Goal: Transaction & Acquisition: Purchase product/service

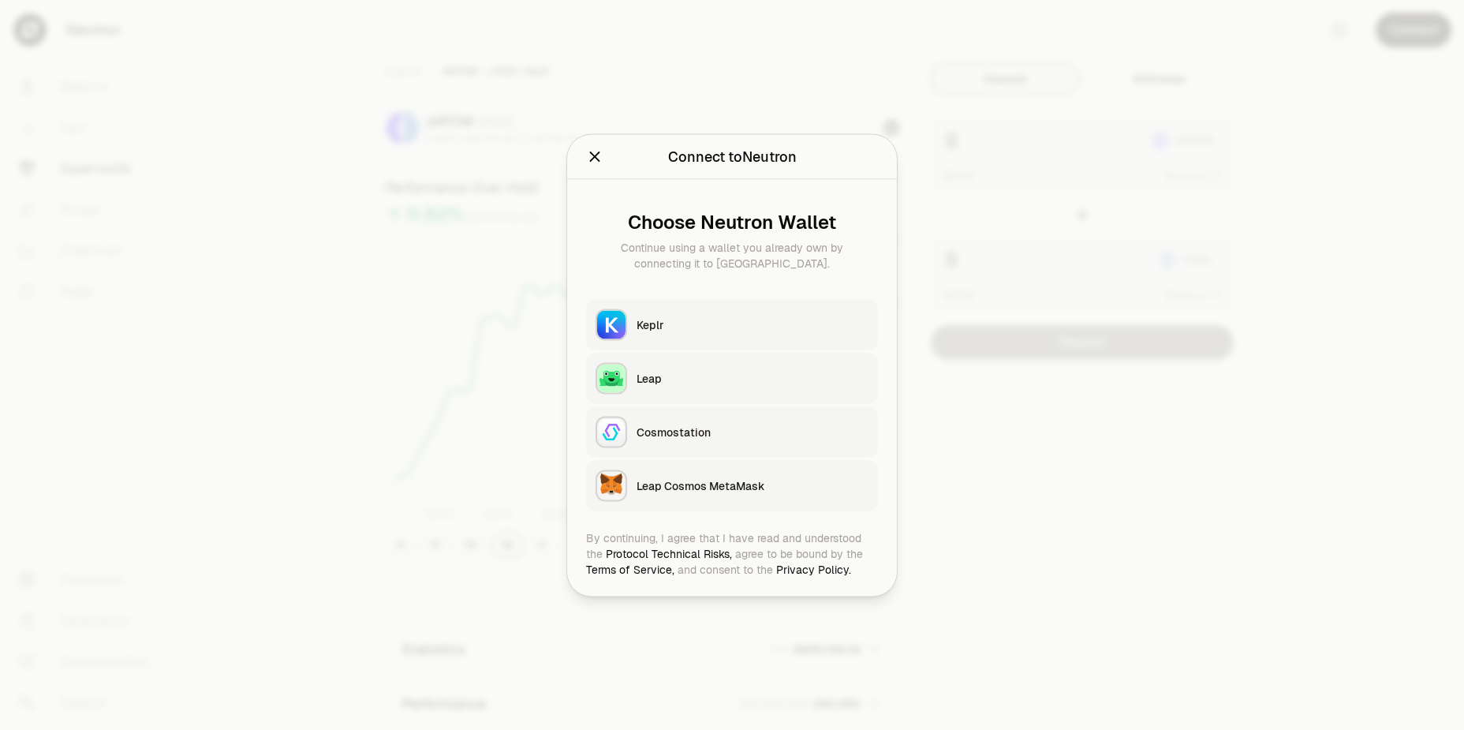
click at [742, 318] on div "Keplr" at bounding box center [753, 324] width 232 height 16
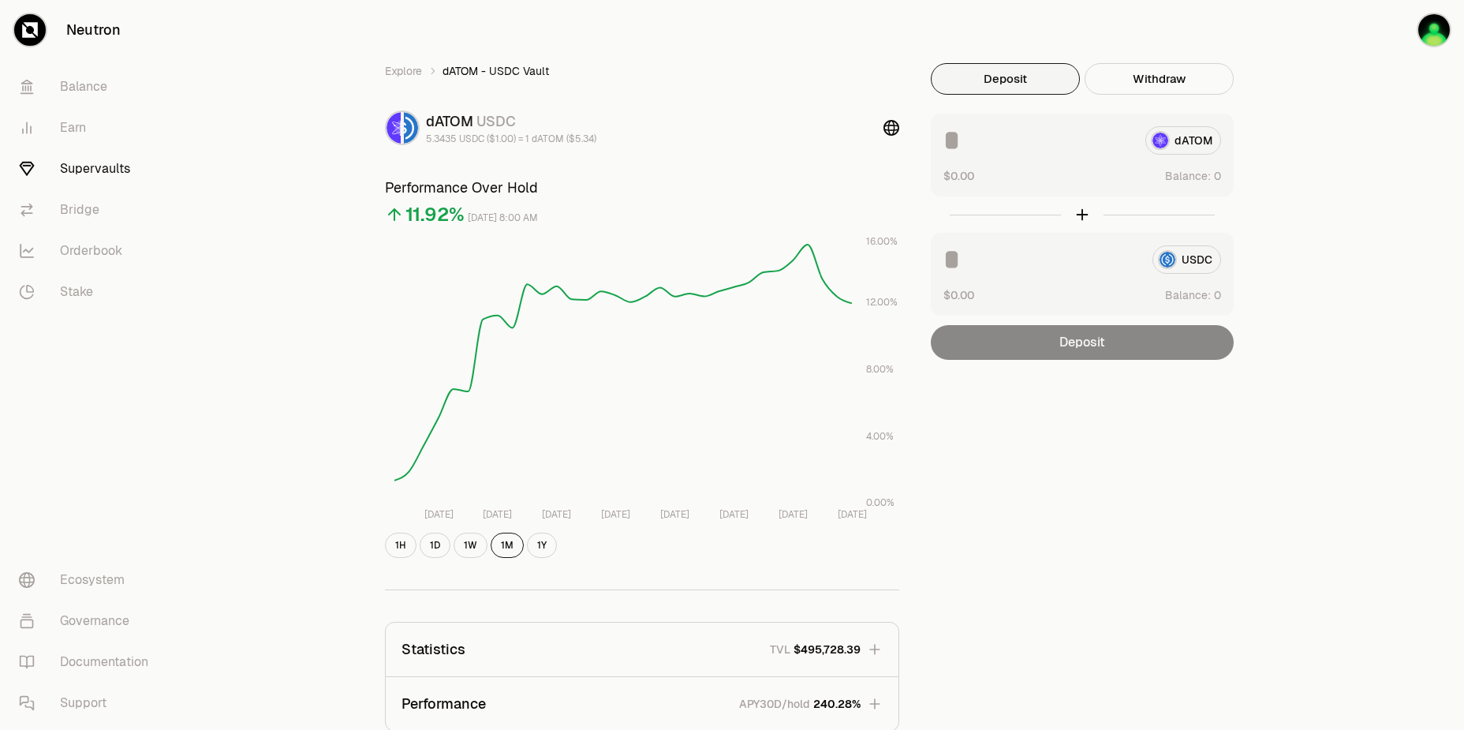
click at [1331, 204] on div "Explore dATOM - USDC Vault dATOM USDC 5.3435 USDC ($1.00) = 1 dATOM ($5.34) Per…" at bounding box center [821, 510] width 1288 height 1021
click at [1321, 110] on div "Explore dATOM - USDC Vault dATOM USDC 5.3435 USDC ($1.00) = 1 dATOM ($5.34) Per…" at bounding box center [821, 510] width 1288 height 1021
click at [1322, 118] on div "Explore dATOM - USDC Vault dATOM USDC 5.3435 USDC ($1.00) = 1 dATOM ($5.34) Per…" at bounding box center [821, 510] width 1288 height 1021
click at [1211, 178] on button "Use Max" at bounding box center [1198, 176] width 45 height 16
type input "********"
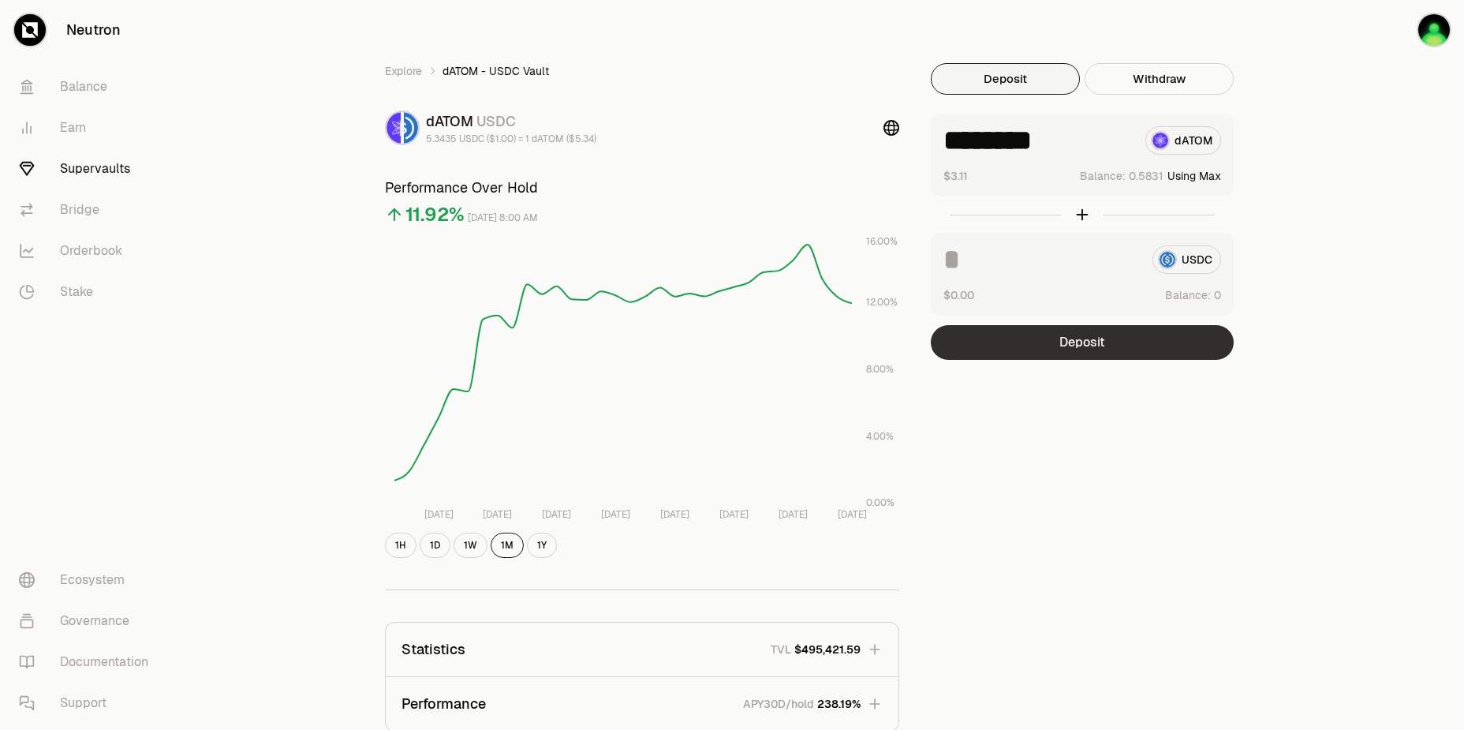
click at [1092, 345] on button "Deposit" at bounding box center [1082, 342] width 303 height 35
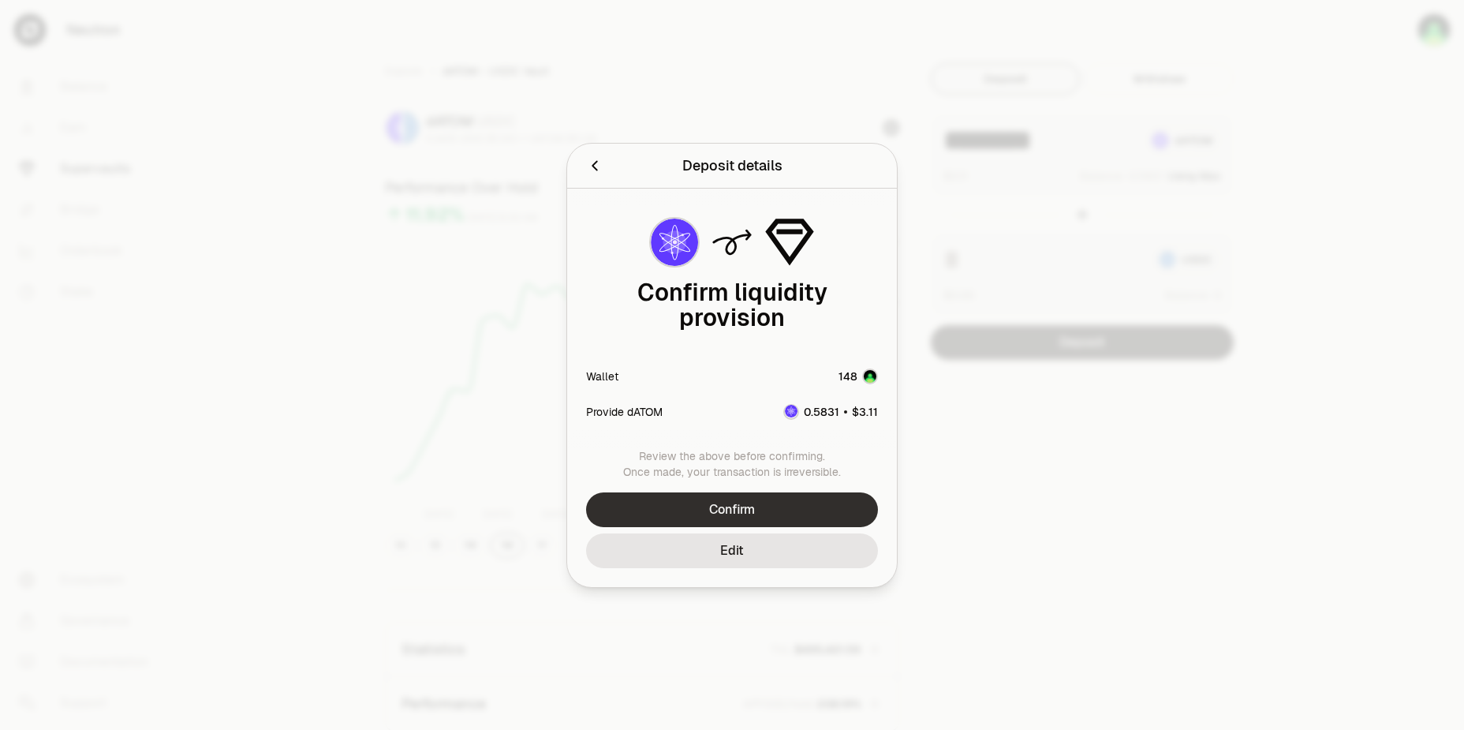
click at [768, 503] on button "Confirm" at bounding box center [732, 509] width 292 height 35
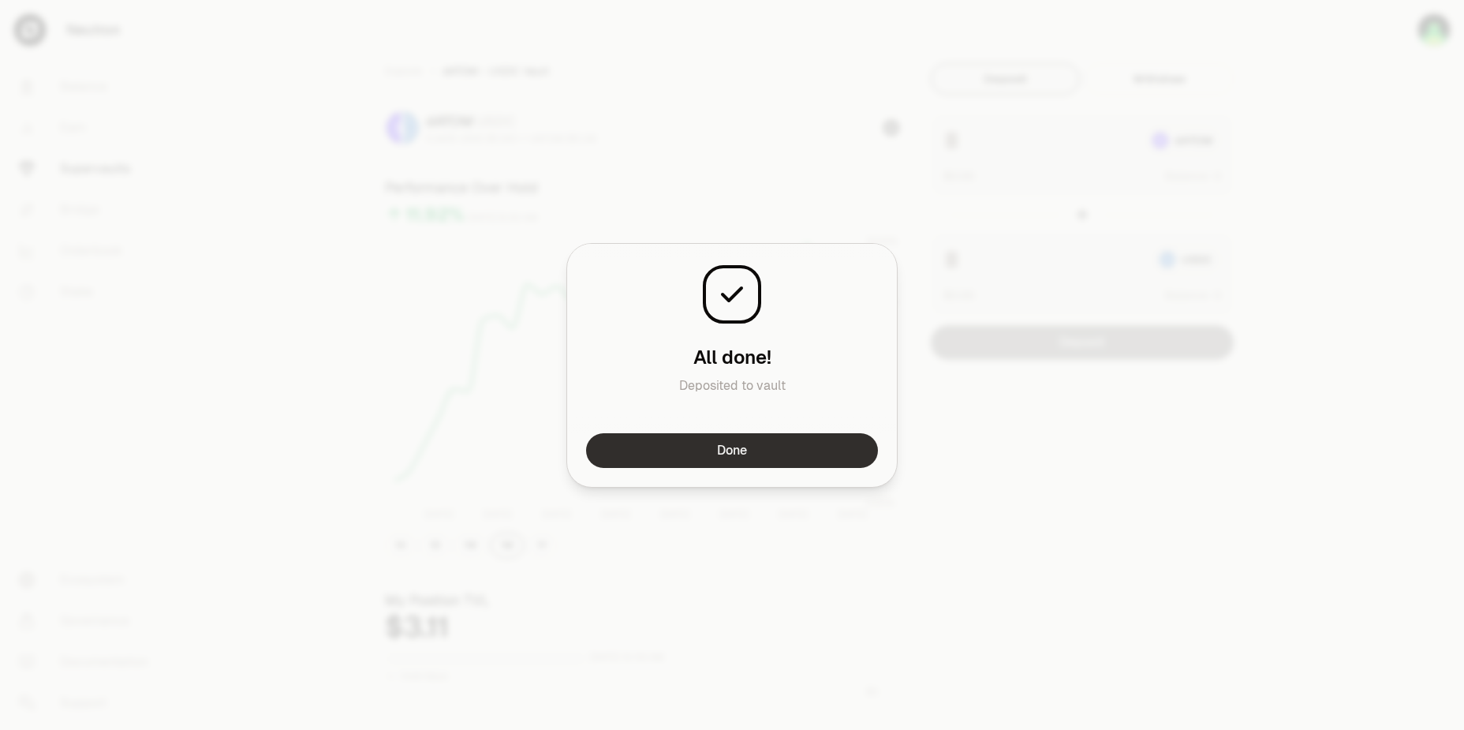
click at [822, 456] on button "Done" at bounding box center [732, 450] width 292 height 35
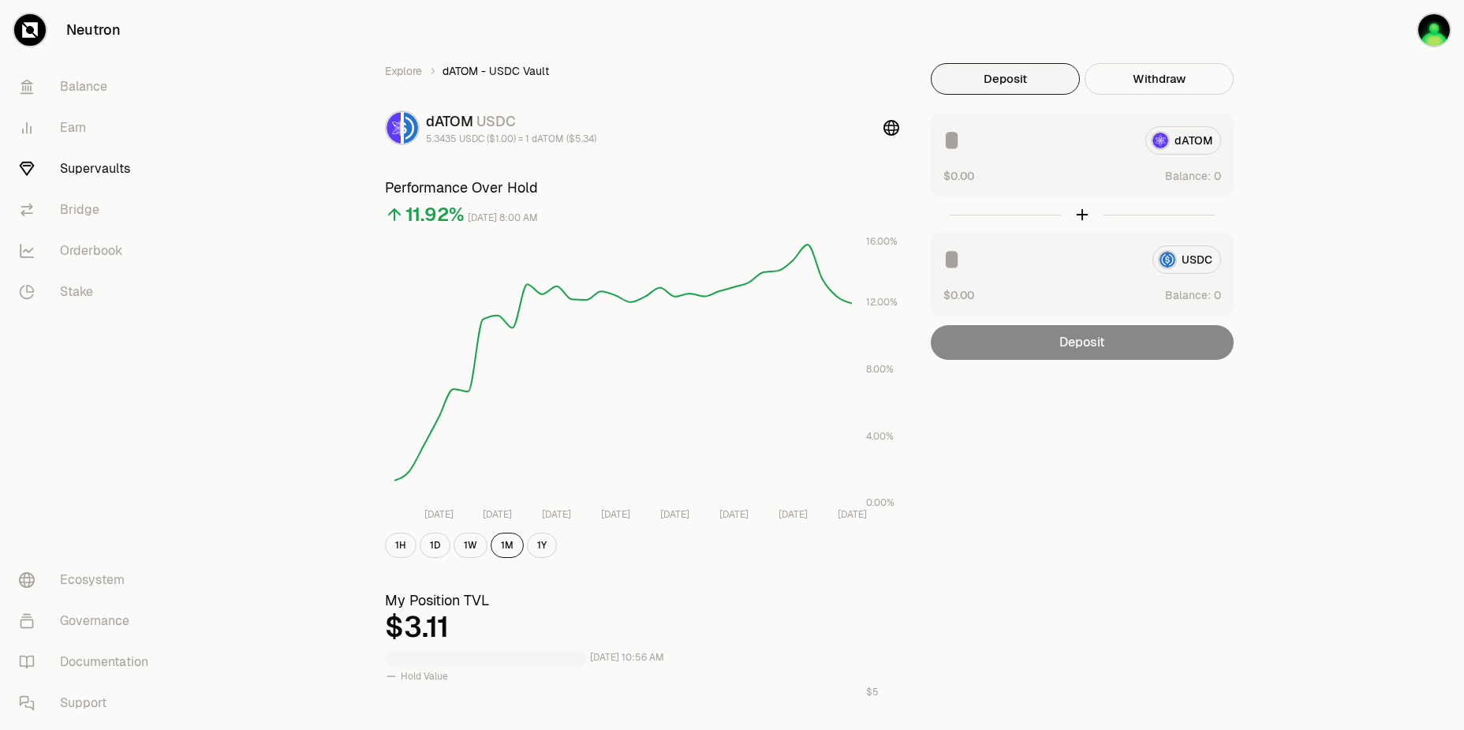
click at [1166, 396] on div "Explore dATOM - USDC Vault dATOM USDC 5.3435 USDC ($1.00) = 1 dATOM ($5.34) Per…" at bounding box center [820, 736] width 909 height 1347
click at [1306, 70] on div "Explore dATOM - USDC Vault dATOM USDC 5.3435 USDC ($1.00) = 1 dATOM ($5.34) Per…" at bounding box center [821, 510] width 1288 height 1021
click at [1306, 71] on div "Explore dATOM - USDC Vault dATOM USDC 5.3435 USDC ($1.00) = 1 dATOM ($5.34) Per…" at bounding box center [821, 510] width 1288 height 1021
click at [1304, 66] on div "Explore dATOM - USDC Vault dATOM USDC 5.3435 USDC ($1.00) = 1 dATOM ($5.34) Per…" at bounding box center [821, 510] width 1288 height 1021
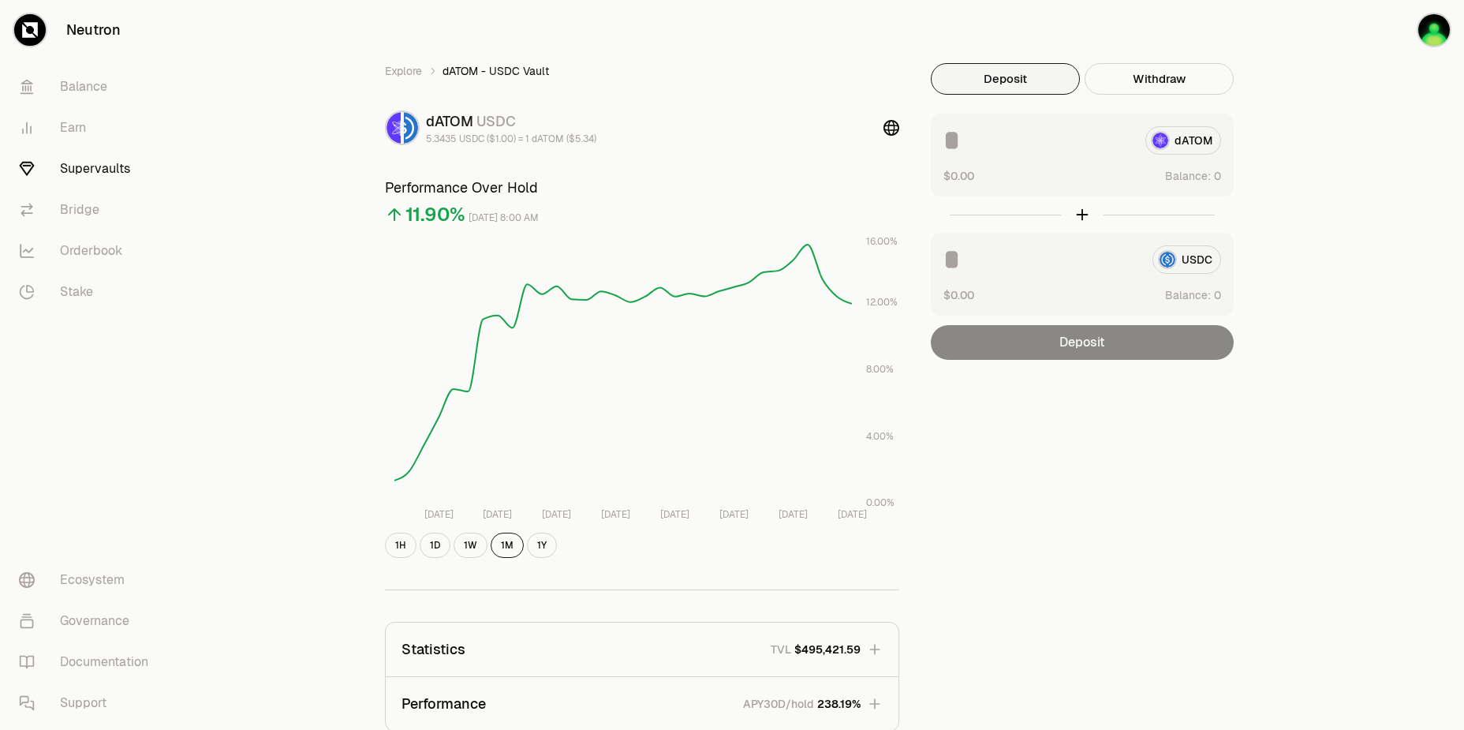
click at [1304, 66] on div "Explore dATOM - USDC Vault dATOM USDC 5.3435 USDC ($1.00) = 1 dATOM ($5.34) Per…" at bounding box center [821, 510] width 1288 height 1021
click at [1347, 97] on div "Explore dATOM - USDC Vault dATOM USDC 5.3435 USDC ($1.00) = 1 dATOM ($5.34) Per…" at bounding box center [821, 510] width 1288 height 1021
click at [1209, 177] on button "Use Max" at bounding box center [1198, 176] width 45 height 16
type input "********"
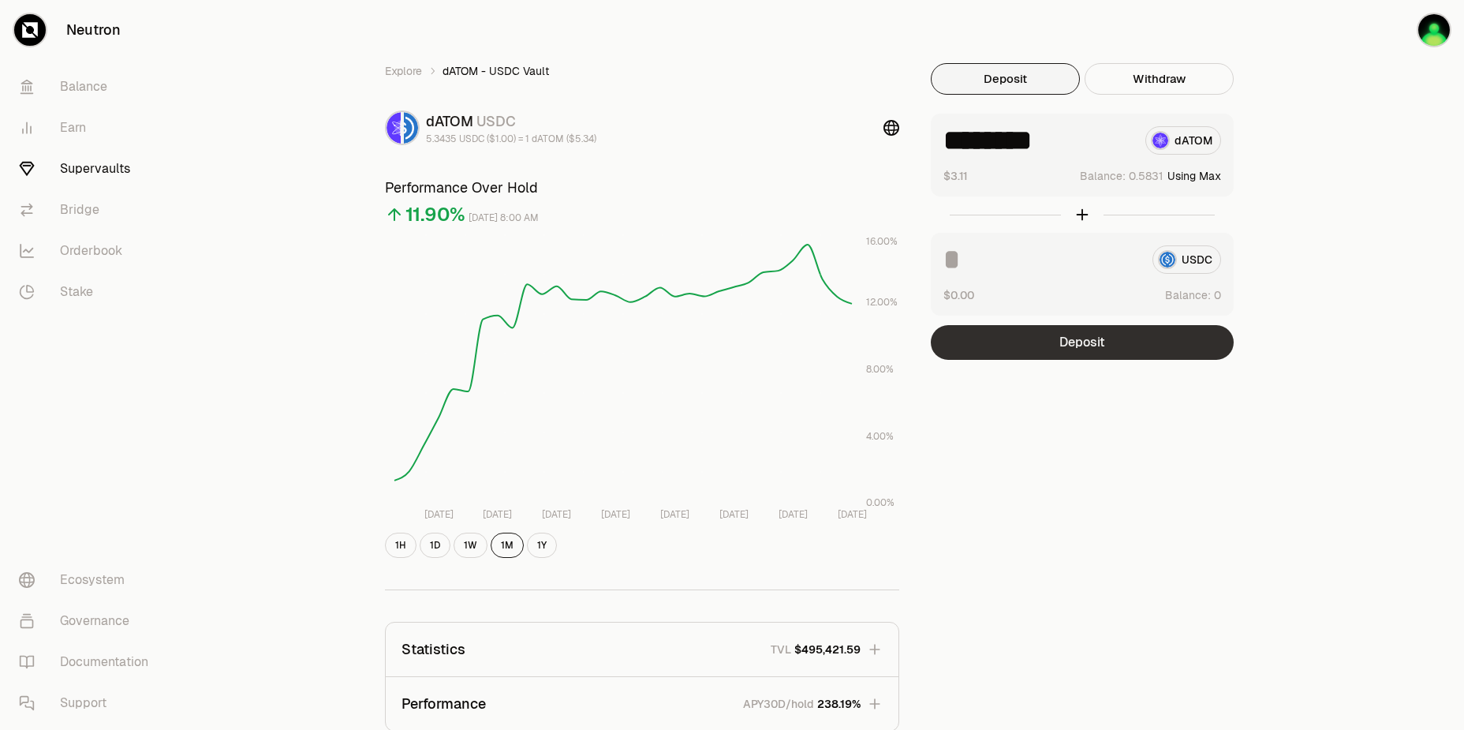
click at [1112, 342] on button "Deposit" at bounding box center [1082, 342] width 303 height 35
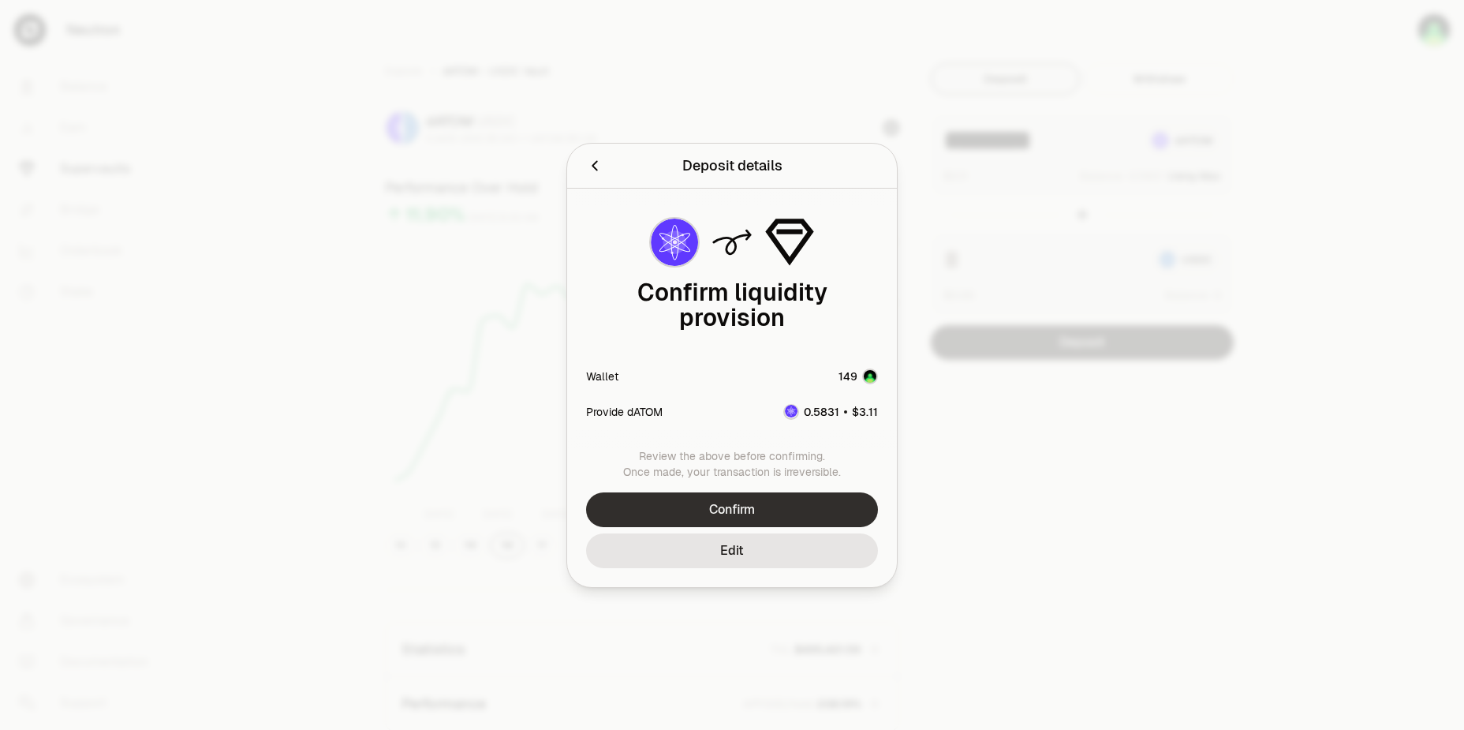
click at [742, 508] on button "Confirm" at bounding box center [732, 509] width 292 height 35
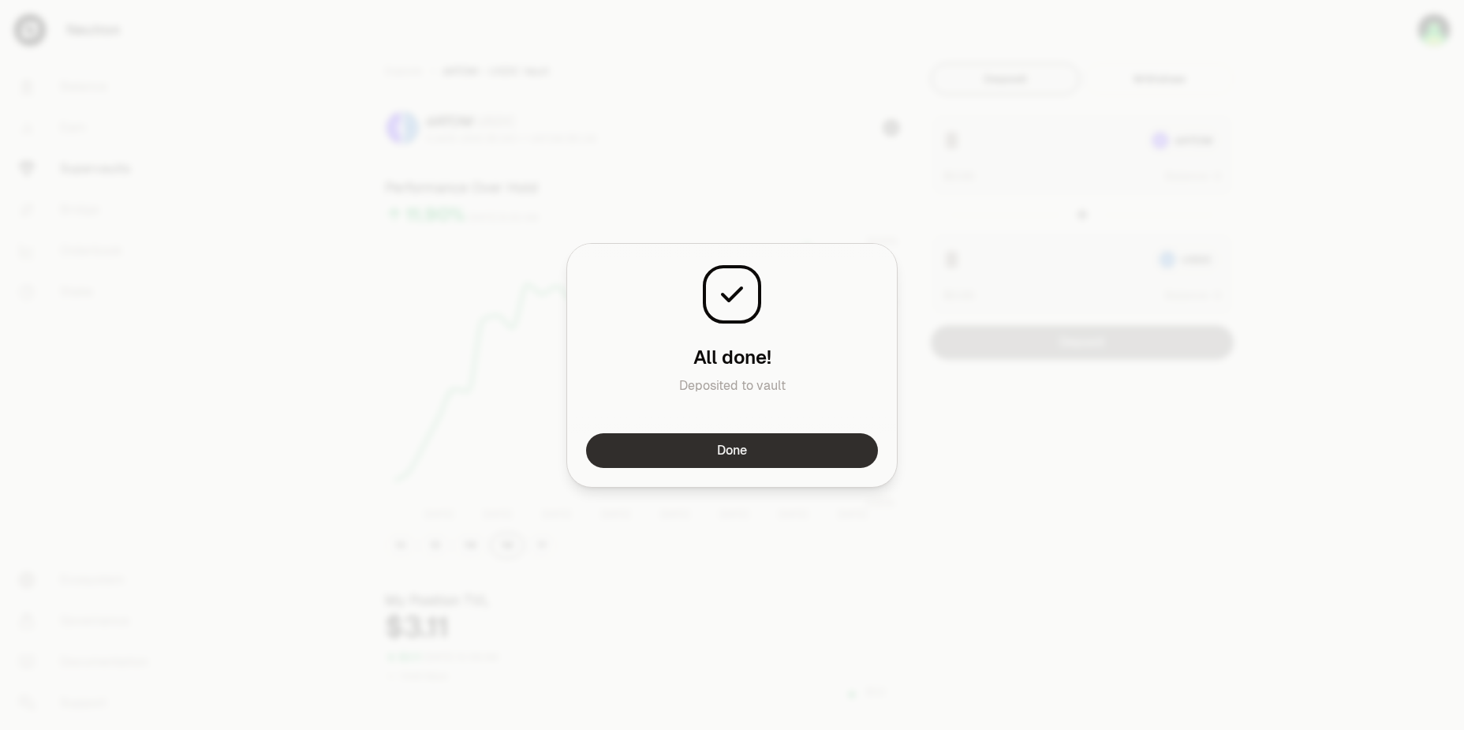
click at [729, 459] on button "Done" at bounding box center [732, 450] width 292 height 35
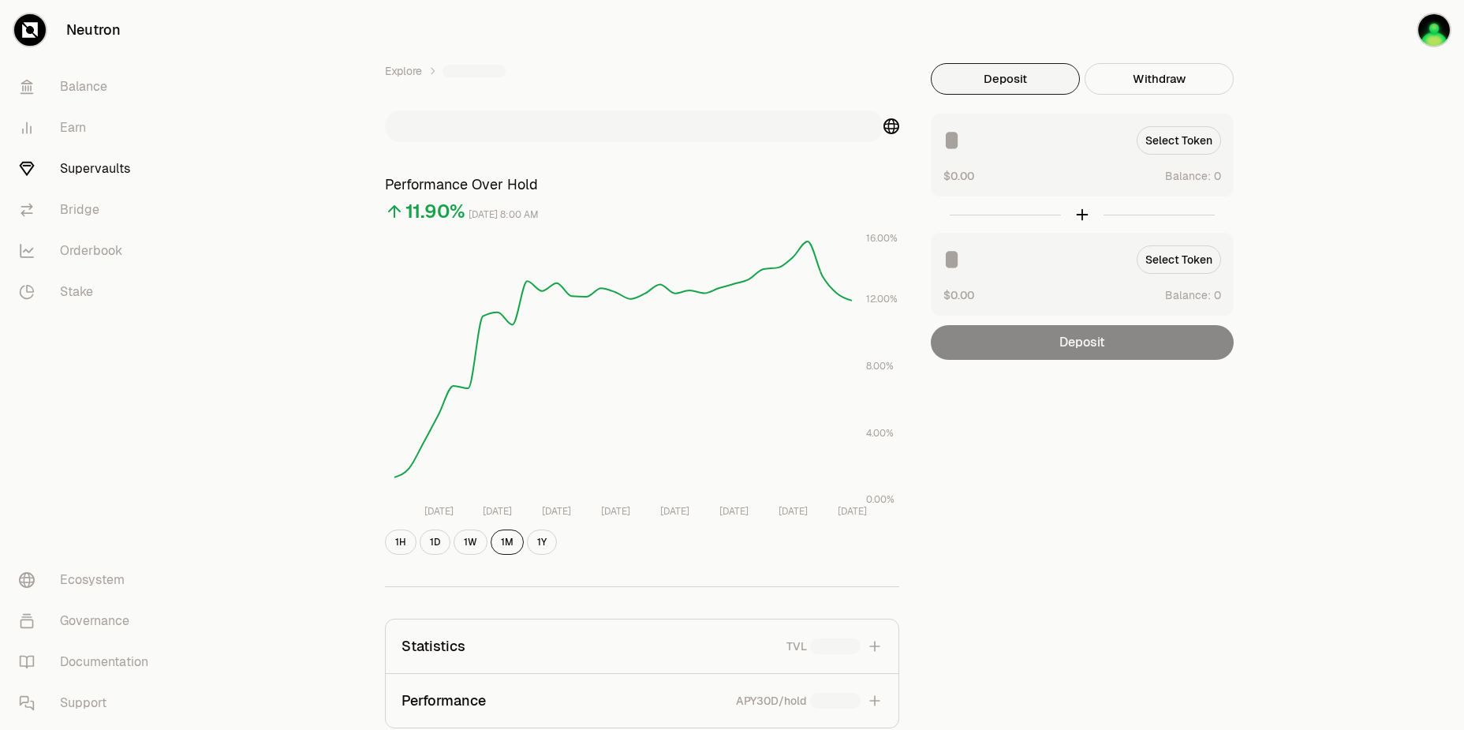
click at [1325, 103] on div "Explore Performance Over Hold 11.90% [DATE] 8:00 AM [DATE] Aug [DATE] Aug 31 [D…" at bounding box center [821, 509] width 1288 height 1018
click at [1324, 106] on div "Explore Performance Over Hold 11.90% [DATE] 8:00 AM [DATE] Aug [DATE] Aug 31 [D…" at bounding box center [821, 509] width 1288 height 1018
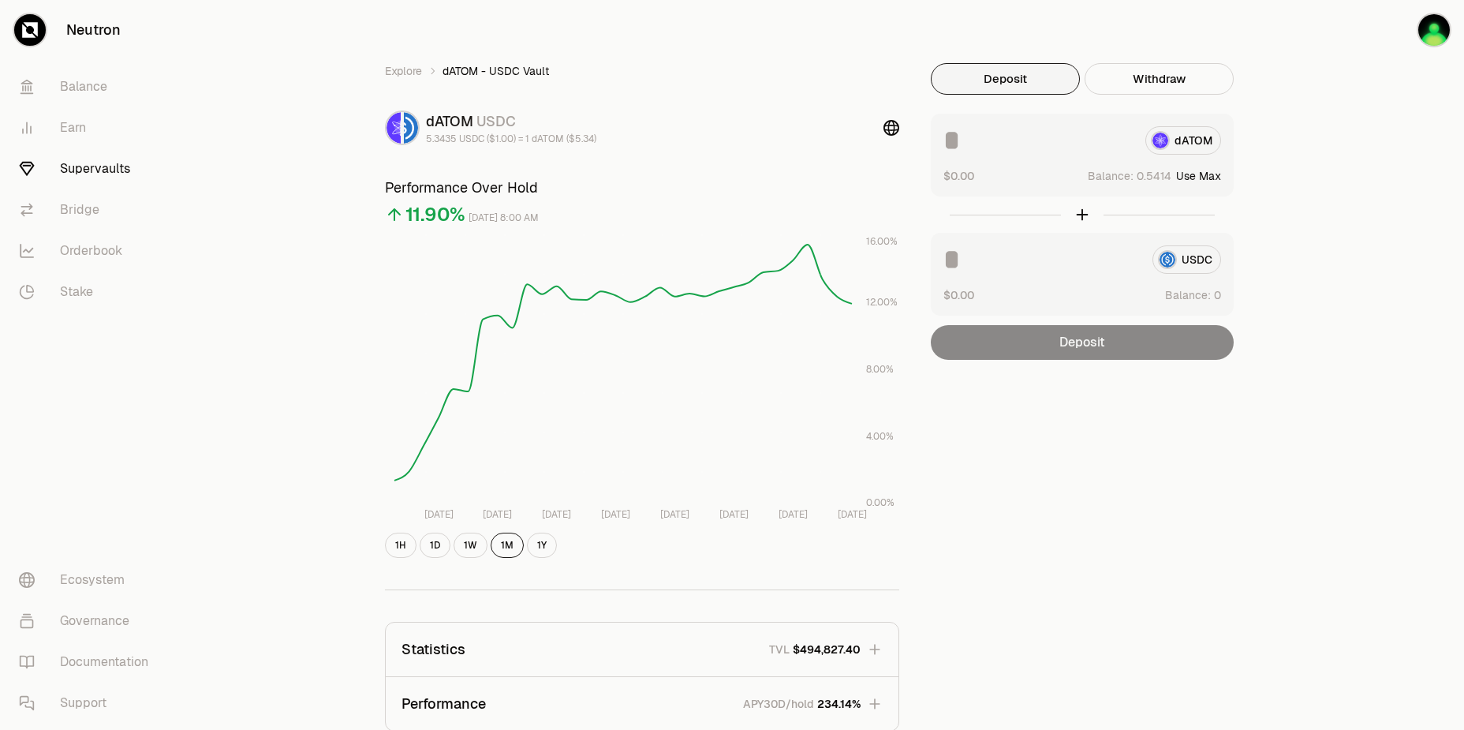
click at [1209, 175] on button "Use Max" at bounding box center [1198, 176] width 45 height 16
type input "********"
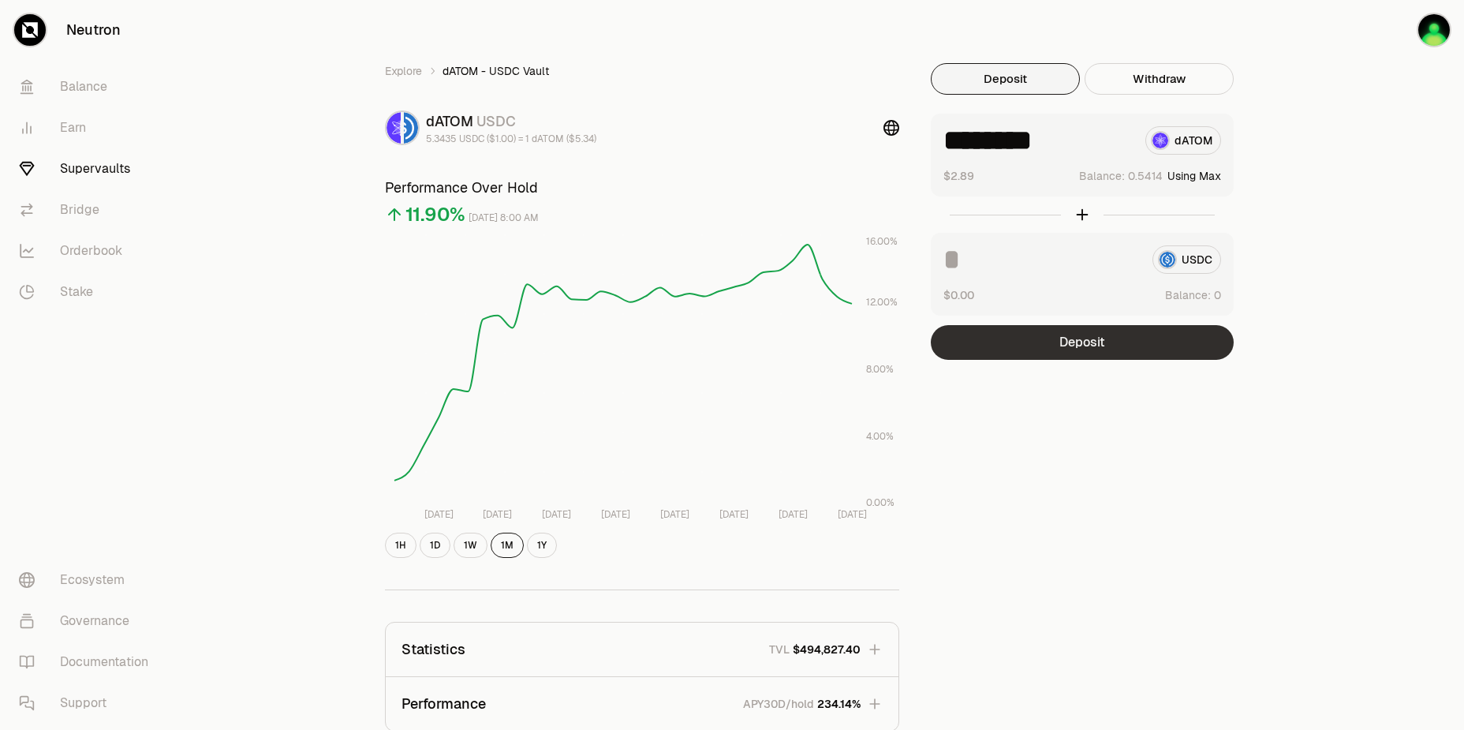
click at [1105, 344] on button "Deposit" at bounding box center [1082, 342] width 303 height 35
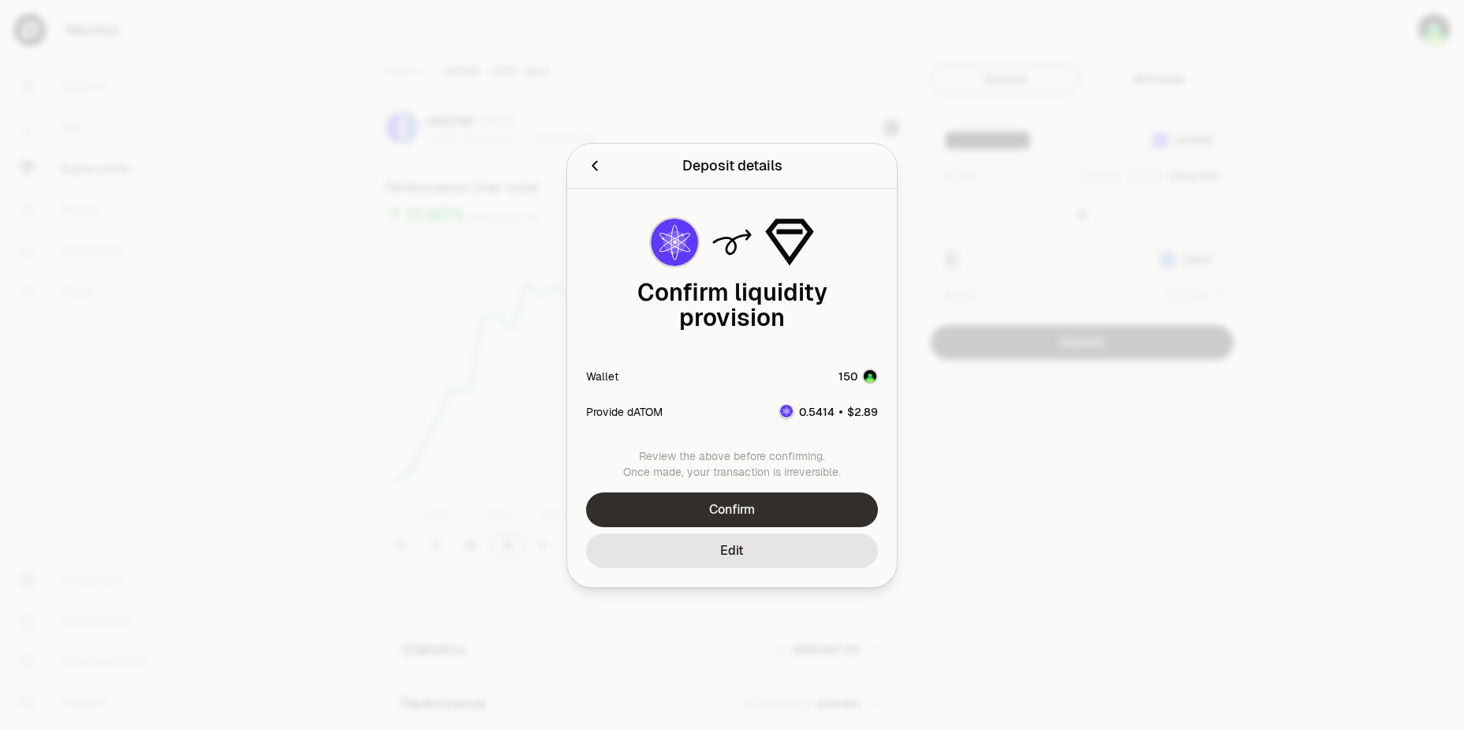
click at [814, 492] on button "Confirm" at bounding box center [732, 509] width 292 height 35
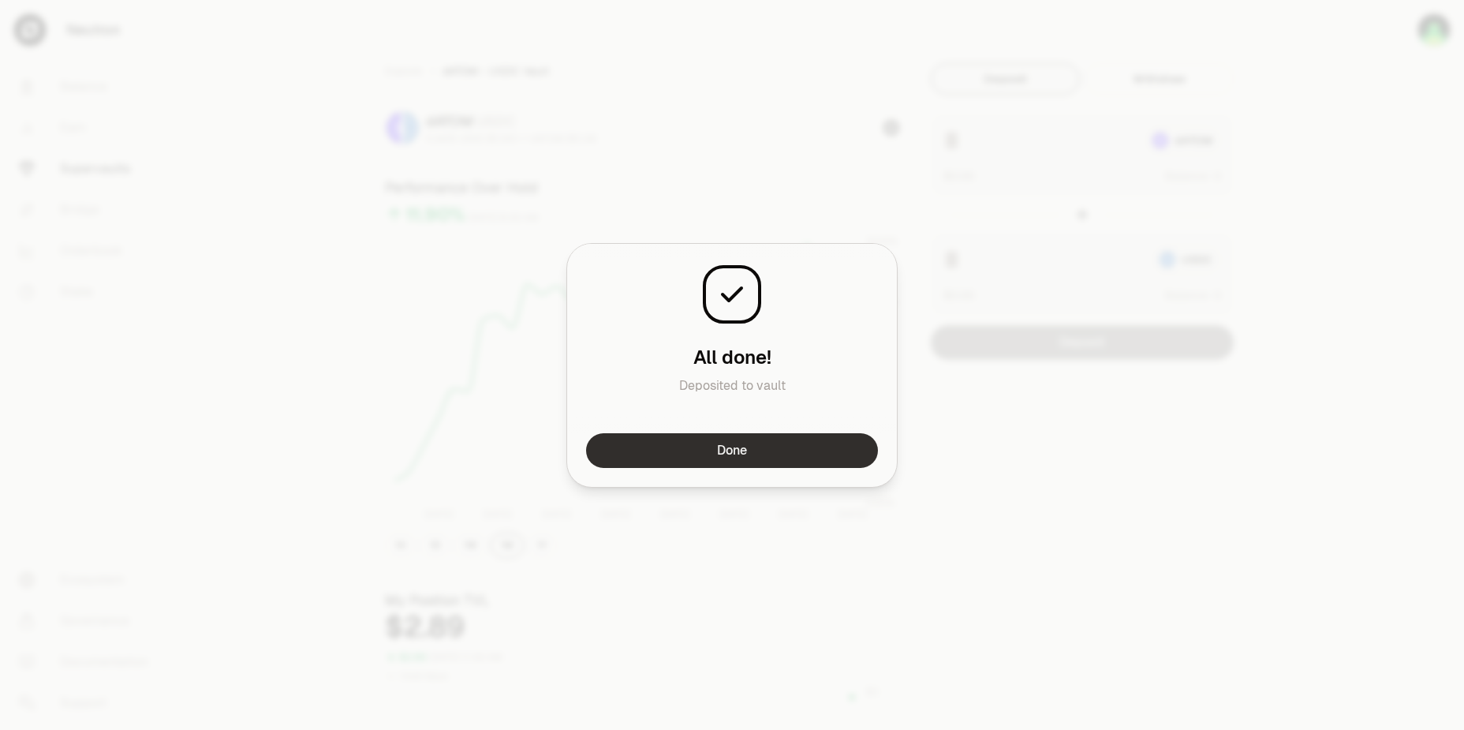
click at [791, 451] on button "Done" at bounding box center [732, 450] width 292 height 35
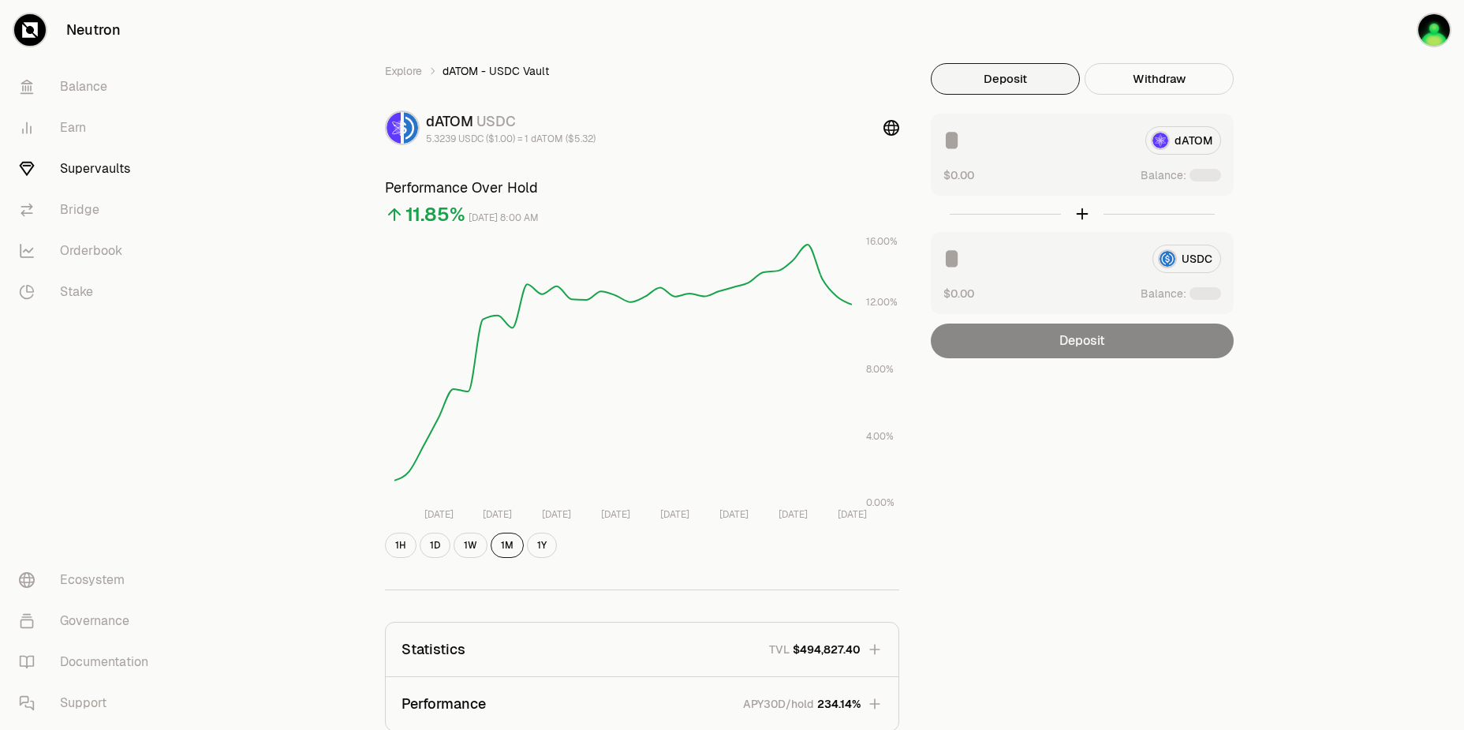
click at [1340, 109] on div "Explore dATOM - USDC Vault dATOM USDC 5.3239 USDC ($1.00) = 1 dATOM ($5.32) Per…" at bounding box center [821, 510] width 1288 height 1021
click at [1339, 110] on div "Explore dATOM - USDC Vault dATOM USDC 5.3239 USDC ($1.00) = 1 dATOM ($5.32) Per…" at bounding box center [821, 510] width 1288 height 1021
drag, startPoint x: 1318, startPoint y: 120, endPoint x: 1307, endPoint y: 129, distance: 14.0
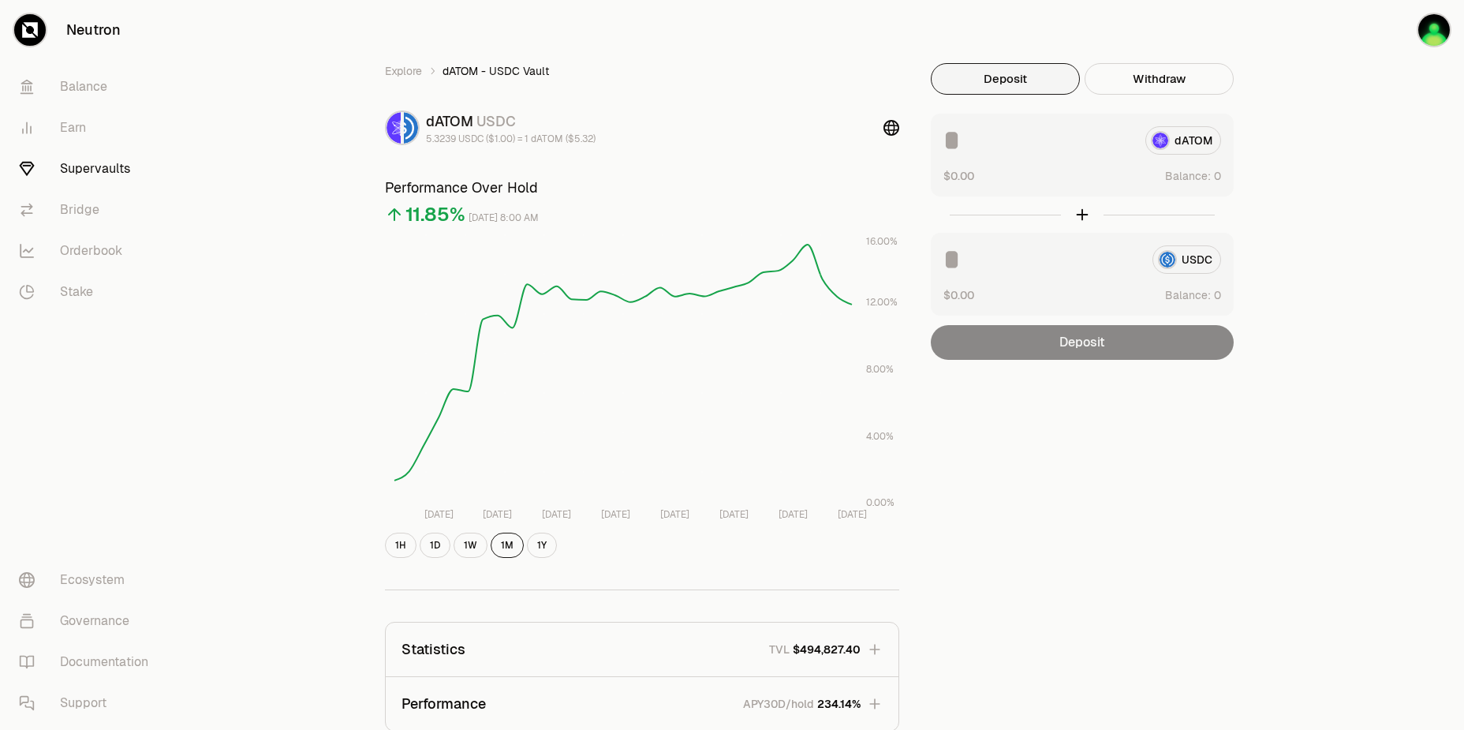
click at [1318, 120] on div "Explore dATOM - USDC Vault dATOM USDC 5.3239 USDC ($1.00) = 1 dATOM ($5.32) Per…" at bounding box center [821, 510] width 1288 height 1021
click at [1307, 129] on div "Explore dATOM - USDC Vault dATOM USDC 5.3239 USDC ($1.00) = 1 dATOM ($5.32) Per…" at bounding box center [821, 510] width 1288 height 1021
click at [1212, 173] on button "Use Max" at bounding box center [1198, 176] width 45 height 16
type input "********"
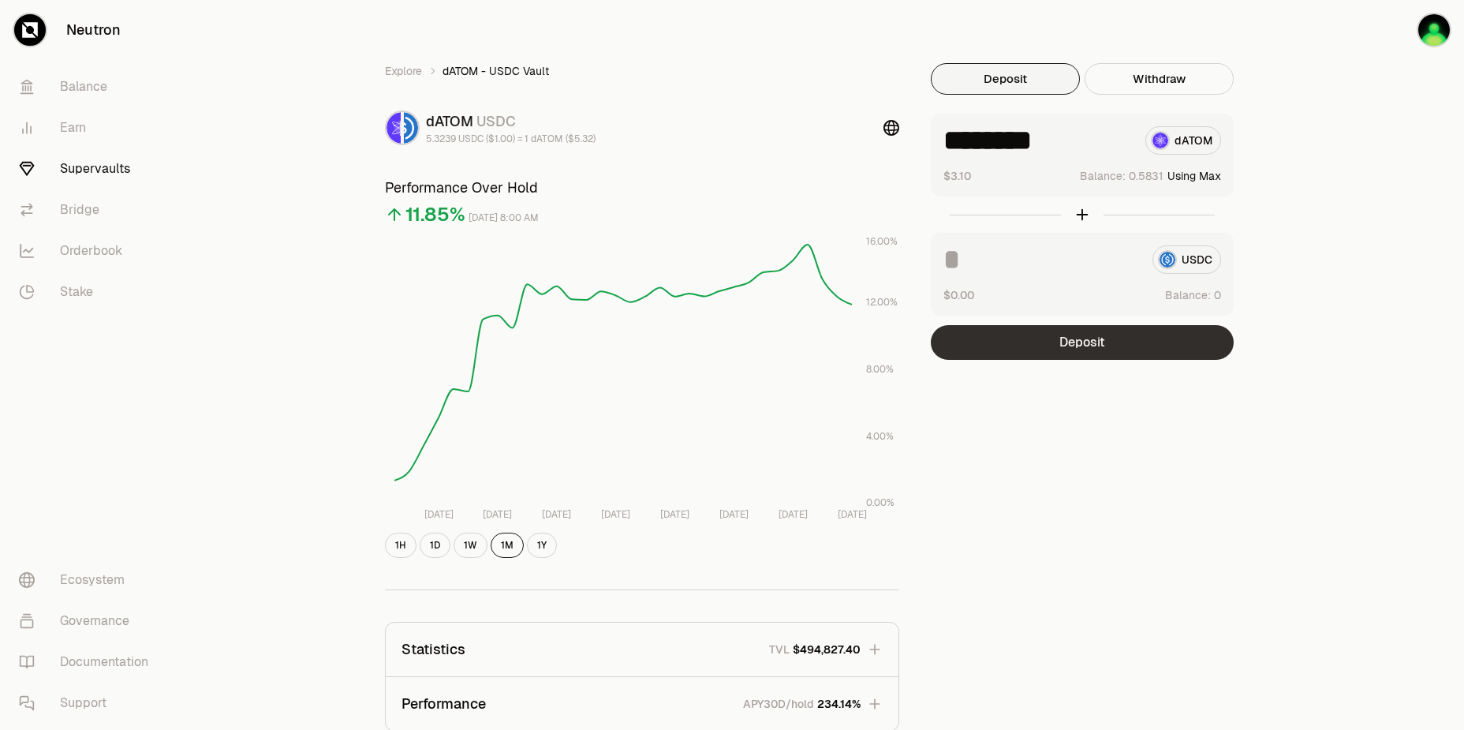
click at [1129, 335] on button "Deposit" at bounding box center [1082, 342] width 303 height 35
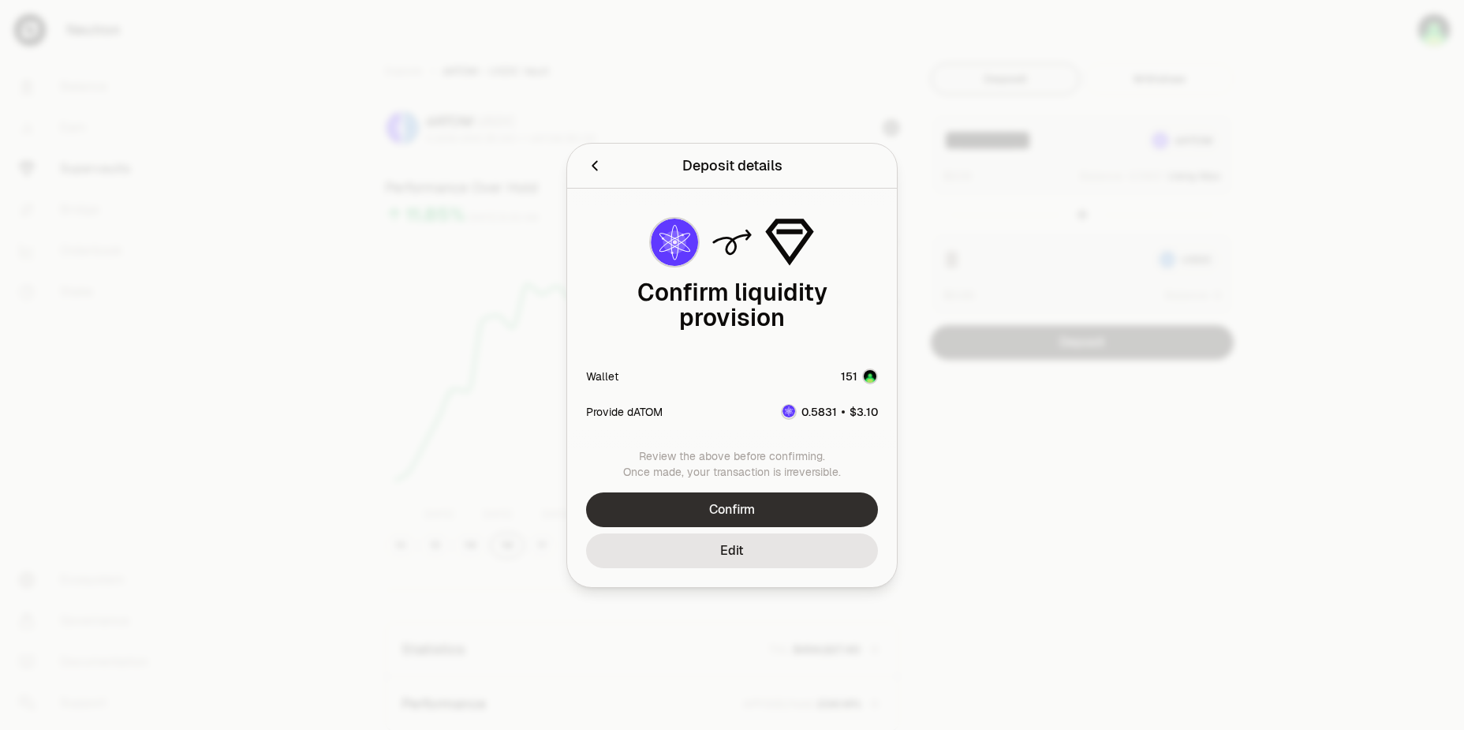
click at [802, 492] on button "Confirm" at bounding box center [732, 509] width 292 height 35
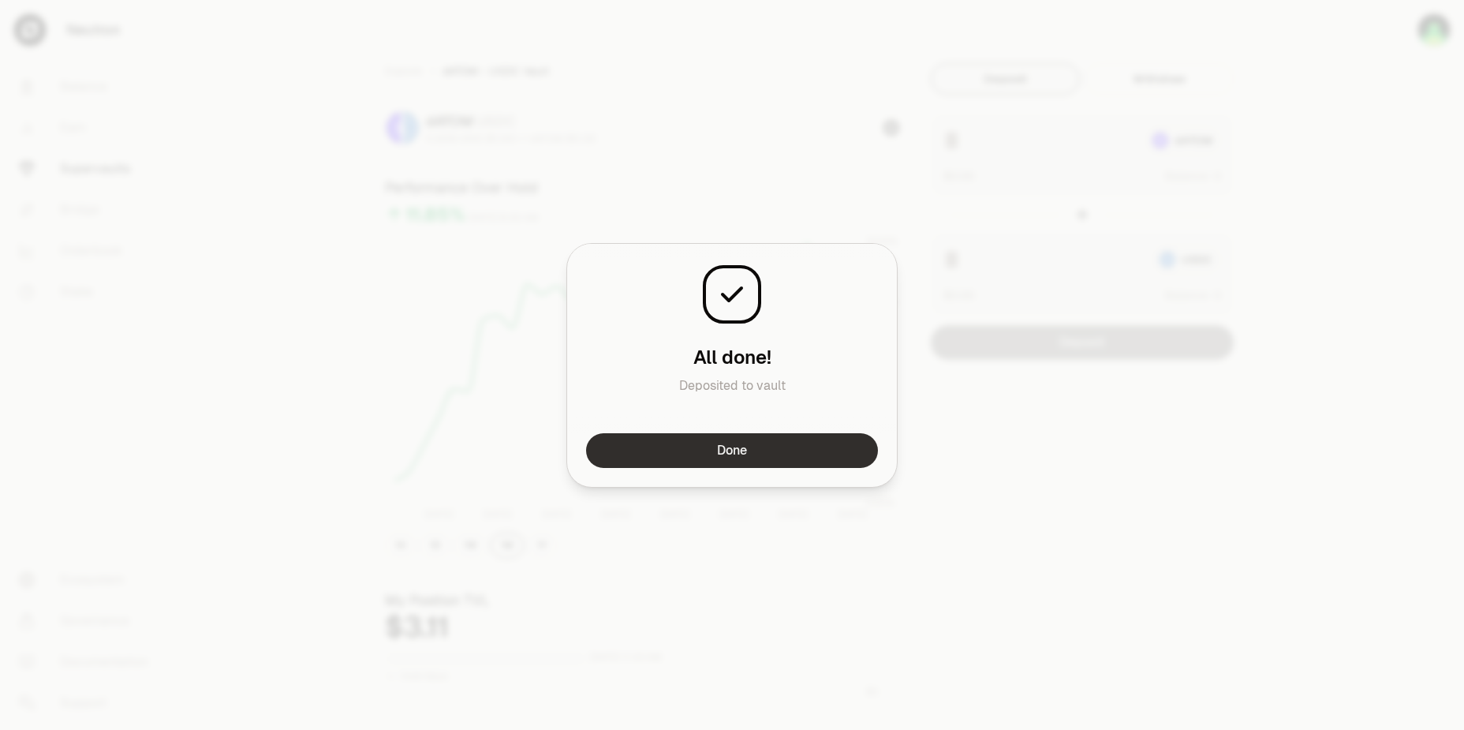
click at [798, 455] on button "Done" at bounding box center [732, 450] width 292 height 35
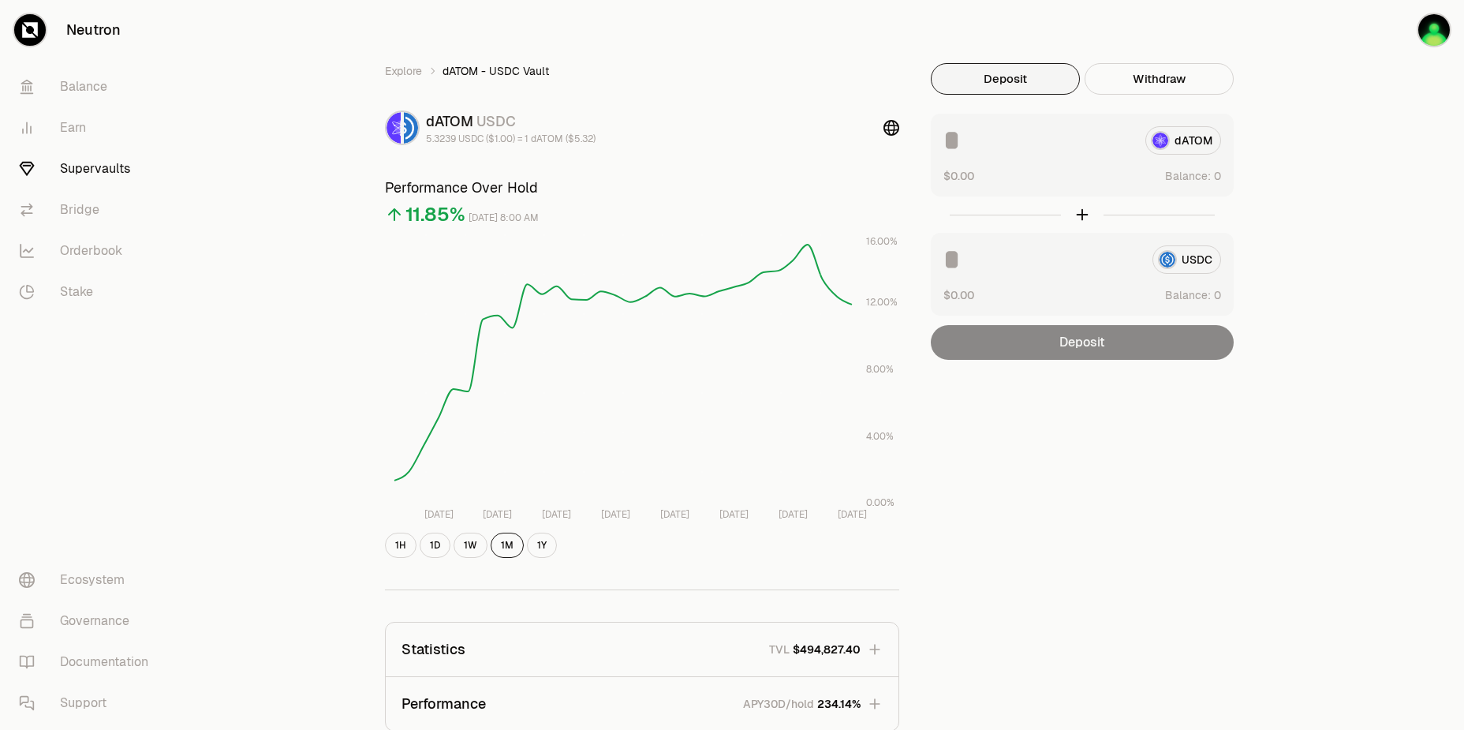
click at [1303, 100] on div "Explore dATOM - USDC Vault dATOM USDC 5.3239 USDC ($1.00) = 1 dATOM ($5.32) Per…" at bounding box center [821, 510] width 1288 height 1021
click at [1303, 107] on div "Explore dATOM - USDC Vault dATOM USDC 5.3239 USDC ($1.00) = 1 dATOM ($5.32) Per…" at bounding box center [821, 510] width 1288 height 1021
click at [1327, 118] on div "Explore dATOM - USDC Vault dATOM USDC 5.3239 USDC ($1.00) = 1 dATOM ($5.32) Per…" at bounding box center [821, 510] width 1288 height 1021
click at [1331, 135] on div "Explore dATOM - USDC Vault dATOM USDC 5.3239 USDC ($1.00) = 1 dATOM ($5.32) Per…" at bounding box center [821, 510] width 1288 height 1021
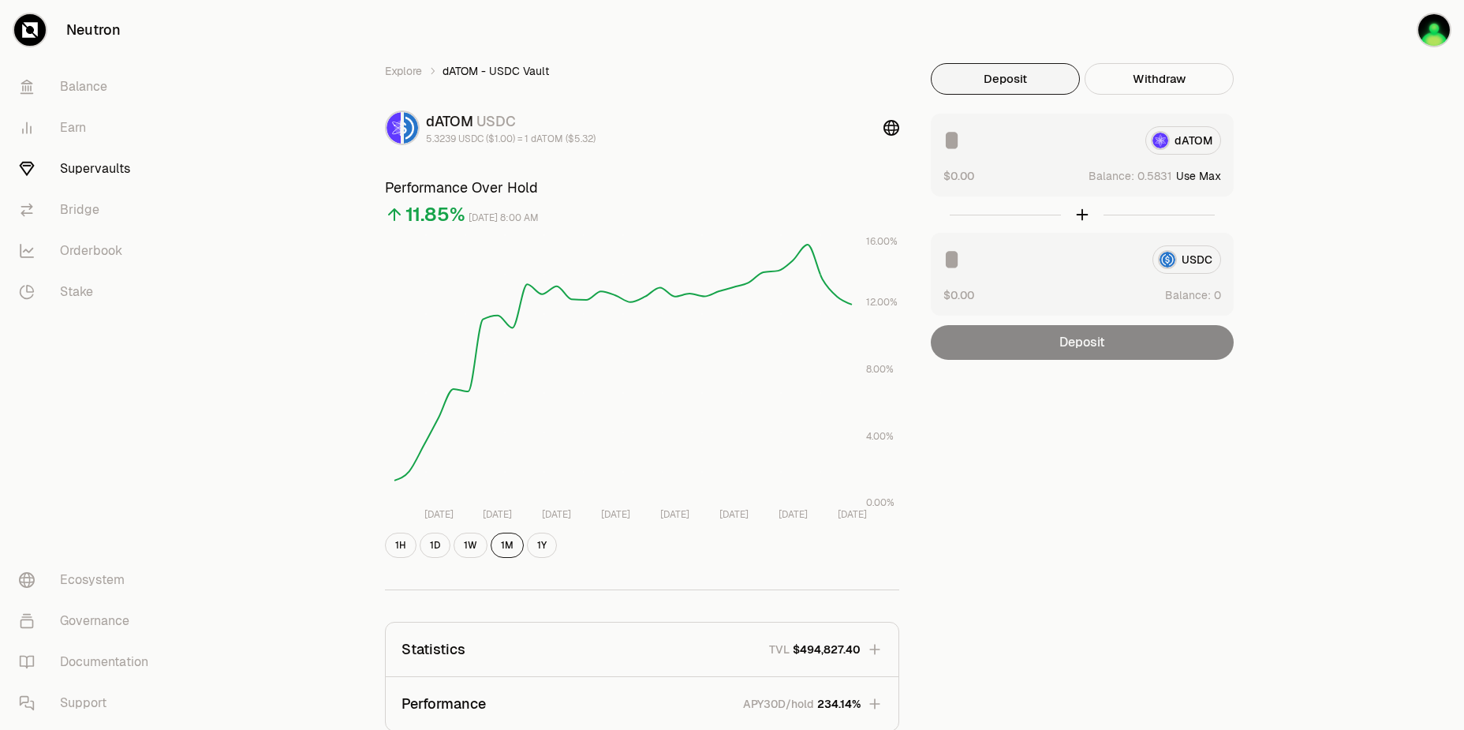
click at [1331, 135] on div "Explore dATOM - USDC Vault dATOM USDC 5.3239 USDC ($1.00) = 1 dATOM ($5.32) Per…" at bounding box center [821, 510] width 1288 height 1021
click at [1209, 177] on button "Use Max" at bounding box center [1198, 176] width 45 height 16
type input "********"
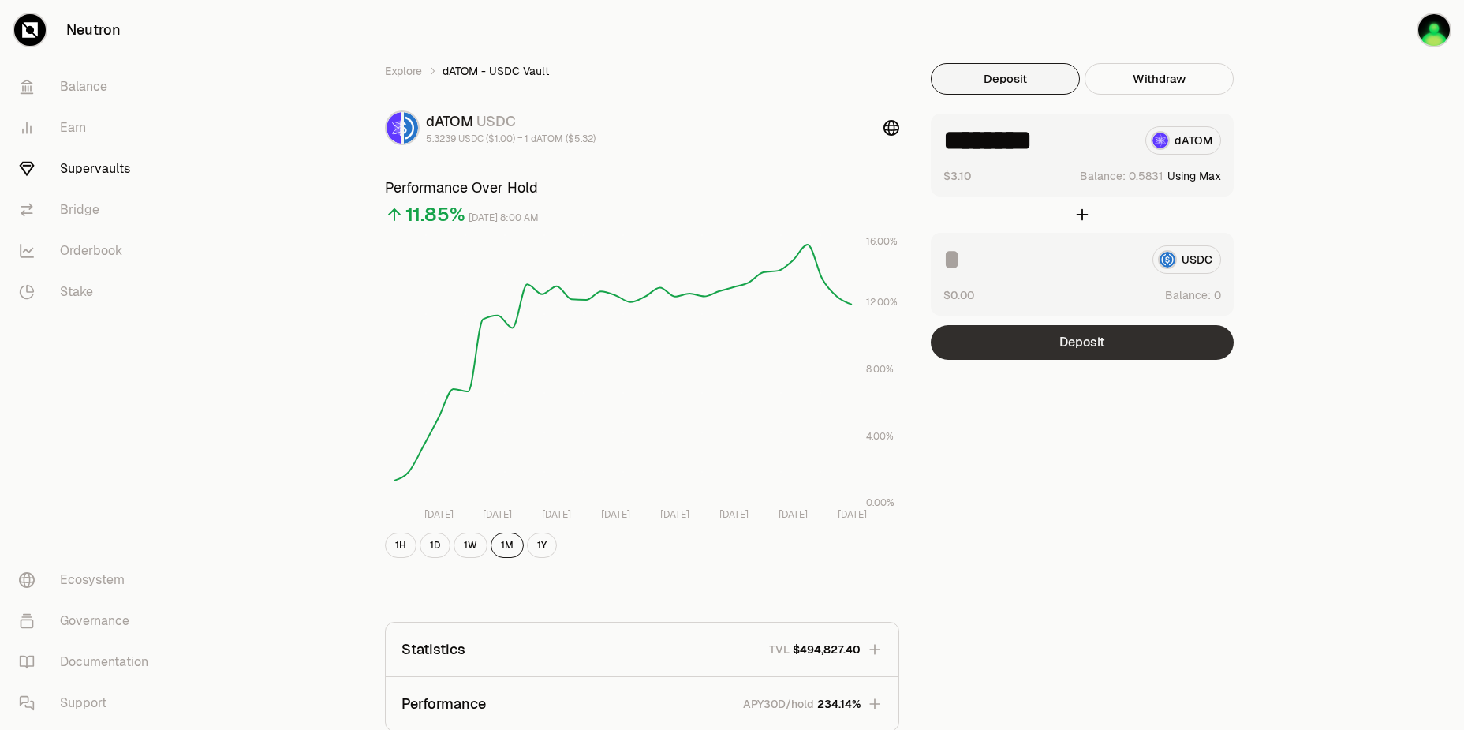
click at [1104, 349] on button "Deposit" at bounding box center [1082, 342] width 303 height 35
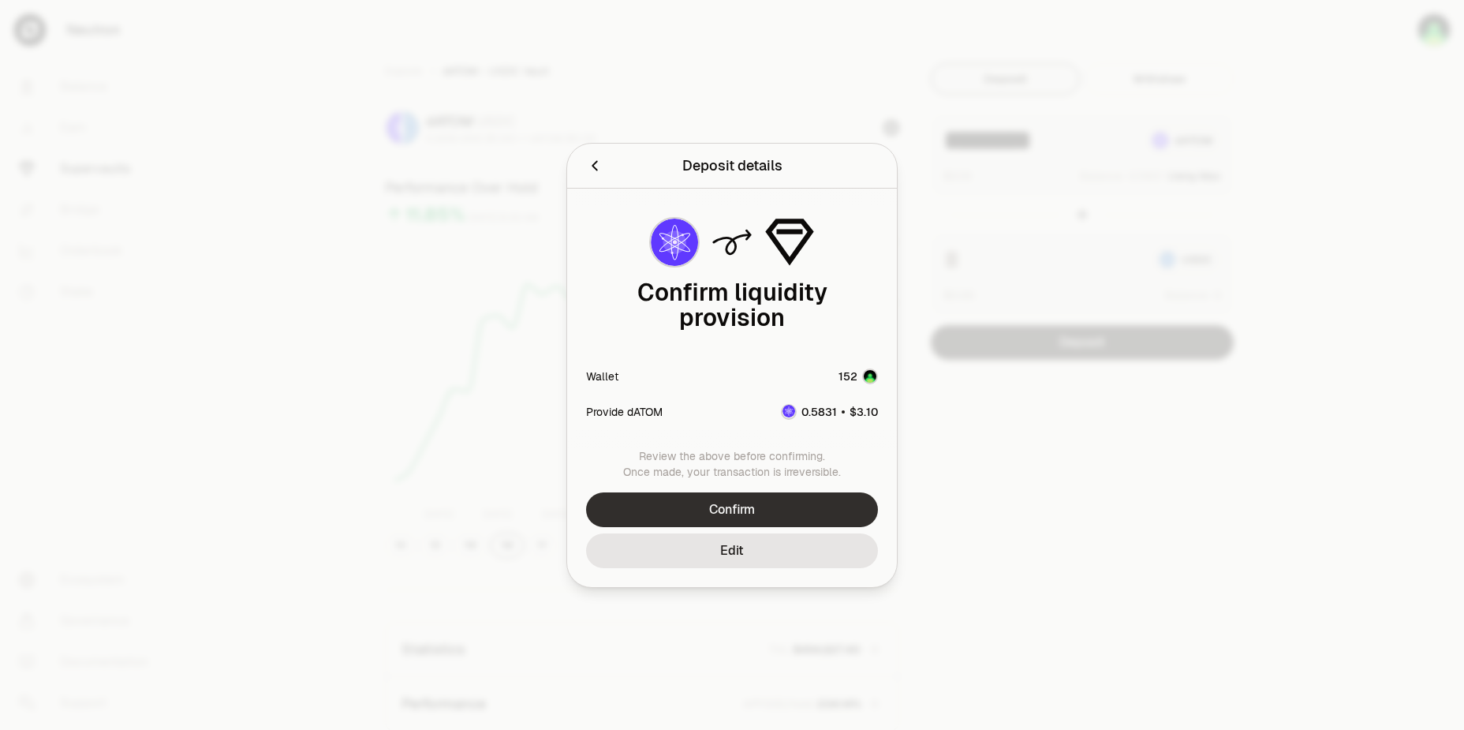
click at [809, 498] on button "Confirm" at bounding box center [732, 509] width 292 height 35
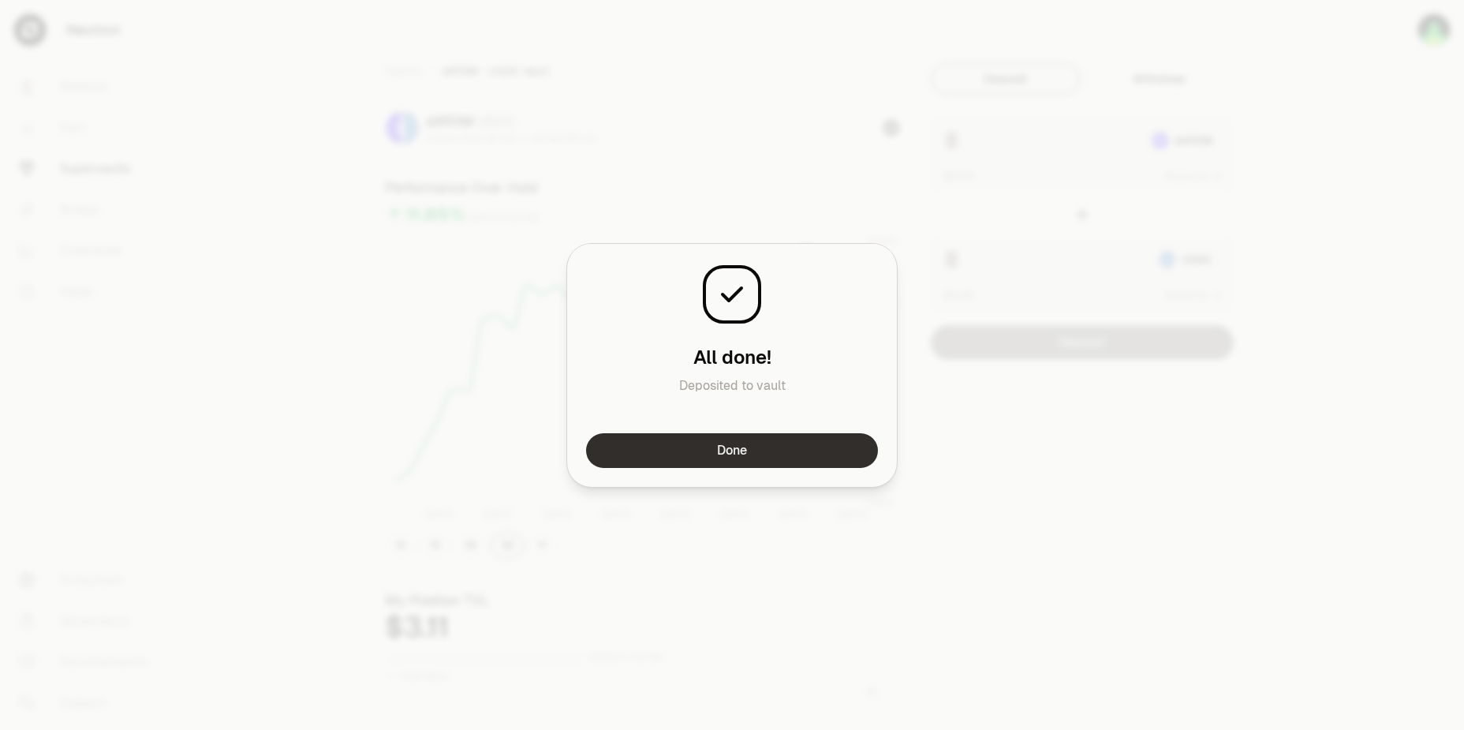
click at [817, 450] on button "Done" at bounding box center [732, 450] width 292 height 35
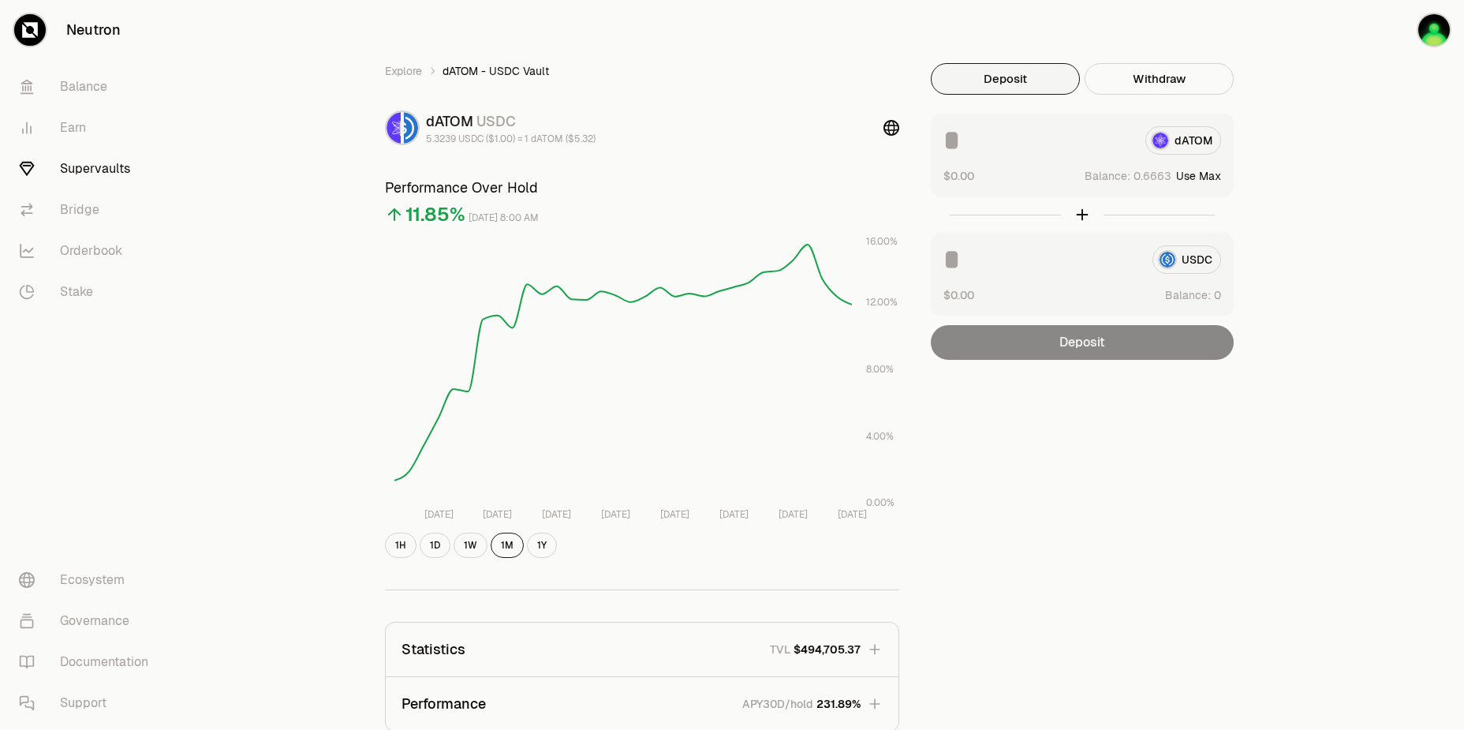
click at [1375, 132] on div "Explore dATOM - USDC Vault dATOM USDC 5.3239 USDC ($1.00) = 1 dATOM ($5.32) Per…" at bounding box center [821, 510] width 1288 height 1021
click at [1206, 175] on button "Use Max" at bounding box center [1198, 176] width 45 height 16
type input "********"
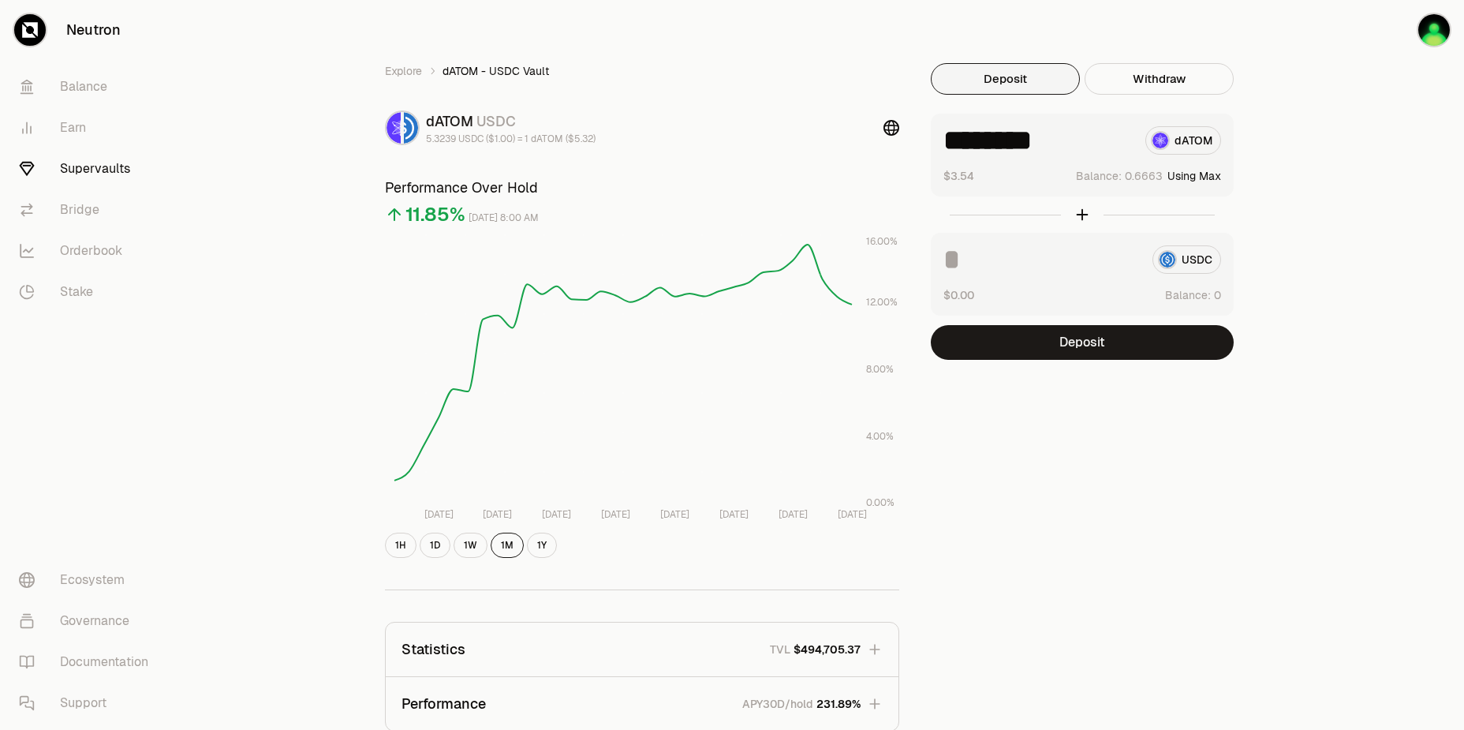
drag, startPoint x: 1008, startPoint y: 140, endPoint x: 1131, endPoint y: 142, distance: 122.3
click at [1131, 142] on input "********" at bounding box center [1038, 140] width 189 height 28
click at [1109, 145] on input "********" at bounding box center [1038, 140] width 189 height 28
click at [1100, 341] on button "Deposit" at bounding box center [1082, 342] width 303 height 35
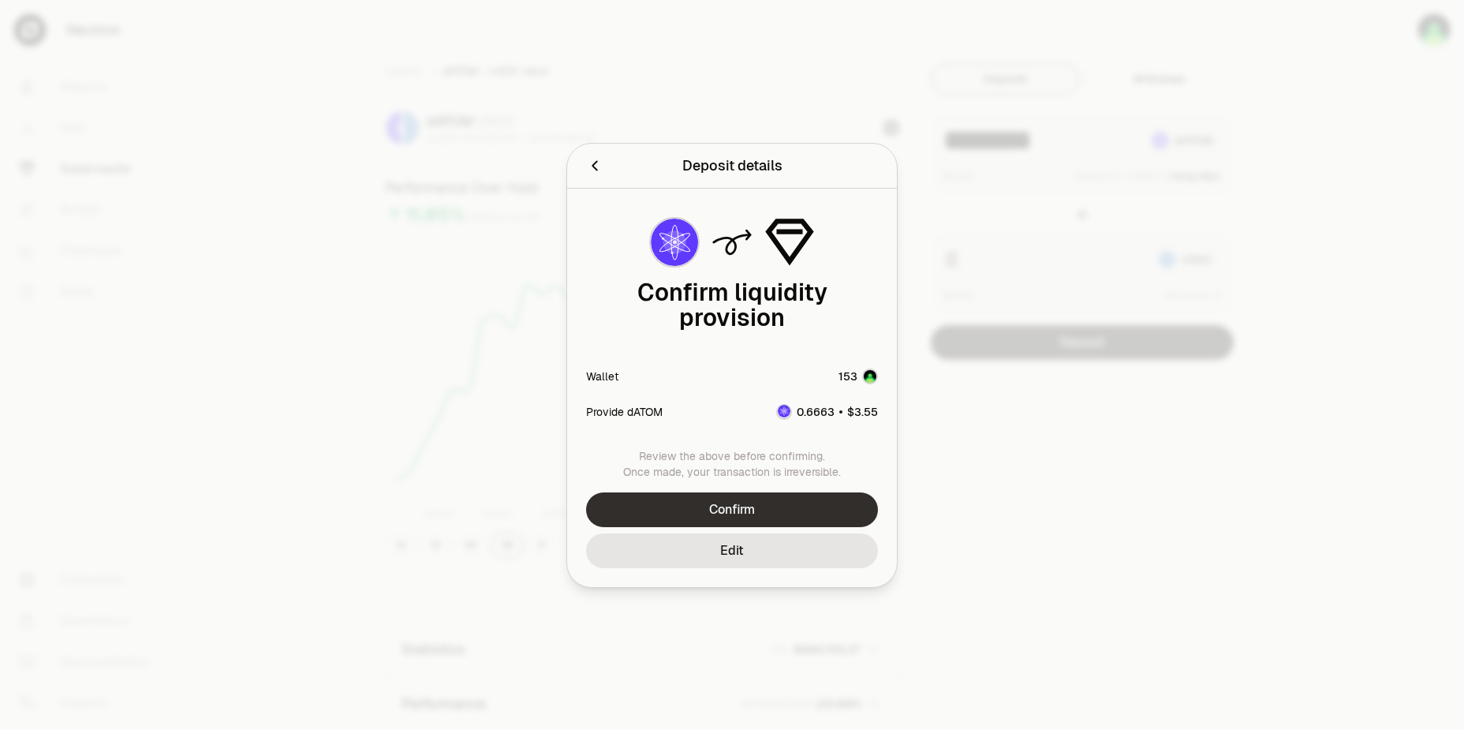
click at [806, 503] on button "Confirm" at bounding box center [732, 509] width 292 height 35
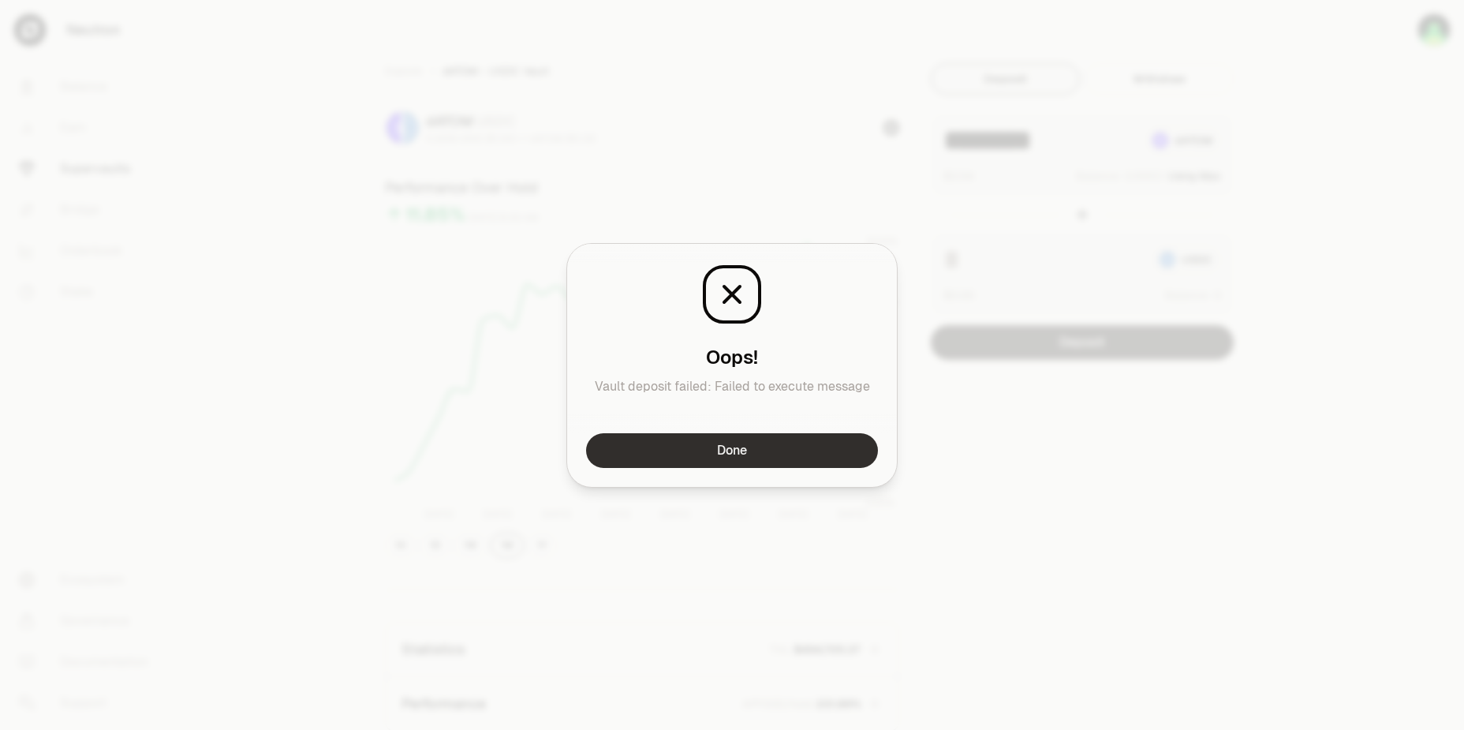
click at [801, 443] on button "Done" at bounding box center [732, 450] width 292 height 35
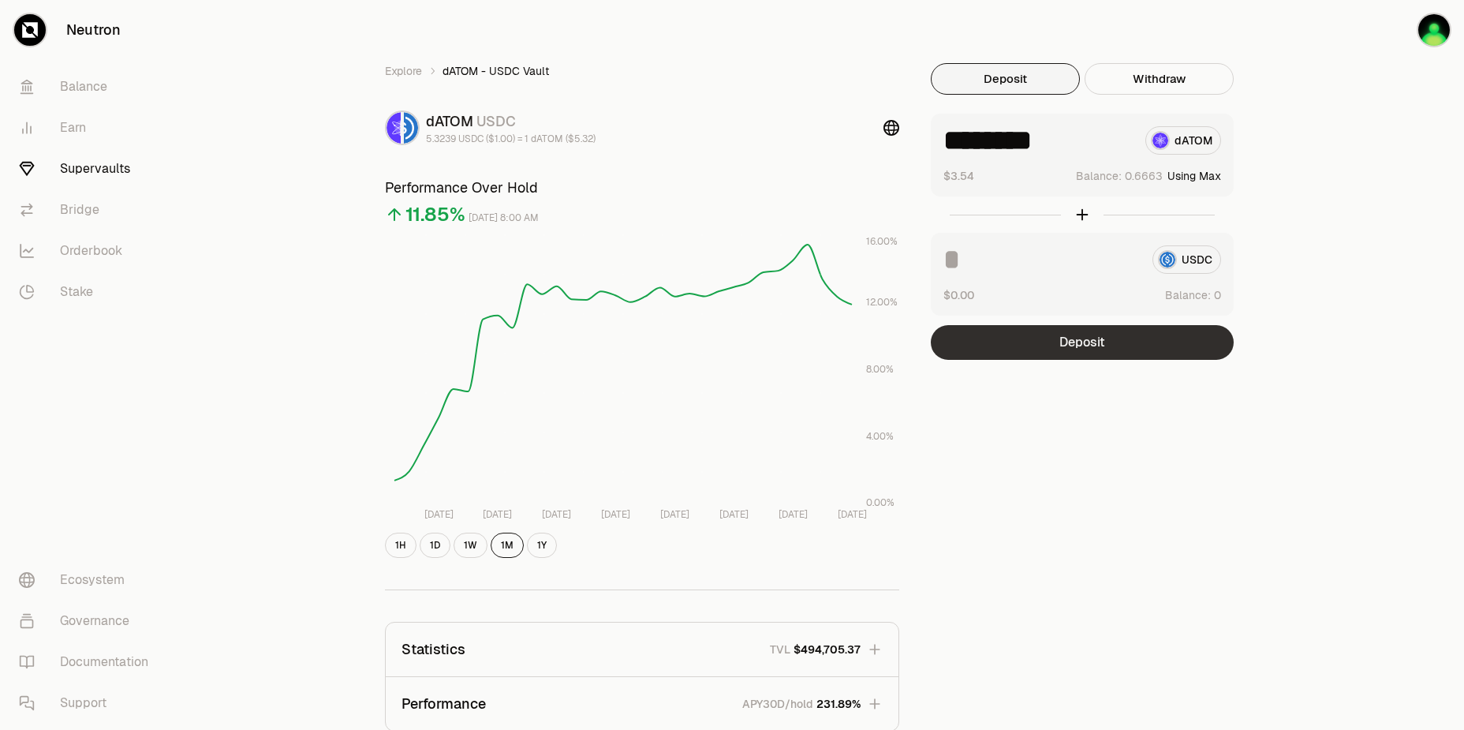
click at [1145, 351] on button "Deposit" at bounding box center [1082, 342] width 303 height 35
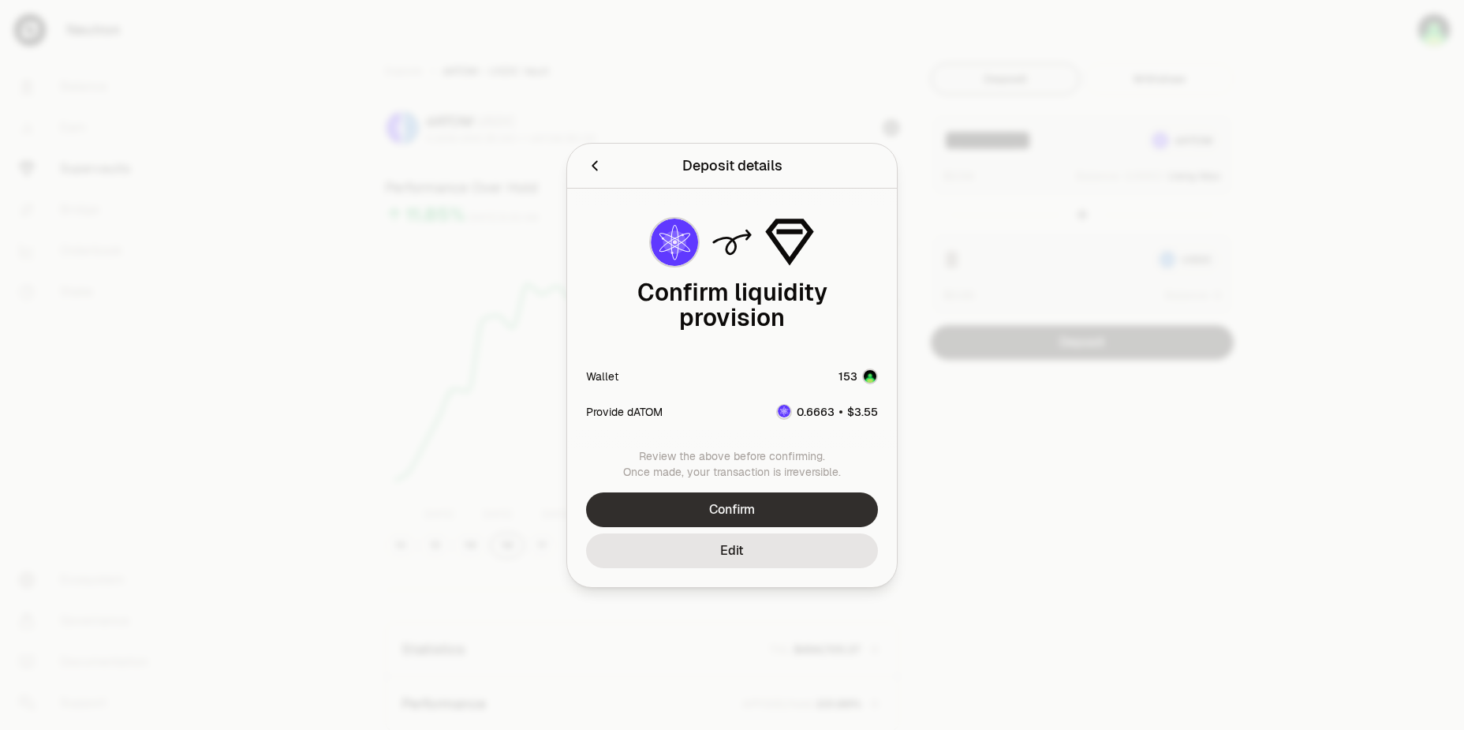
click at [778, 492] on button "Confirm" at bounding box center [732, 509] width 292 height 35
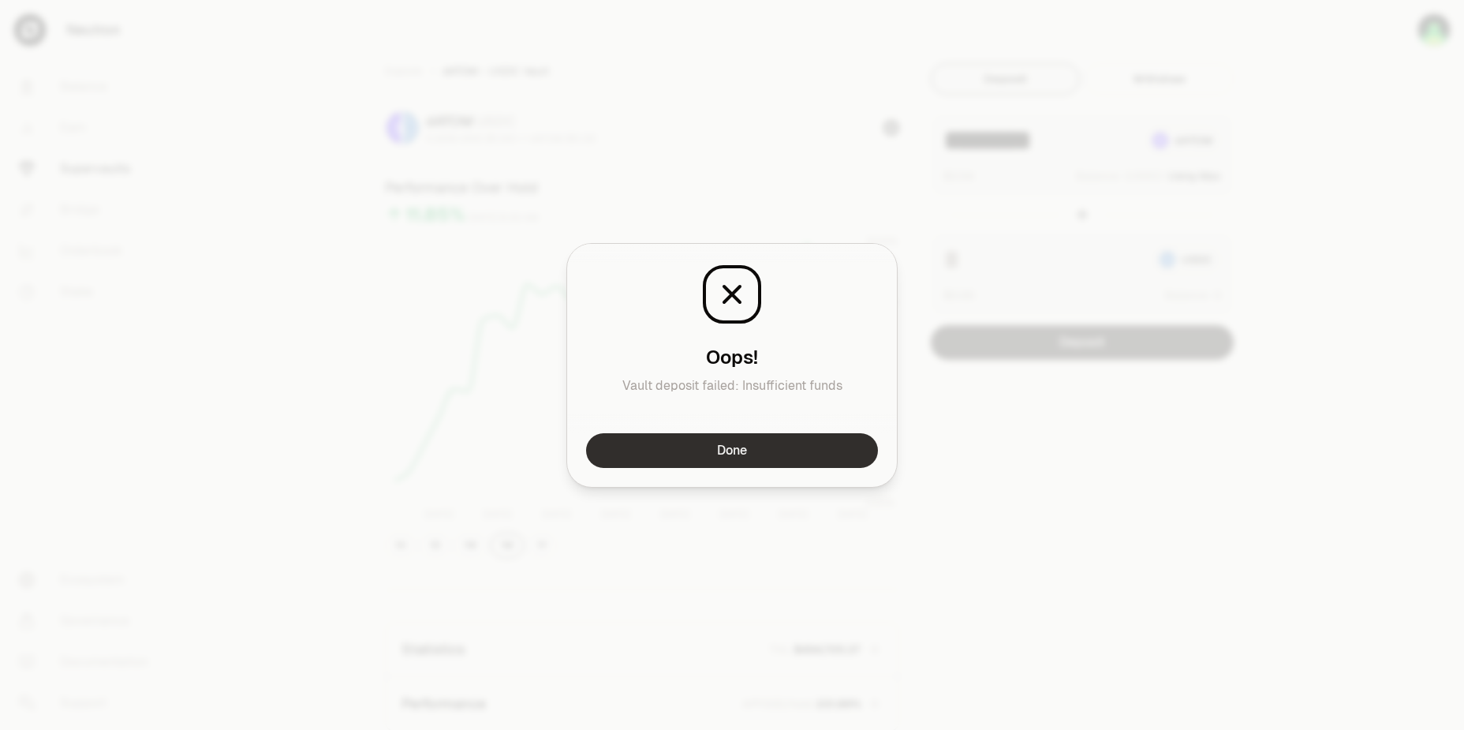
click at [802, 443] on button "Done" at bounding box center [732, 450] width 292 height 35
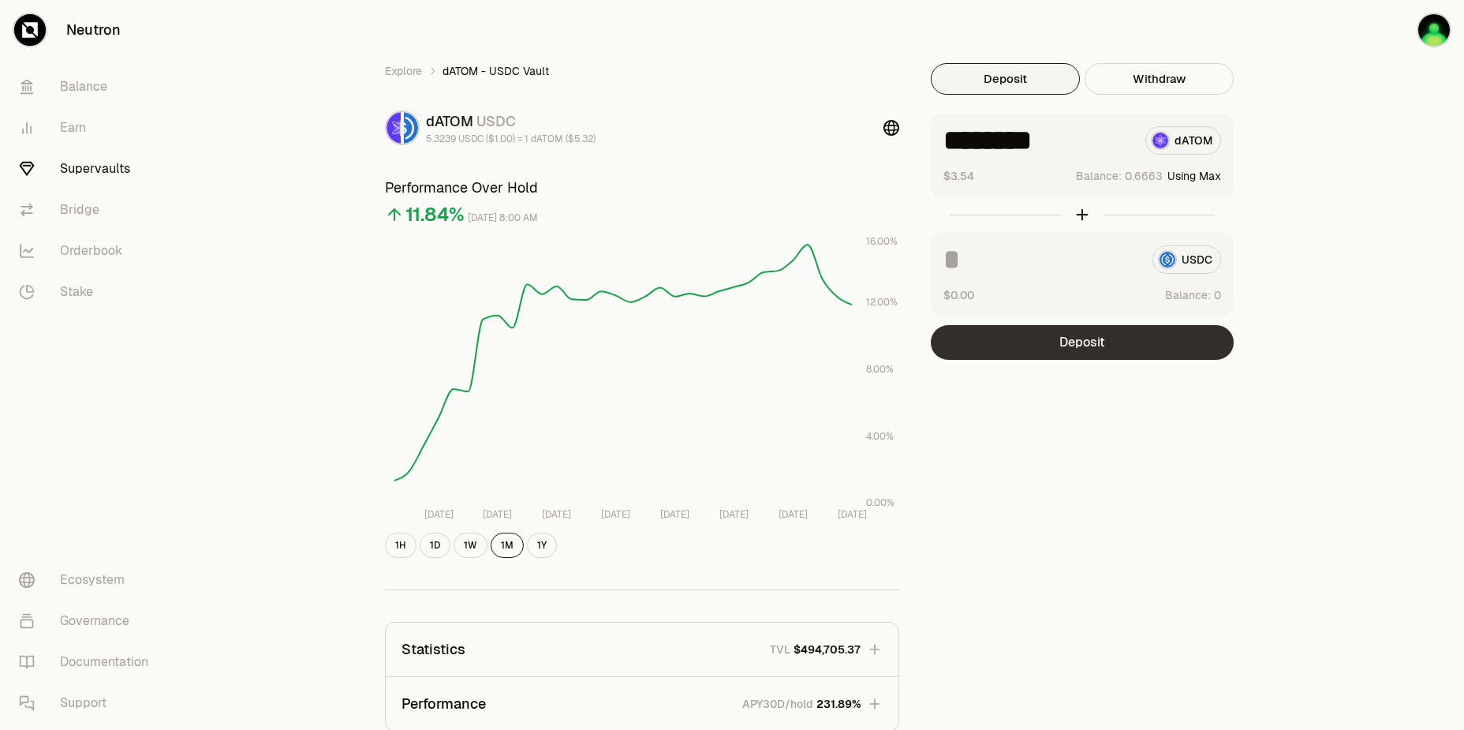
click at [1128, 345] on button "Deposit" at bounding box center [1082, 342] width 303 height 35
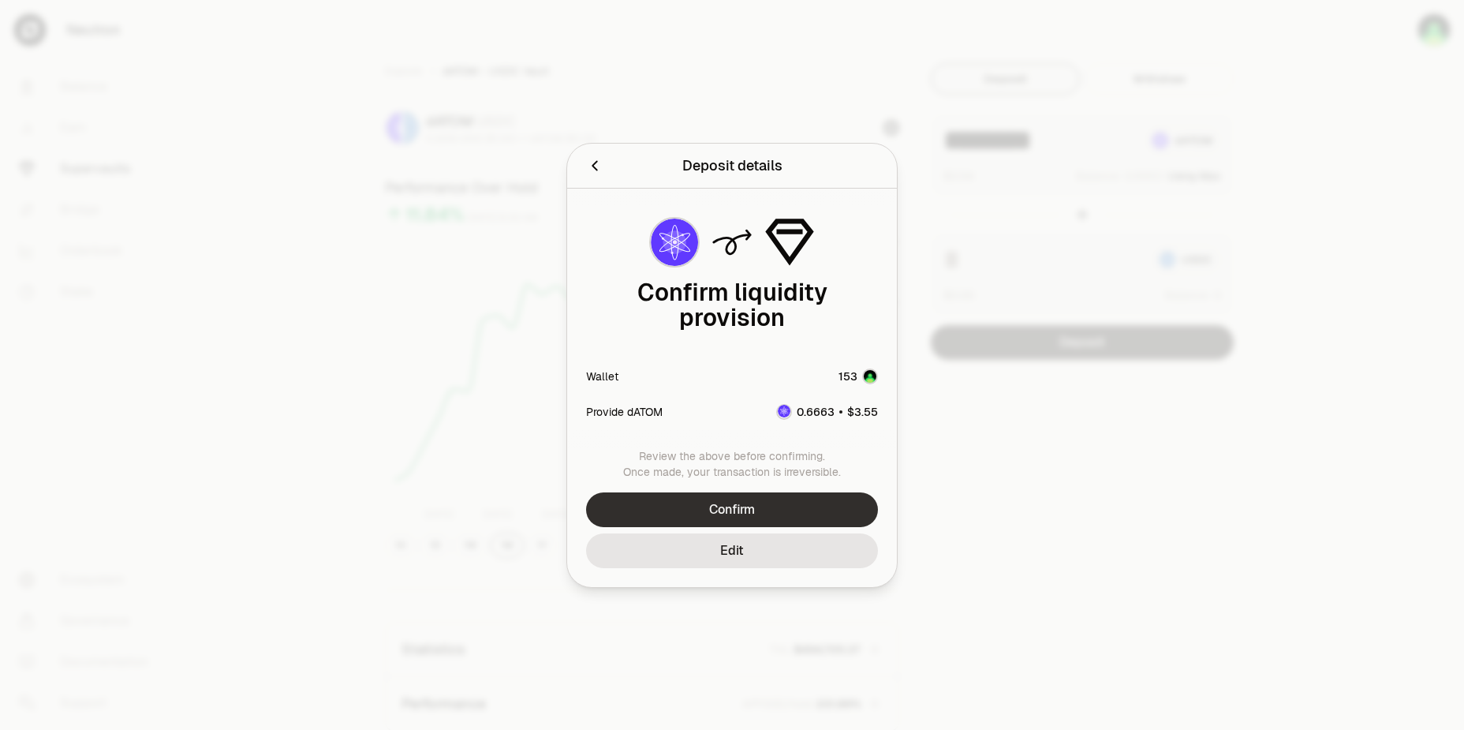
click at [815, 495] on button "Confirm" at bounding box center [732, 509] width 292 height 35
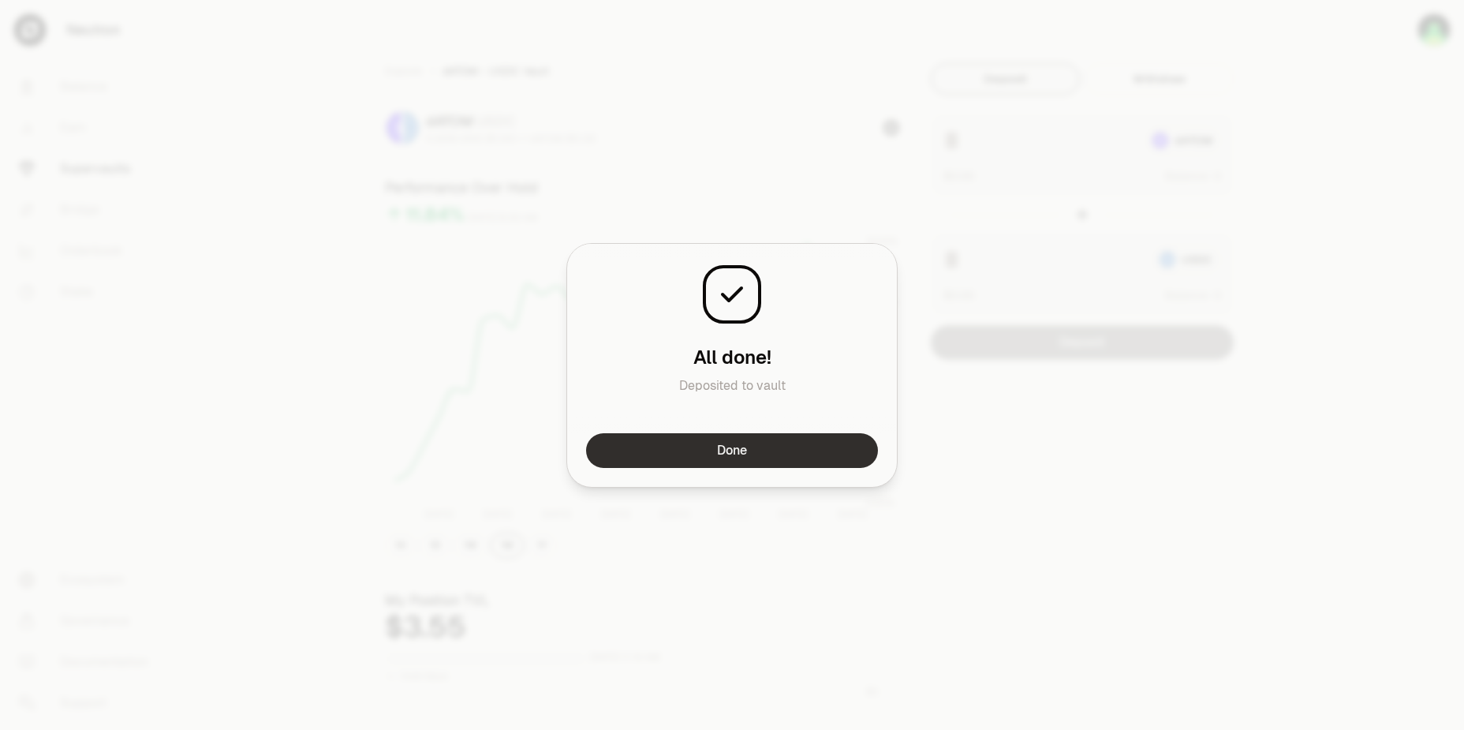
click at [760, 446] on button "Done" at bounding box center [732, 450] width 292 height 35
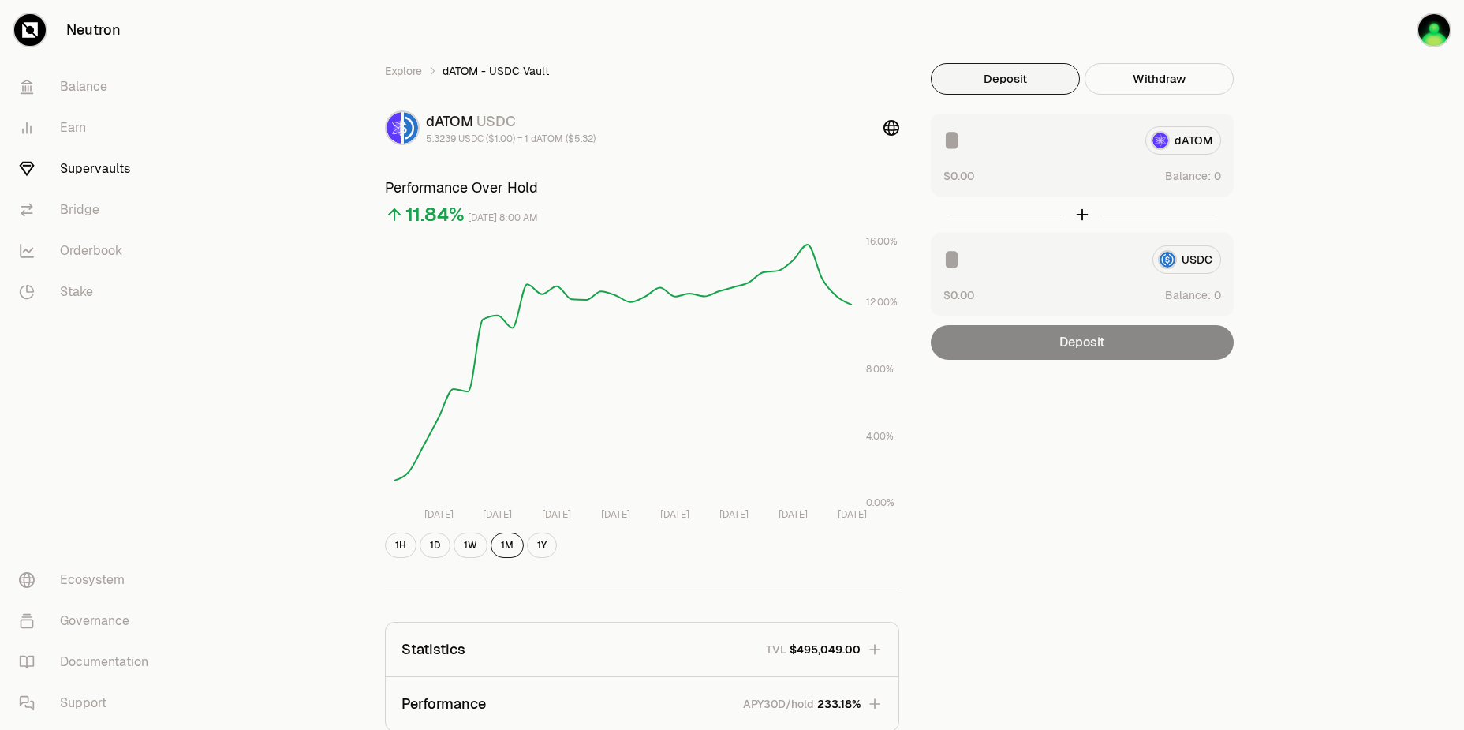
click at [895, 34] on div "Explore dATOM - USDC Vault dATOM USDC 5.3239 USDC ($1.00) = 1 dATOM ($5.32) Per…" at bounding box center [820, 510] width 947 height 1021
click at [1200, 178] on button "Use Max" at bounding box center [1198, 176] width 45 height 16
type input "********"
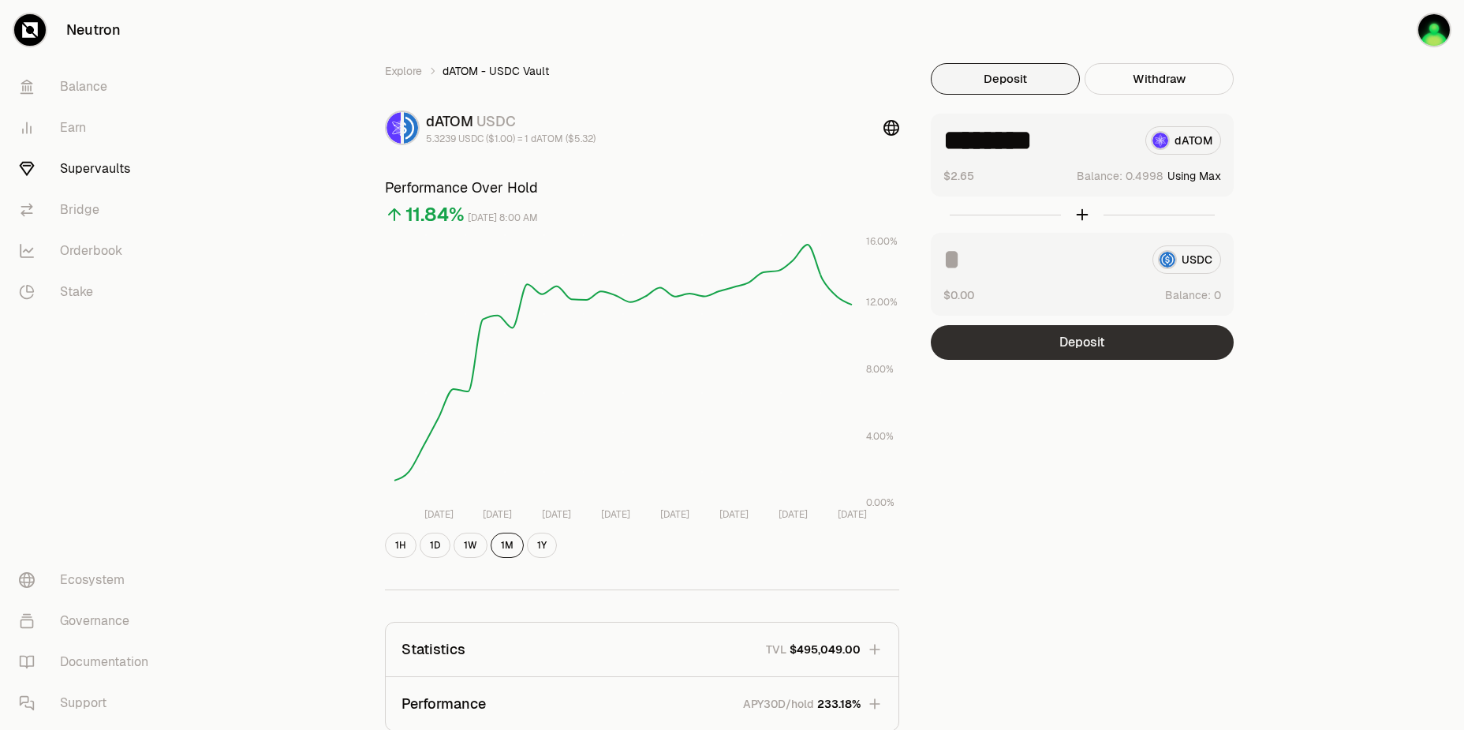
click at [1092, 347] on button "Deposit" at bounding box center [1082, 342] width 303 height 35
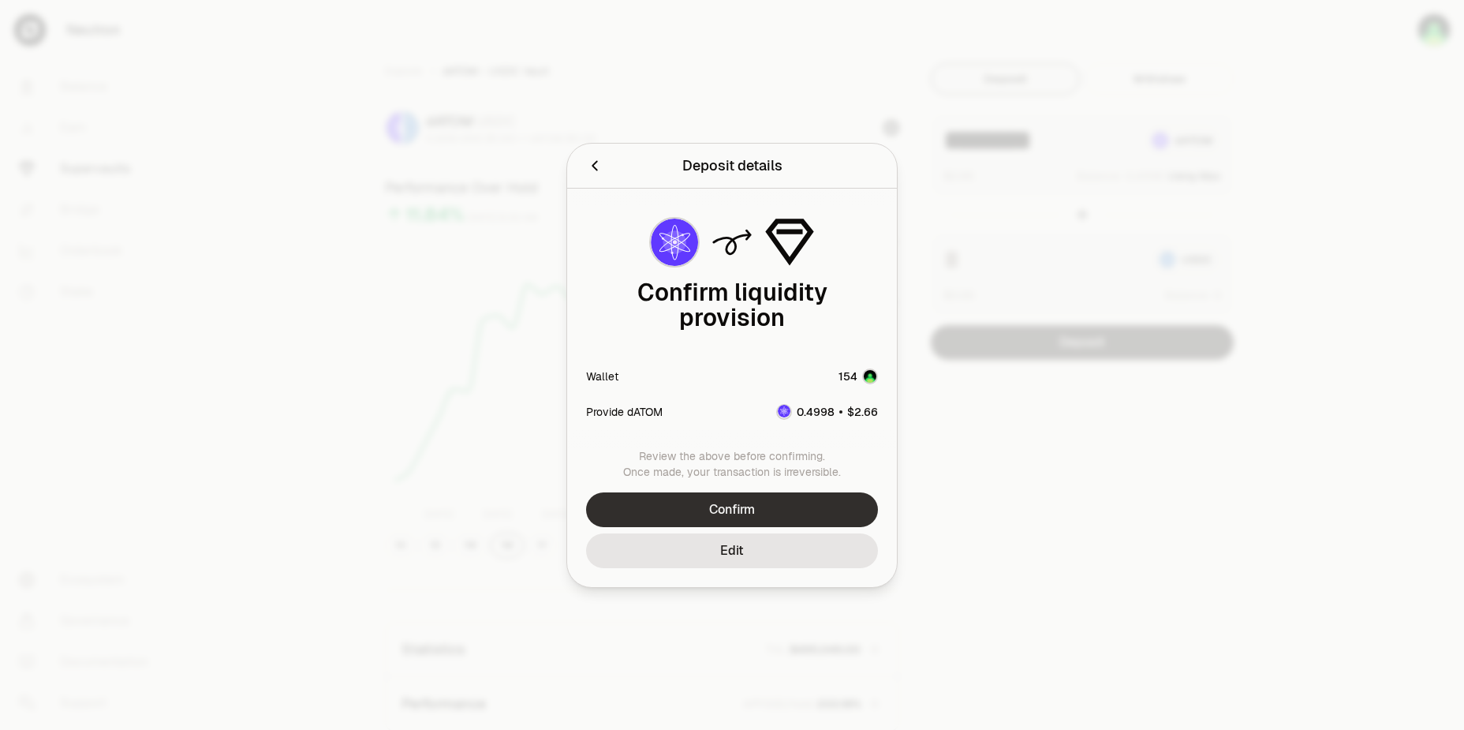
click at [758, 498] on button "Confirm" at bounding box center [732, 509] width 292 height 35
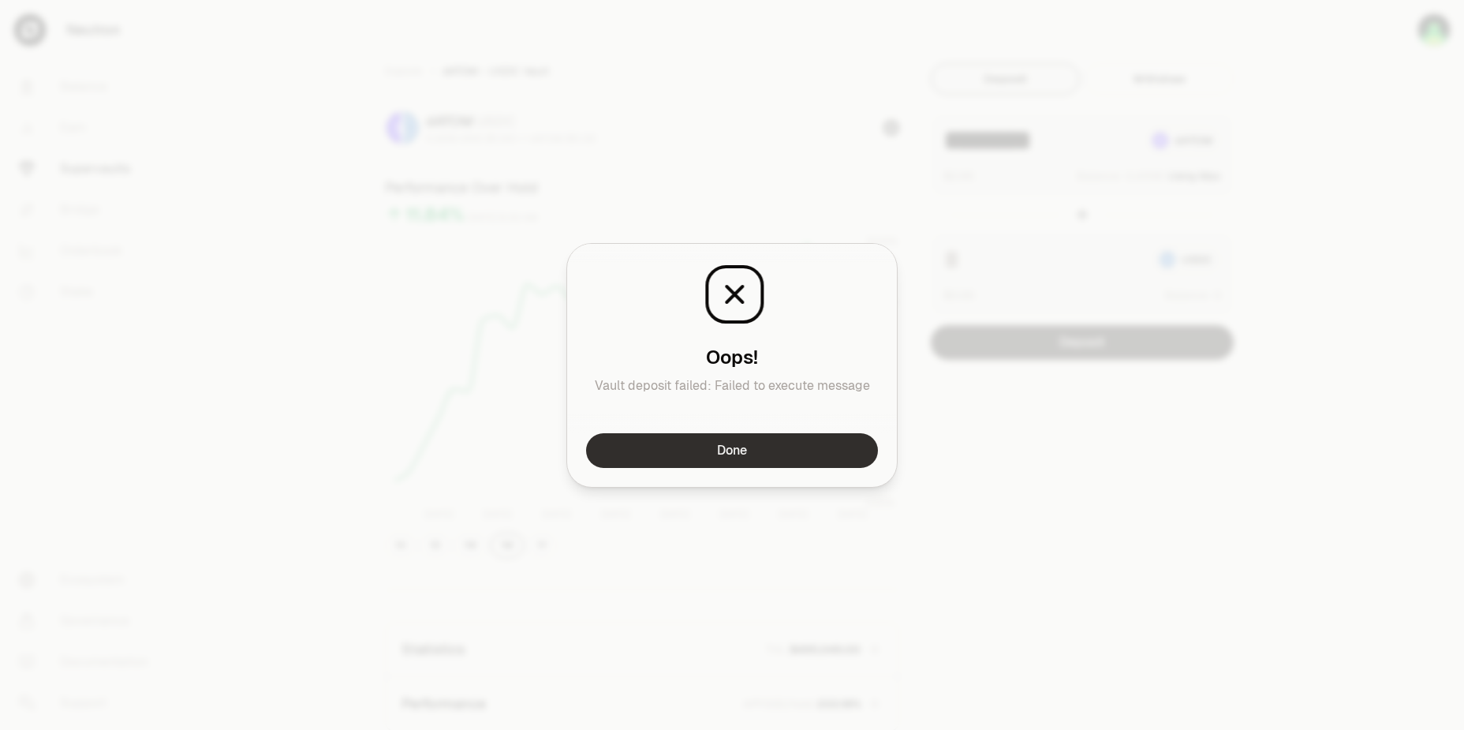
click at [768, 448] on button "Done" at bounding box center [732, 450] width 292 height 35
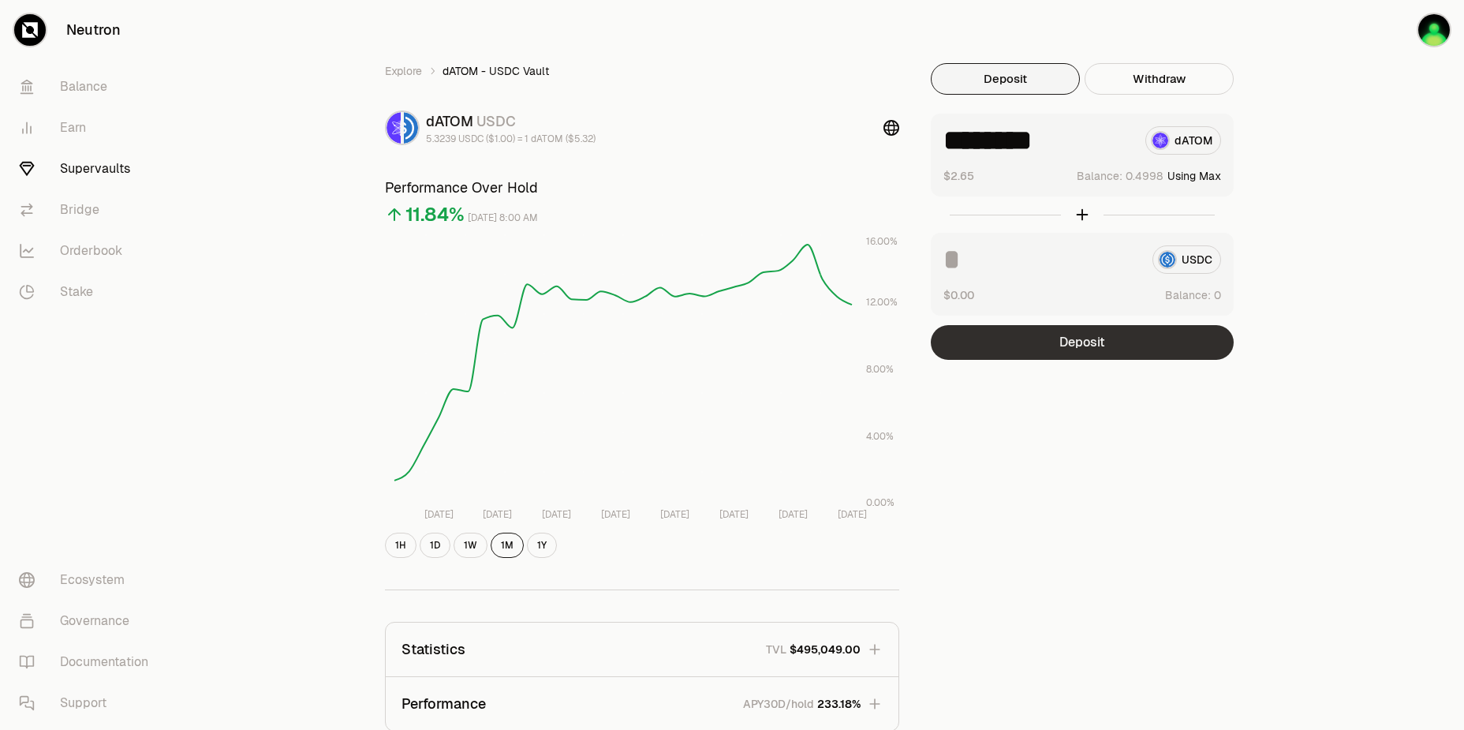
click at [1068, 342] on button "Deposit" at bounding box center [1082, 342] width 303 height 35
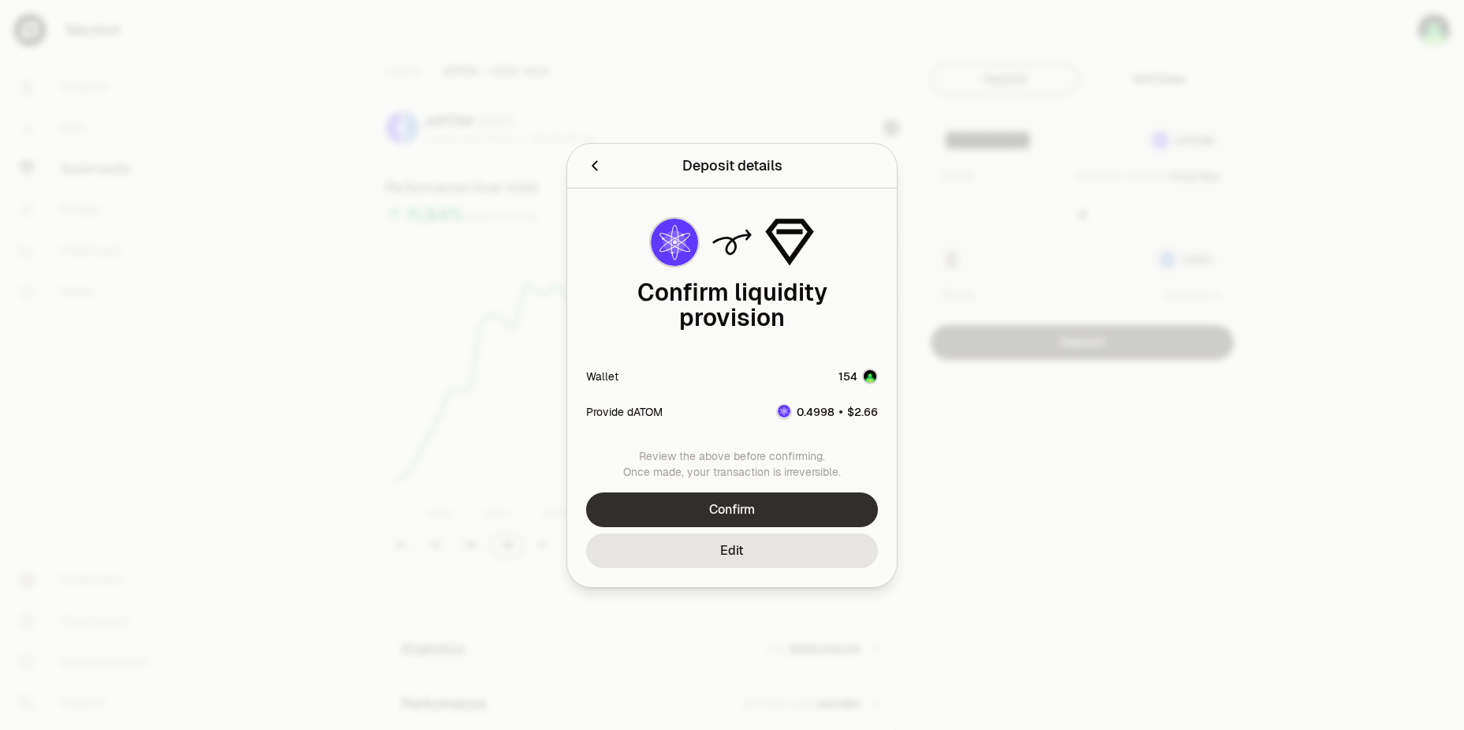
click at [757, 501] on button "Confirm" at bounding box center [732, 509] width 292 height 35
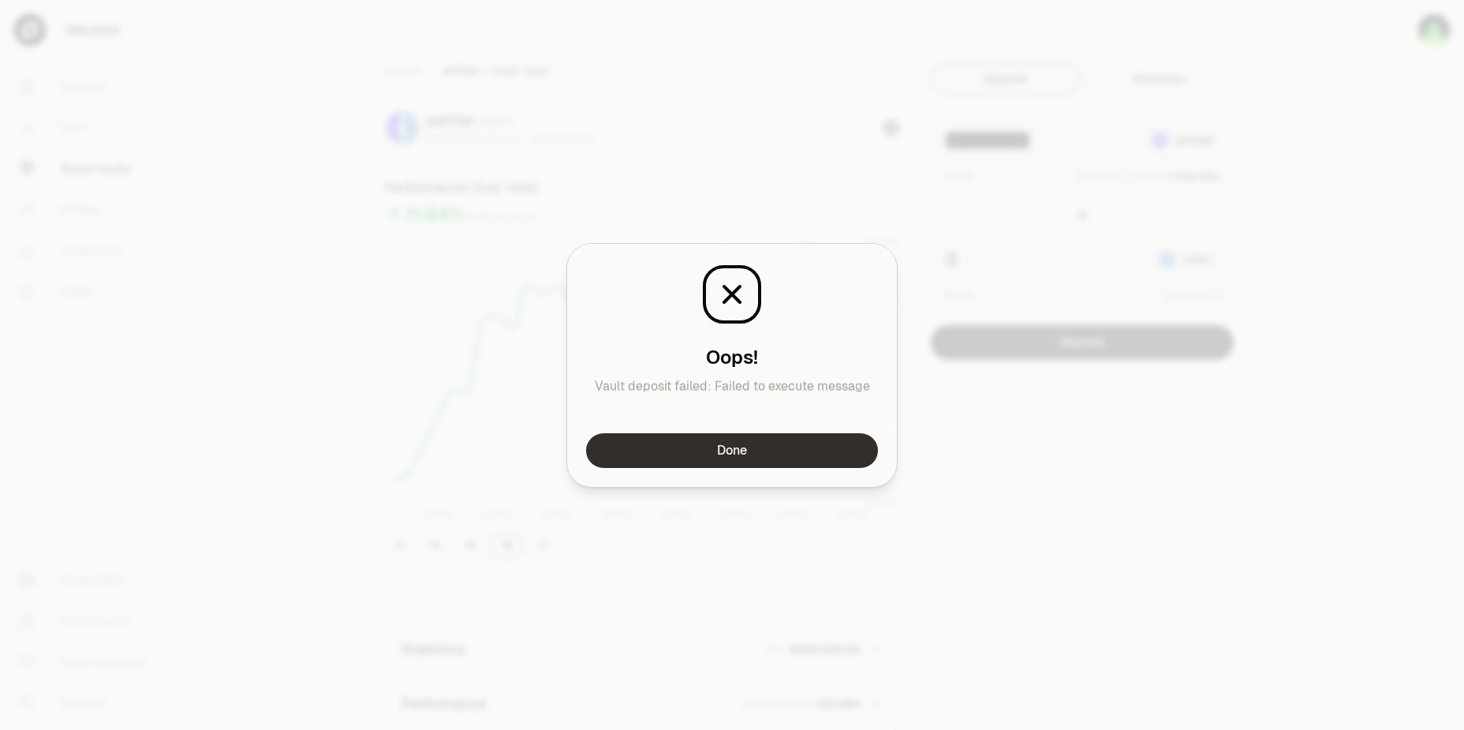
click at [769, 455] on button "Done" at bounding box center [732, 450] width 292 height 35
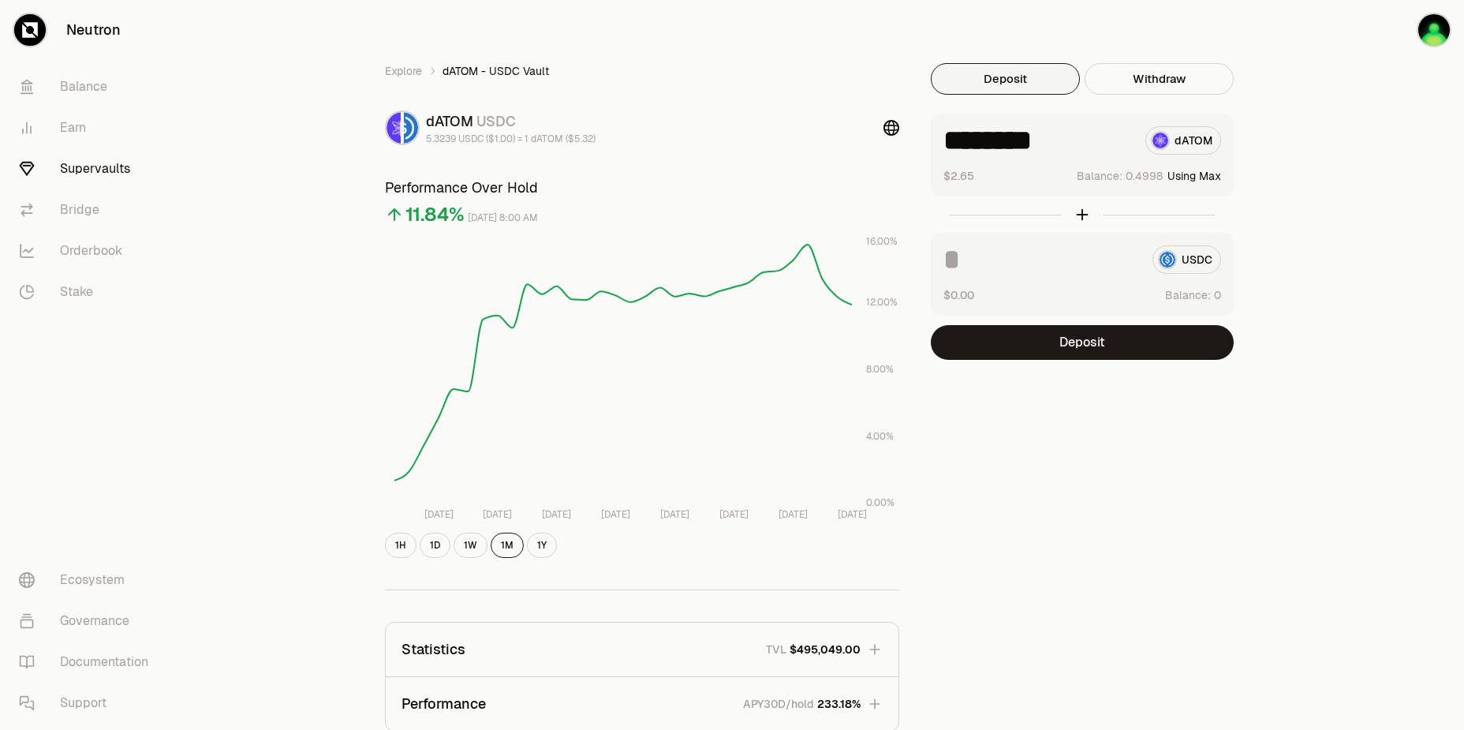
drag, startPoint x: 997, startPoint y: 412, endPoint x: 1073, endPoint y: 377, distance: 83.3
click at [997, 412] on div "Explore dATOM - USDC Vault dATOM USDC 5.3239 USDC ($1.00) = 1 dATOM ($5.32) Per…" at bounding box center [820, 510] width 909 height 895
click at [1091, 351] on button "Deposit" at bounding box center [1082, 342] width 303 height 35
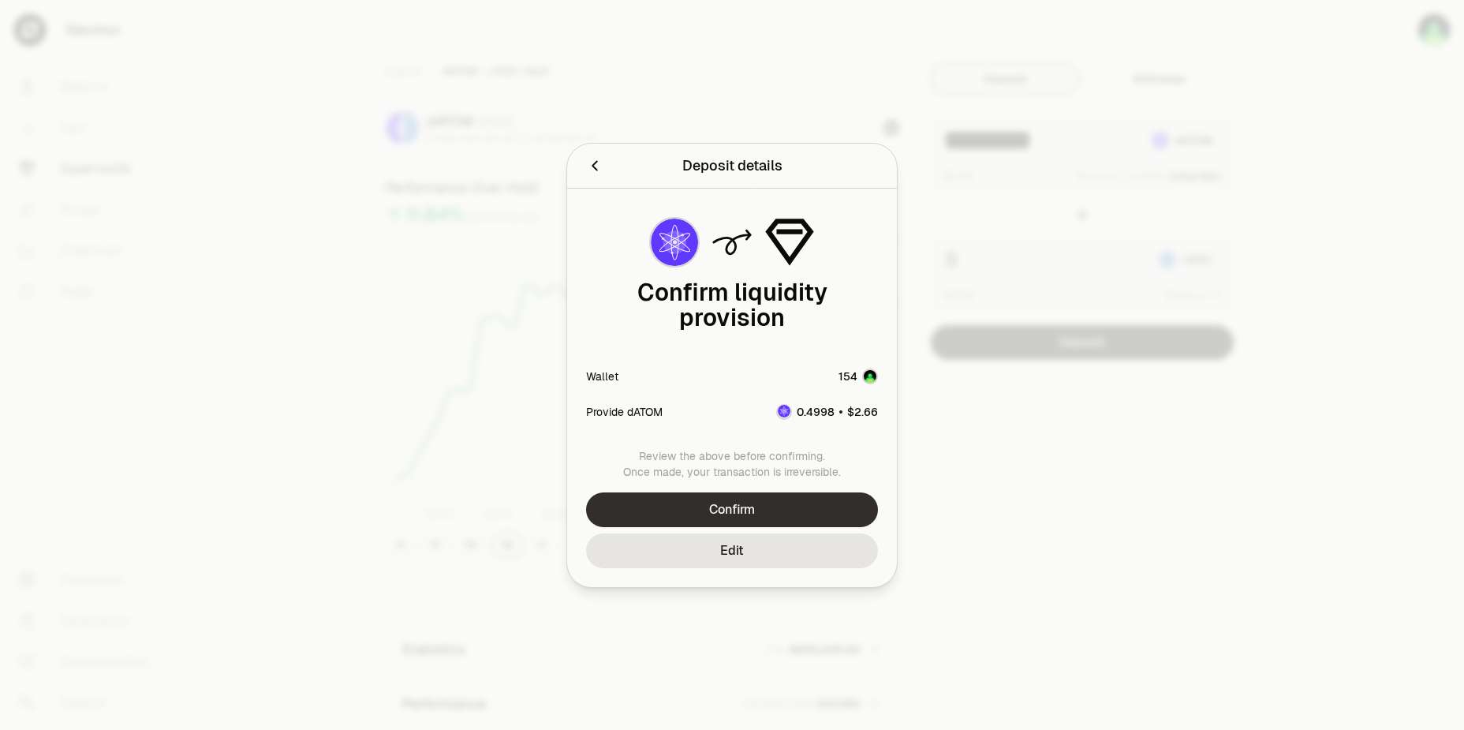
click at [749, 504] on button "Confirm" at bounding box center [732, 509] width 292 height 35
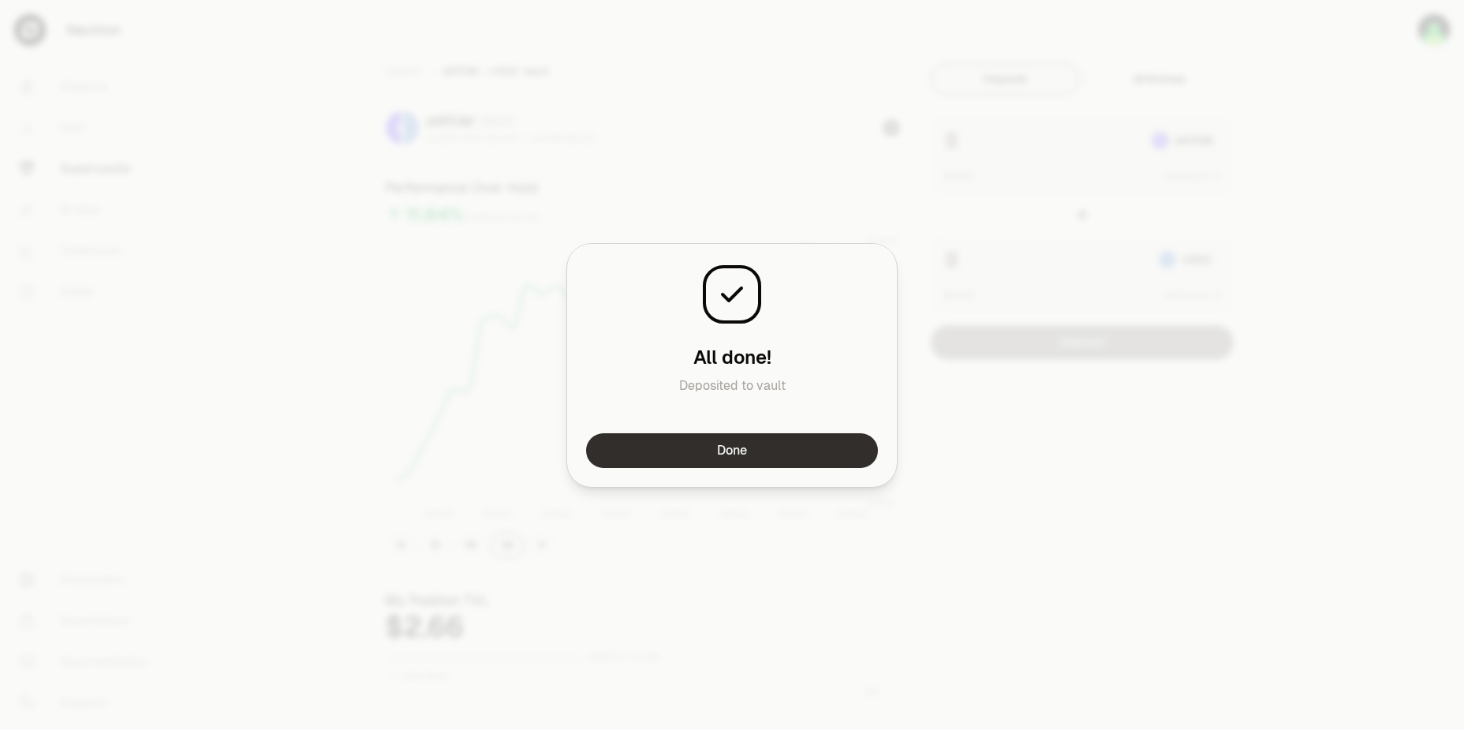
click at [785, 449] on button "Done" at bounding box center [732, 450] width 292 height 35
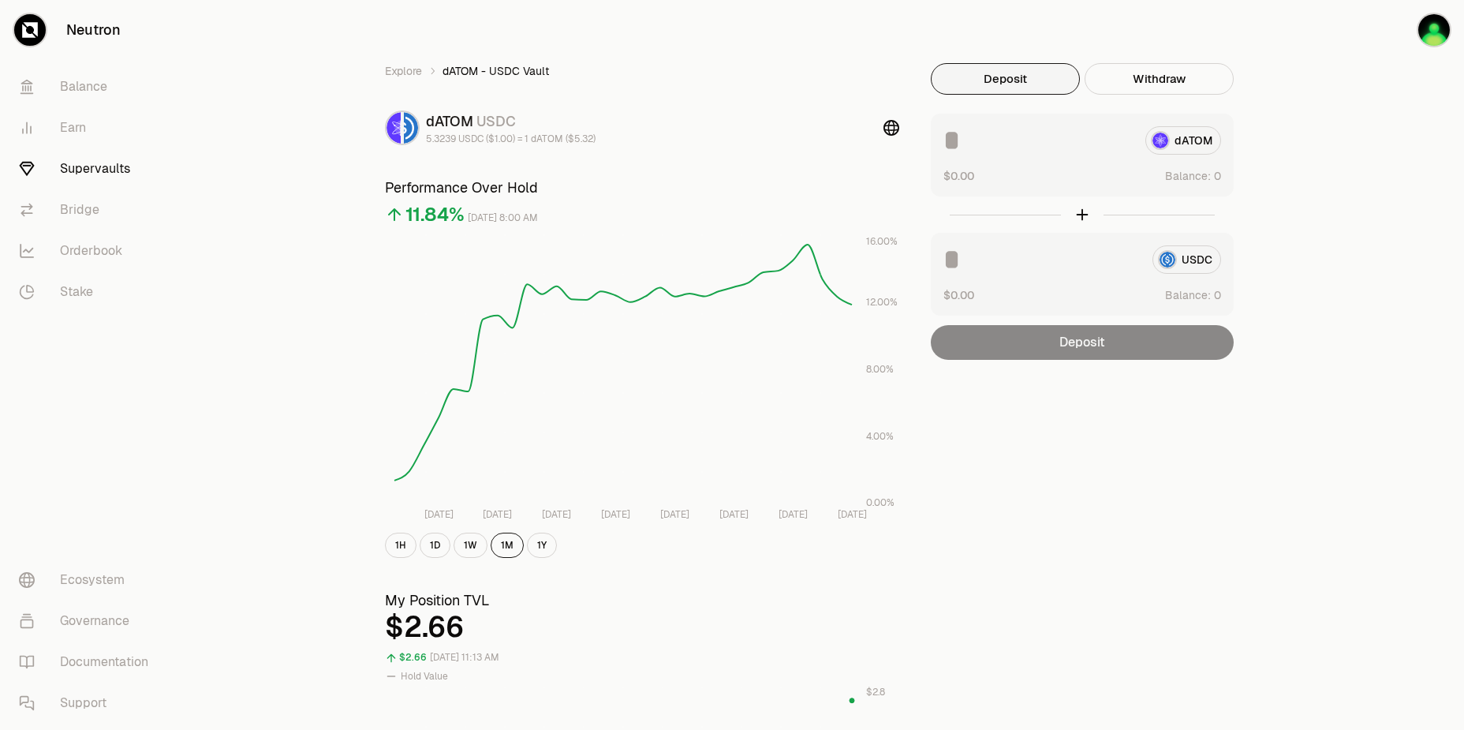
click at [1110, 409] on div "Explore dATOM - USDC Vault dATOM USDC 5.3239 USDC ($1.00) = 1 dATOM ($5.32) Per…" at bounding box center [820, 736] width 909 height 1347
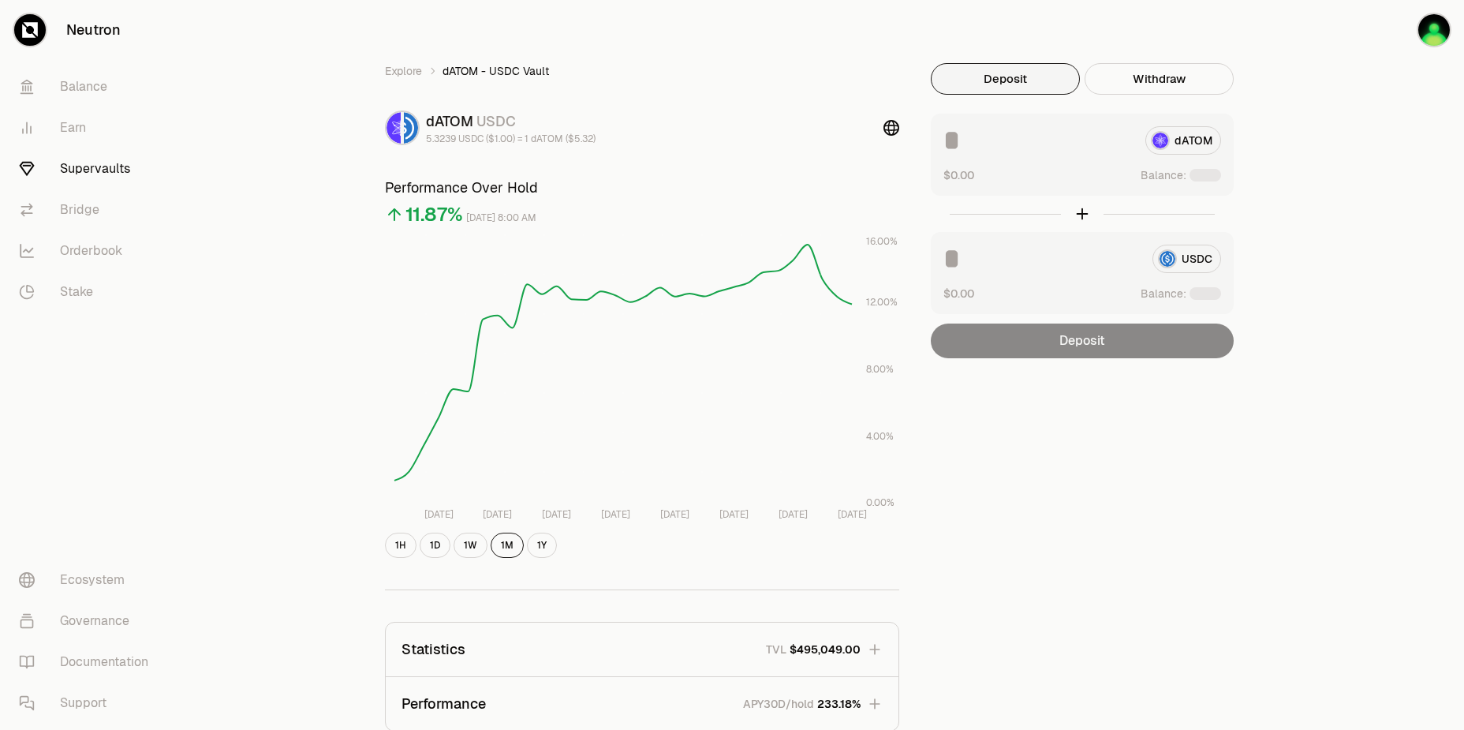
click at [1347, 89] on div "Explore dATOM - USDC Vault dATOM USDC 5.3239 USDC ($1.00) = 1 dATOM ($5.32) Per…" at bounding box center [821, 510] width 1288 height 1021
click at [1341, 92] on div "Explore dATOM - USDC Vault dATOM USDC 5.3239 USDC ($1.00) = 1 dATOM ($5.32) Per…" at bounding box center [821, 510] width 1288 height 1021
click at [1212, 171] on button "Use Max" at bounding box center [1198, 176] width 45 height 16
type input "********"
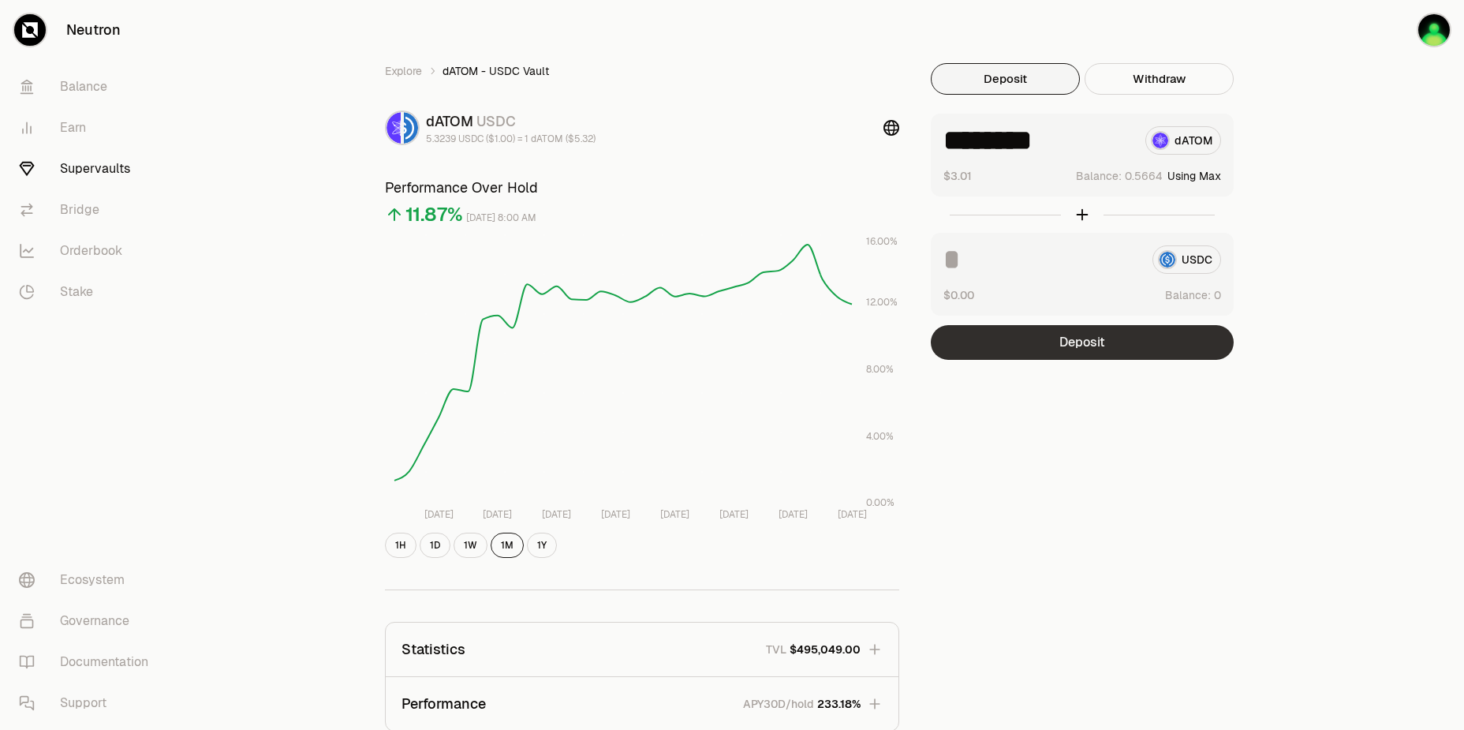
click at [1112, 335] on button "Deposit" at bounding box center [1082, 342] width 303 height 35
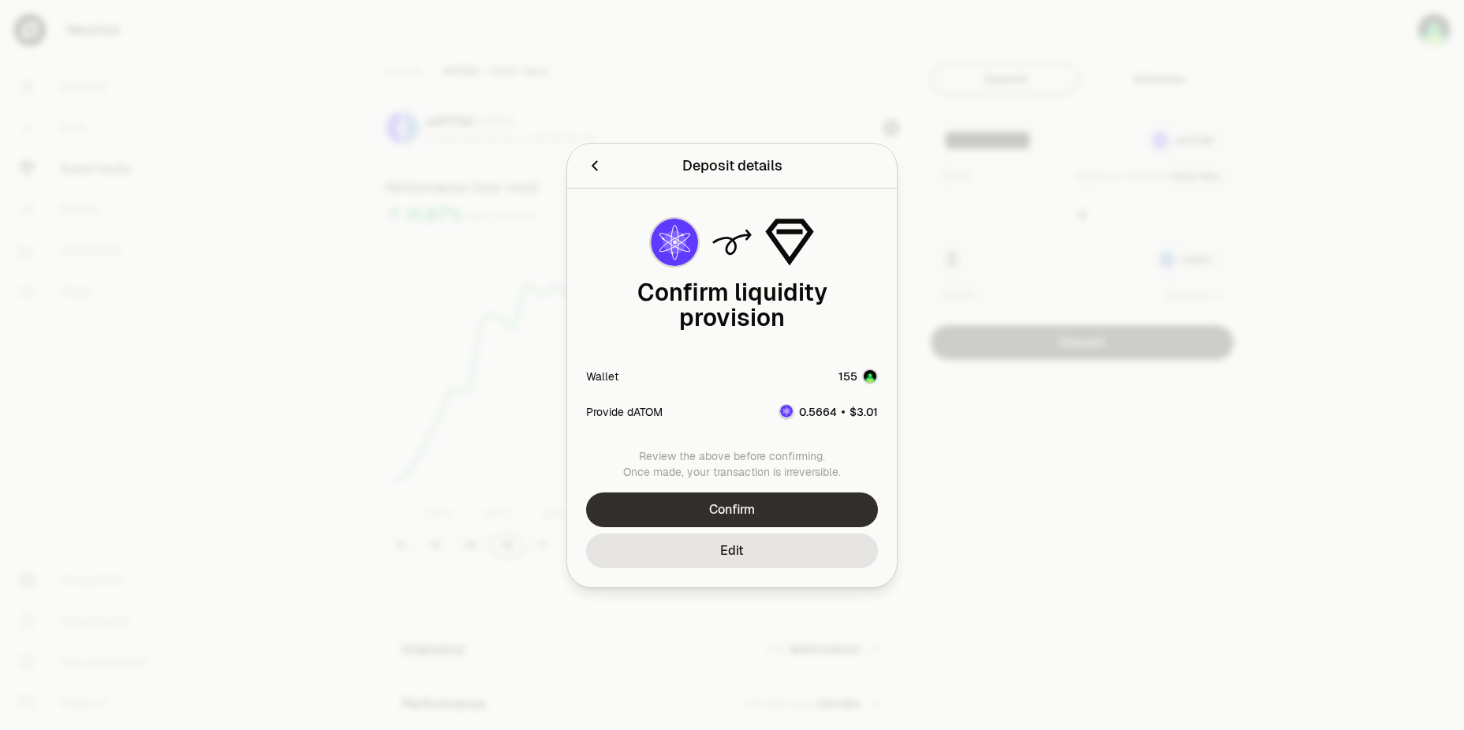
click at [801, 495] on button "Confirm" at bounding box center [732, 509] width 292 height 35
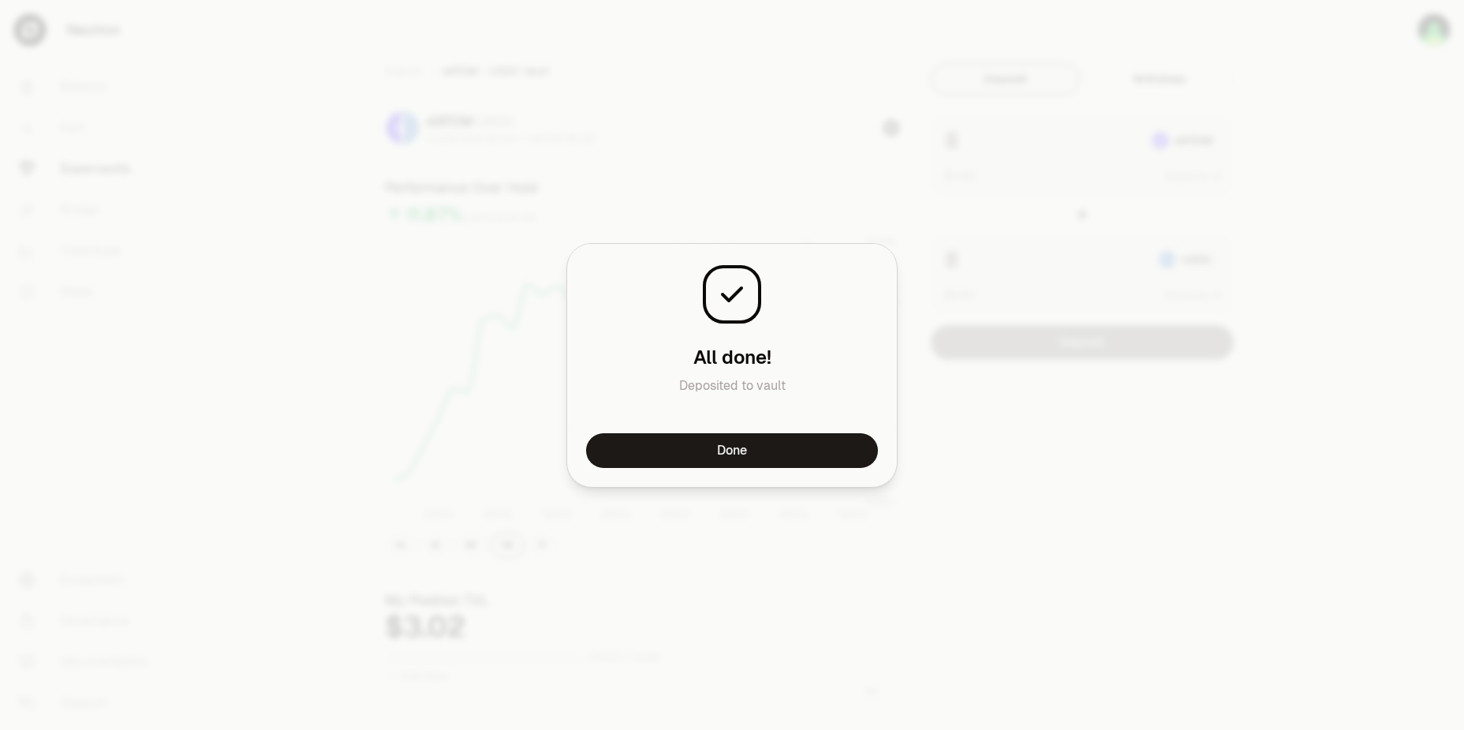
drag, startPoint x: 742, startPoint y: 433, endPoint x: 768, endPoint y: 398, distance: 44.0
click at [768, 398] on div "Transaction Tokens is being sent All done! Deposited to vault Done" at bounding box center [732, 365] width 330 height 243
click at [765, 447] on button "Done" at bounding box center [732, 450] width 292 height 35
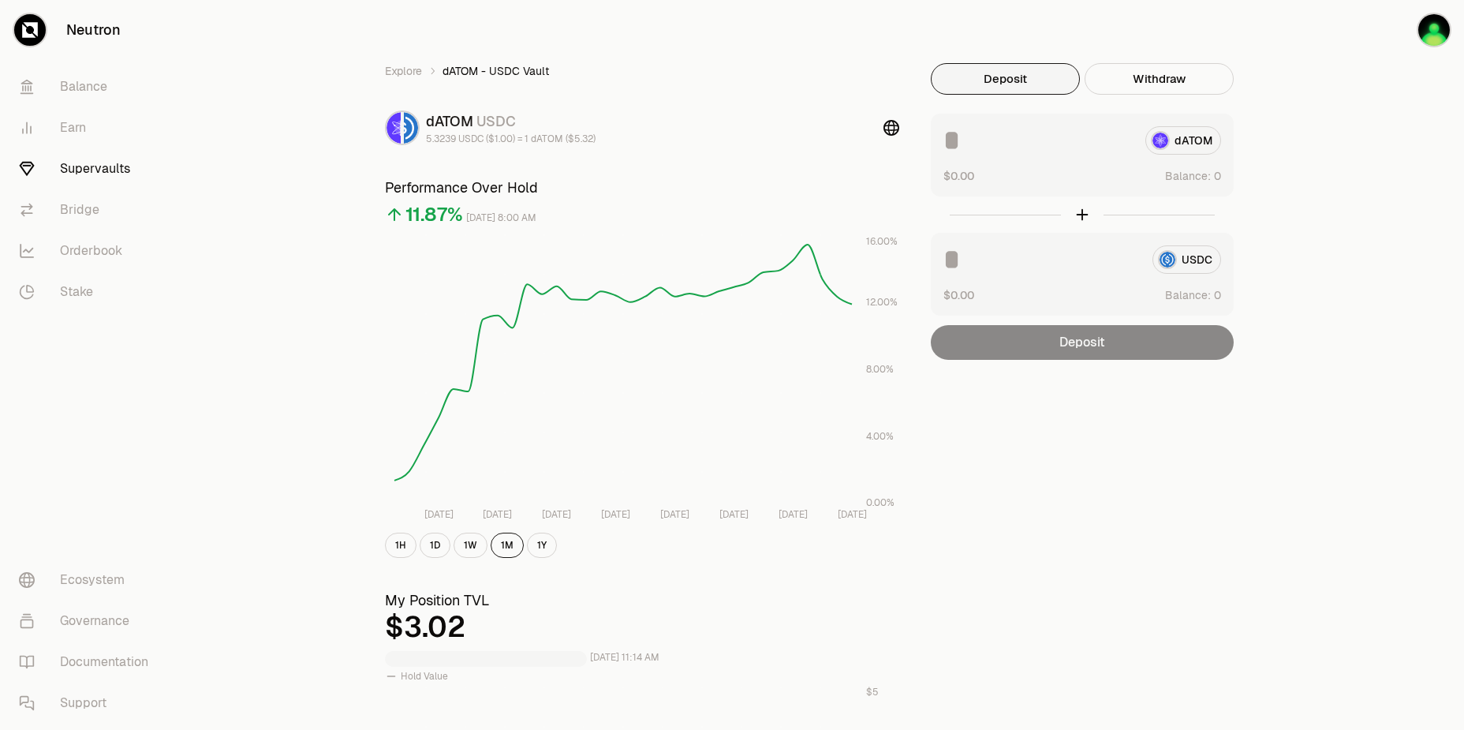
click at [1087, 422] on div "Explore dATOM - USDC Vault dATOM USDC 5.3239 USDC ($1.00) = 1 dATOM ($5.32) Per…" at bounding box center [820, 736] width 909 height 1347
click at [1079, 421] on div "Explore dATOM - USDC Vault dATOM USDC 5.3239 USDC ($1.00) = 1 dATOM ($5.32) Per…" at bounding box center [820, 736] width 909 height 1347
click at [1202, 172] on button "Use Max" at bounding box center [1198, 176] width 45 height 16
type input "********"
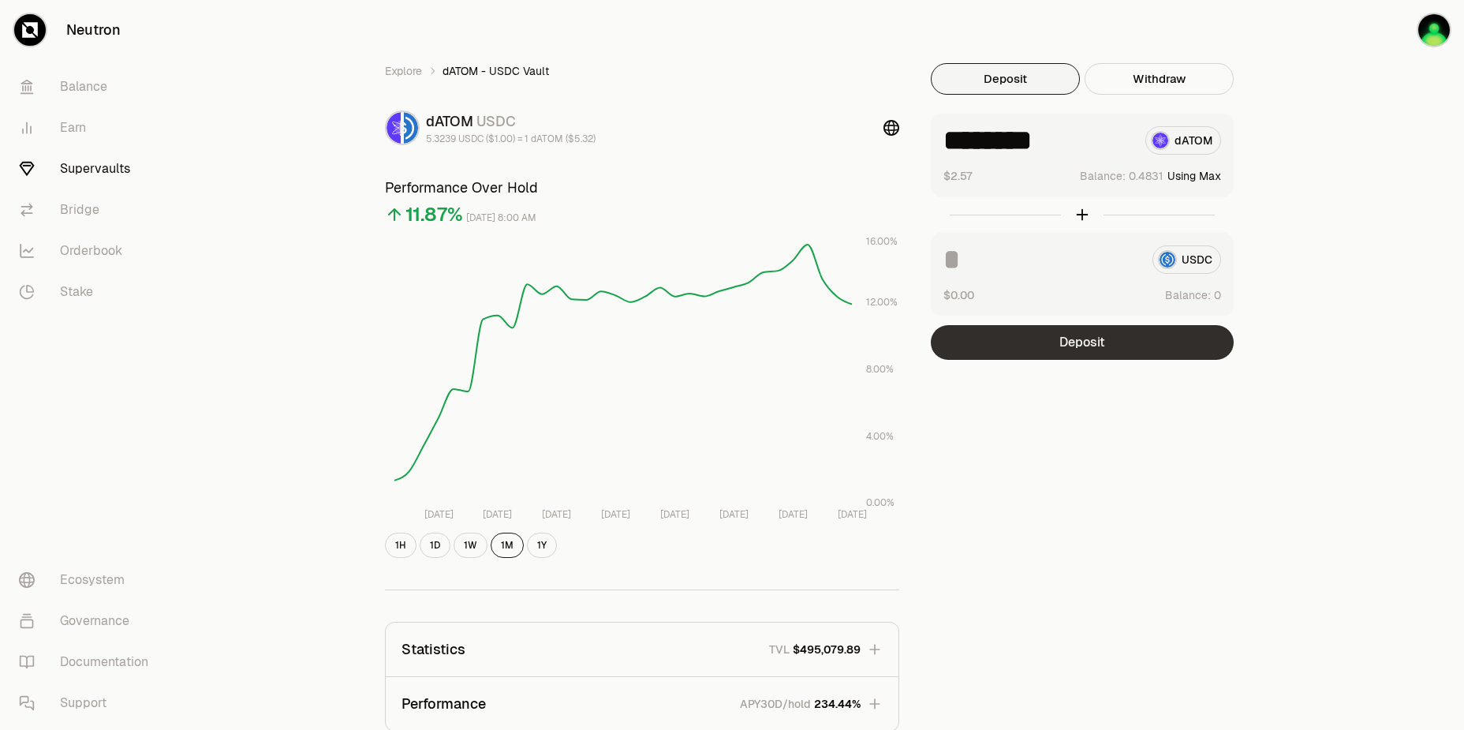
click at [1096, 342] on button "Deposit" at bounding box center [1082, 342] width 303 height 35
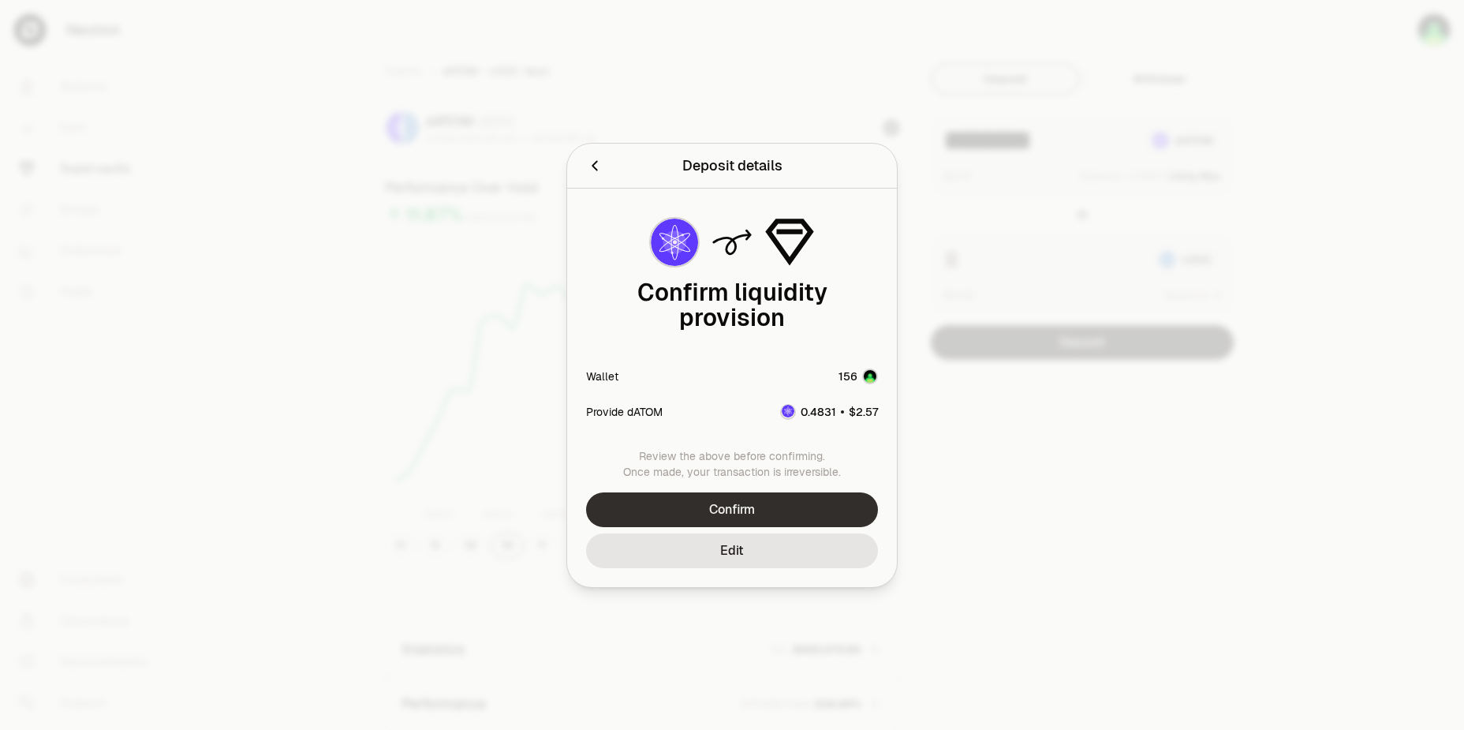
click at [687, 493] on button "Confirm" at bounding box center [732, 509] width 292 height 35
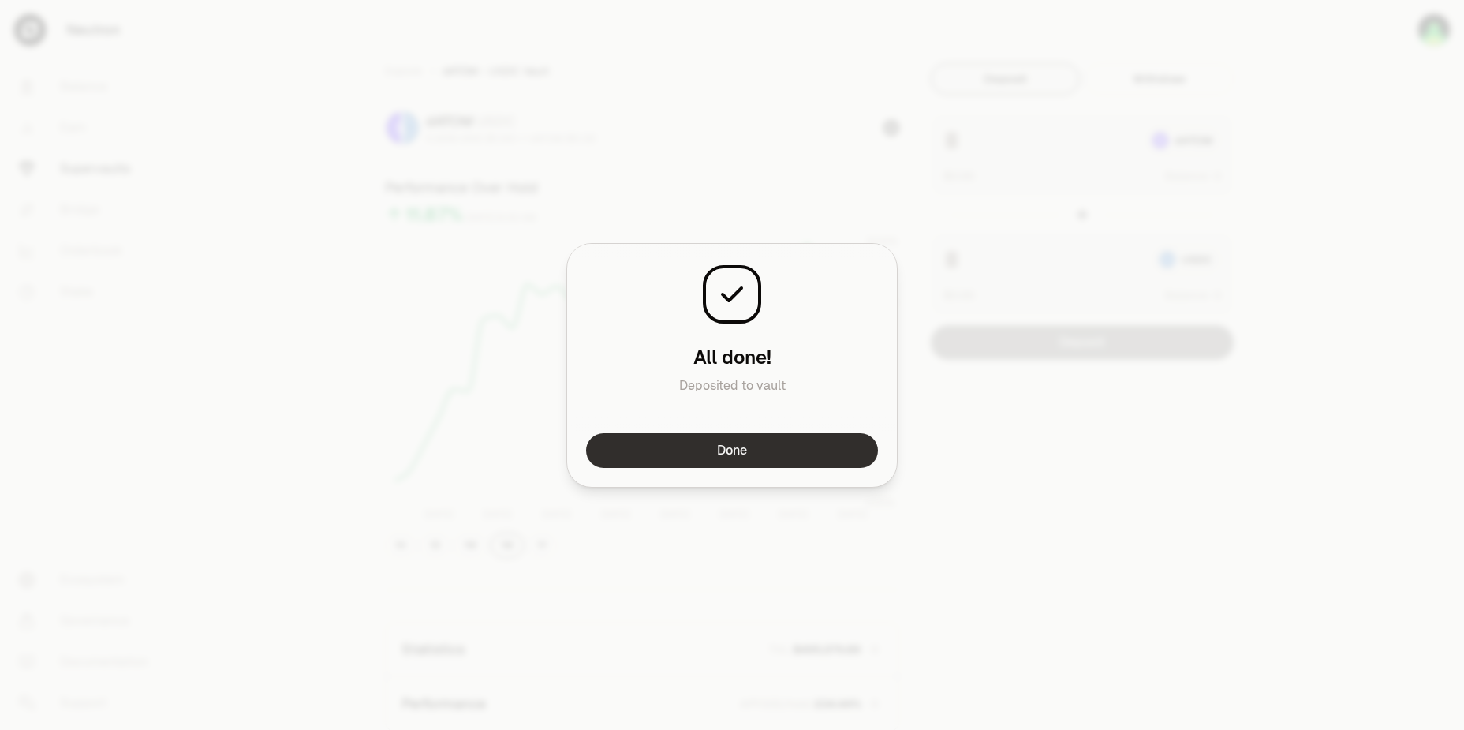
click at [729, 458] on button "Done" at bounding box center [732, 450] width 292 height 35
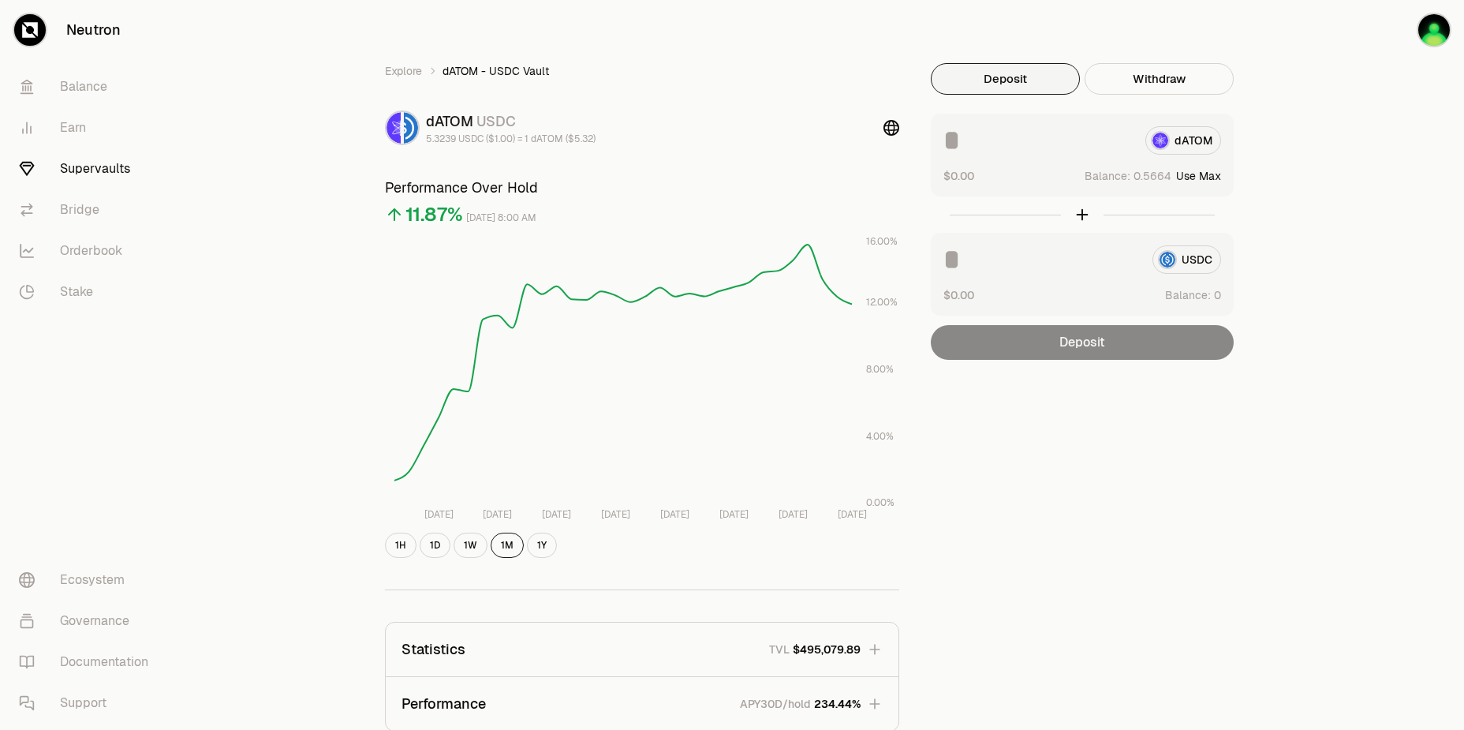
click at [1319, 150] on div "Explore dATOM - USDC Vault dATOM USDC 5.3239 USDC ($1.00) = 1 dATOM ($5.32) Per…" at bounding box center [821, 510] width 1288 height 1021
click at [1212, 180] on button "Use Max" at bounding box center [1198, 176] width 45 height 16
type input "********"
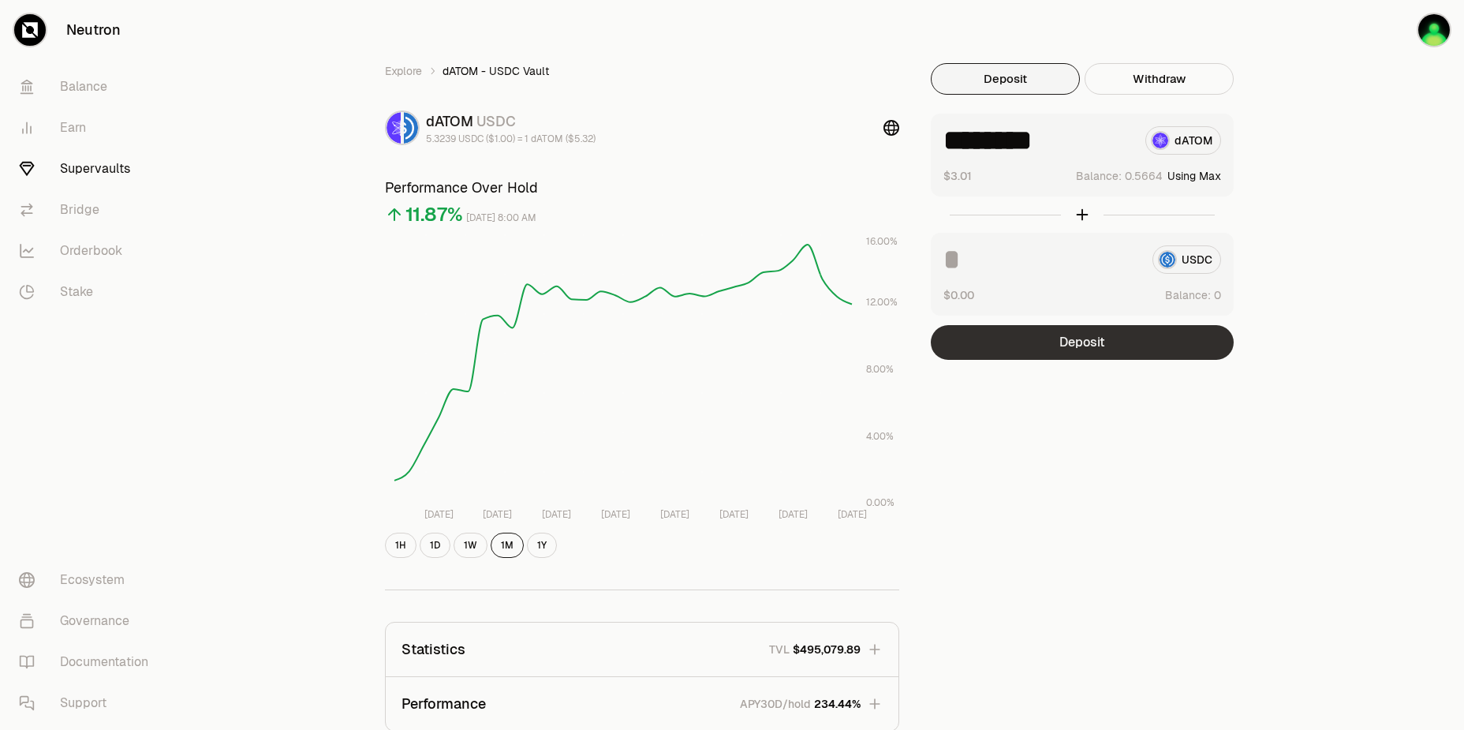
click at [1094, 338] on button "Deposit" at bounding box center [1082, 342] width 303 height 35
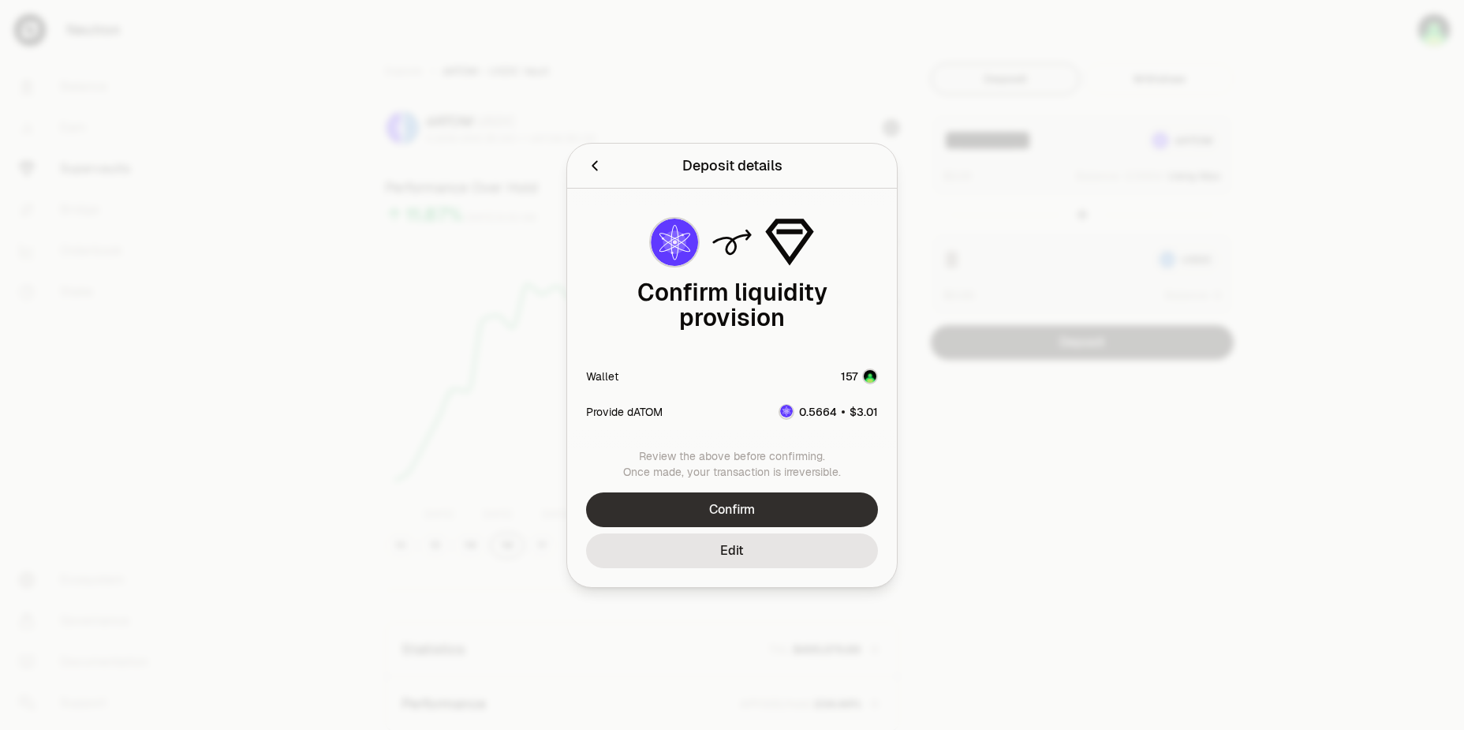
click at [774, 495] on button "Confirm" at bounding box center [732, 509] width 292 height 35
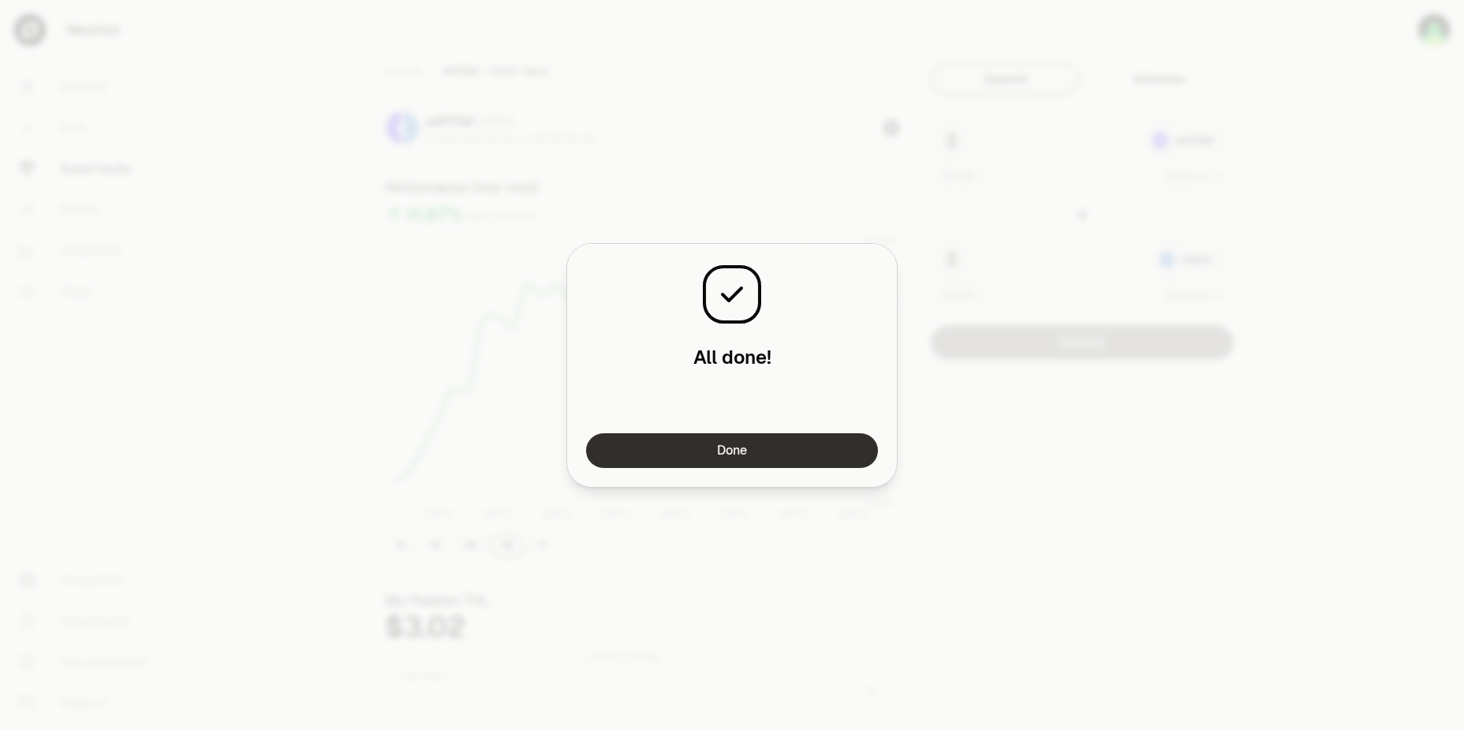
click at [828, 445] on button "Done" at bounding box center [732, 450] width 292 height 35
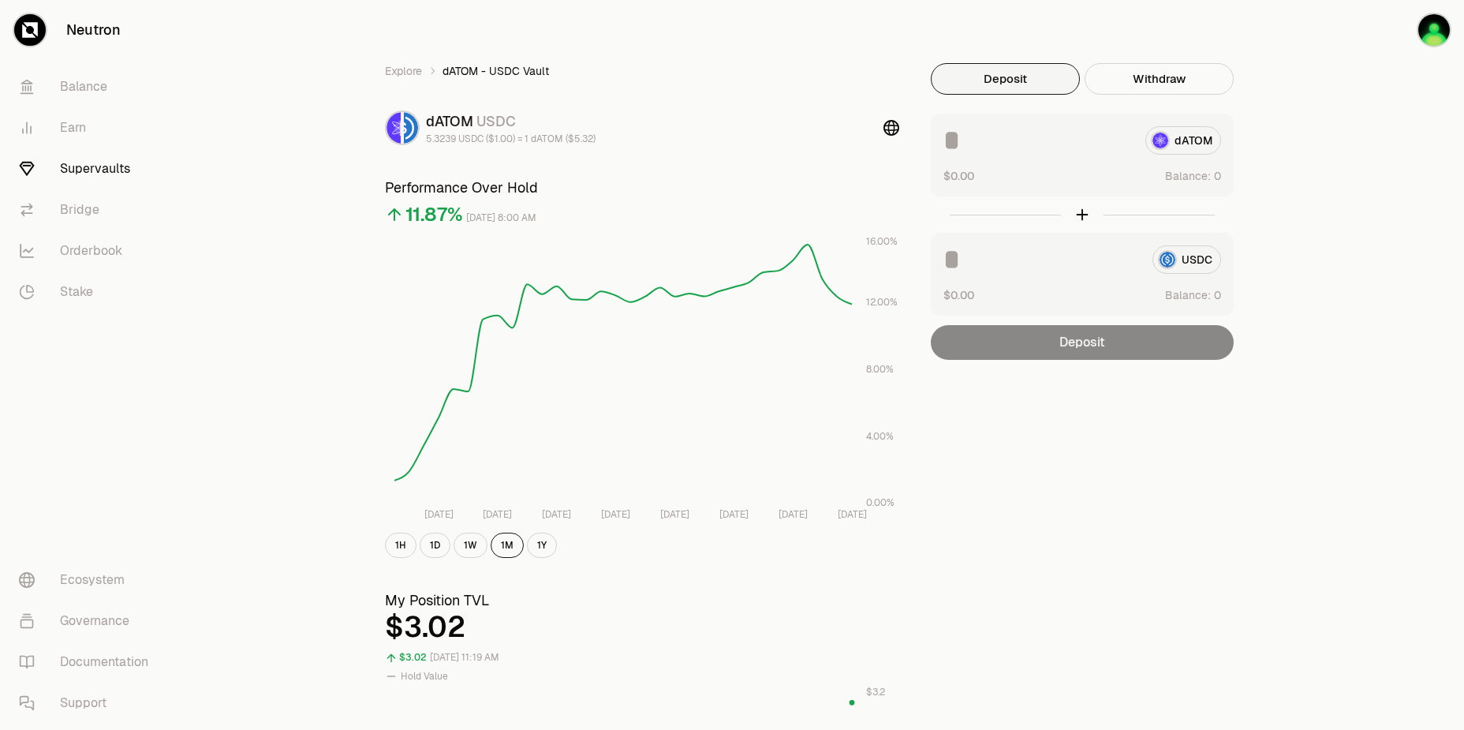
click at [1340, 237] on div "Explore dATOM - USDC Vault dATOM USDC 5.3239 USDC ($1.00) = 1 dATOM ($5.32) Per…" at bounding box center [821, 736] width 1288 height 1473
click at [79, 92] on link "Balance" at bounding box center [88, 86] width 164 height 41
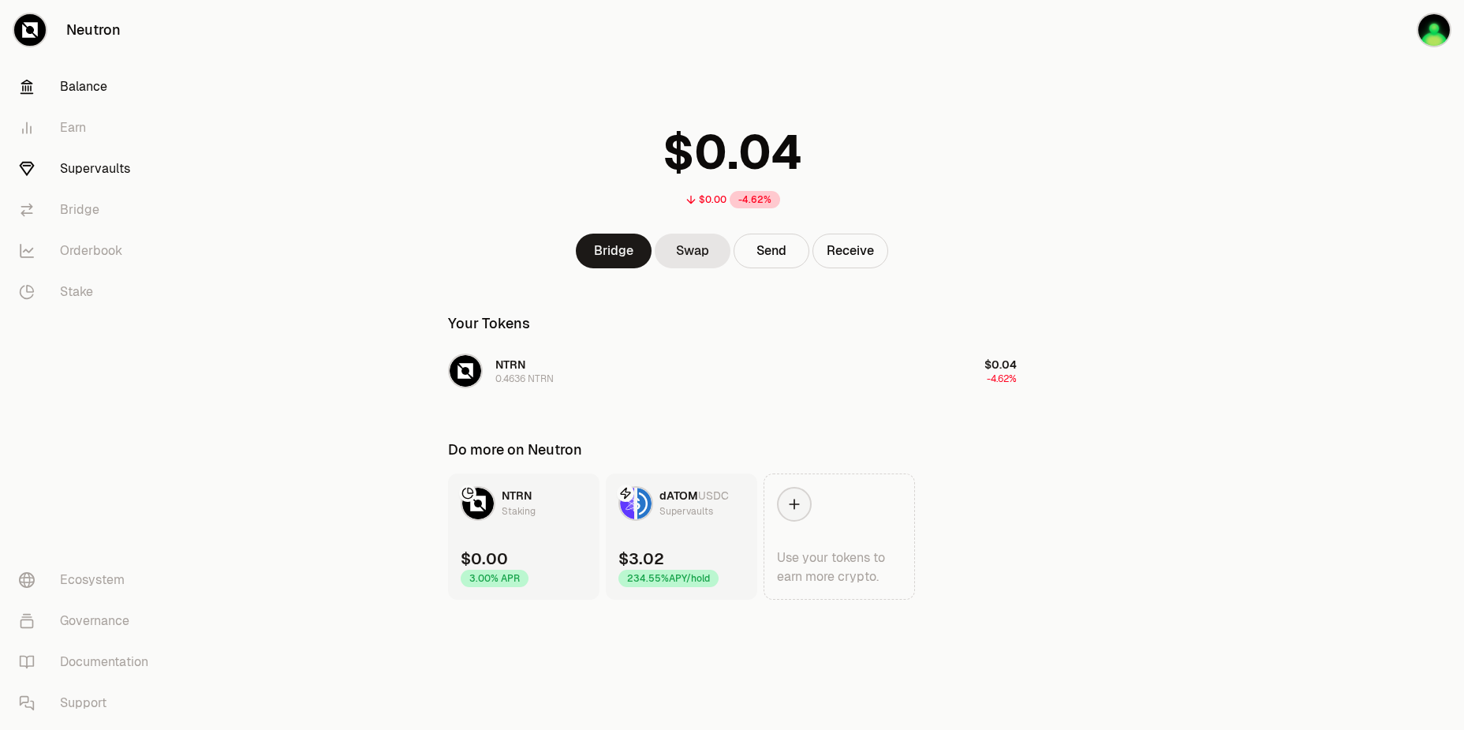
click at [79, 174] on link "Supervaults" at bounding box center [88, 168] width 164 height 41
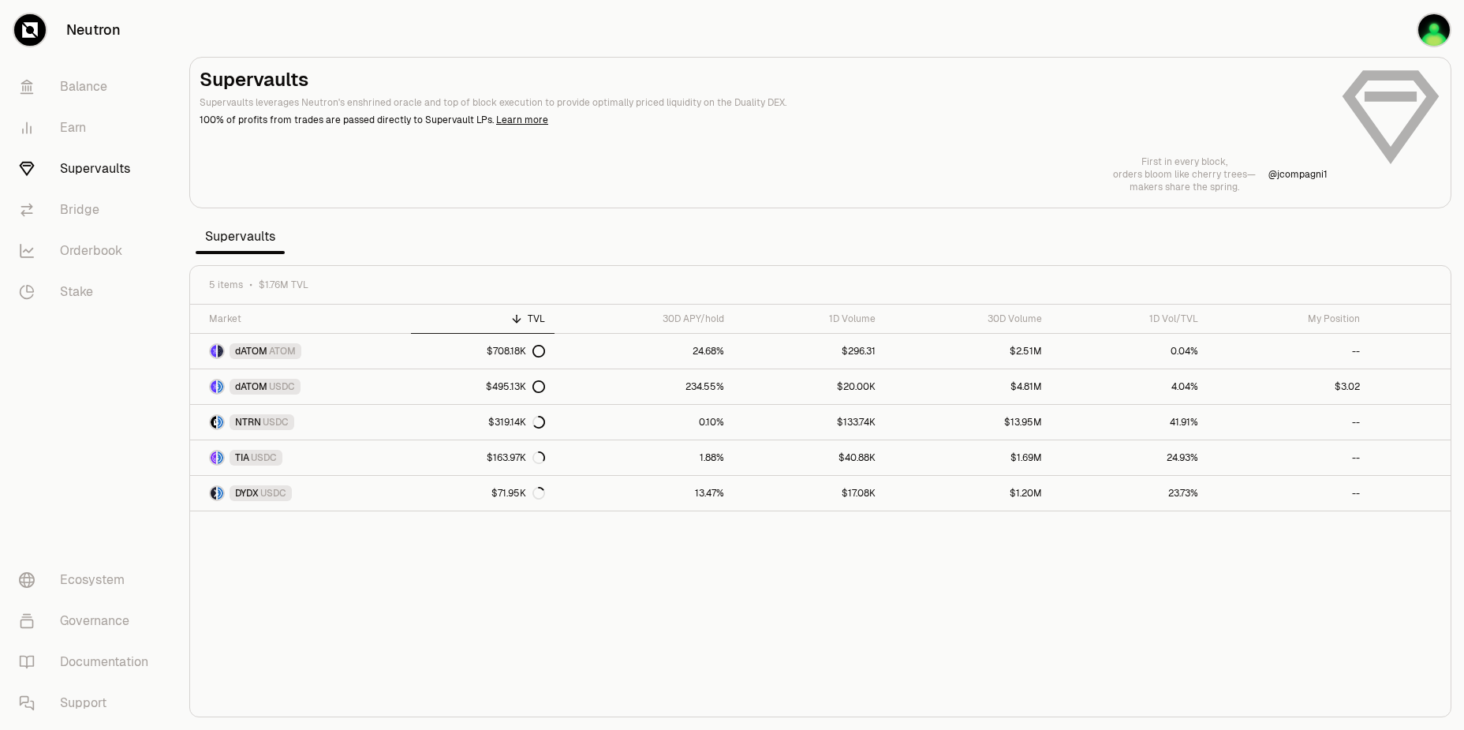
click at [904, 115] on p "100% of profits from trades are passed directly to Supervault LPs. Learn more" at bounding box center [764, 120] width 1128 height 14
drag, startPoint x: 900, startPoint y: 109, endPoint x: 909, endPoint y: 76, distance: 34.3
click at [900, 107] on p "Supervaults leverages Neutron's enshrined oracle and top of block execution to …" at bounding box center [764, 102] width 1128 height 14
click at [782, 143] on div "Supervaults Supervaults leverages Neutron's enshrined oracle and top of block e…" at bounding box center [821, 130] width 1242 height 126
click at [768, 148] on div "Supervaults Supervaults leverages Neutron's enshrined oracle and top of block e…" at bounding box center [821, 130] width 1242 height 126
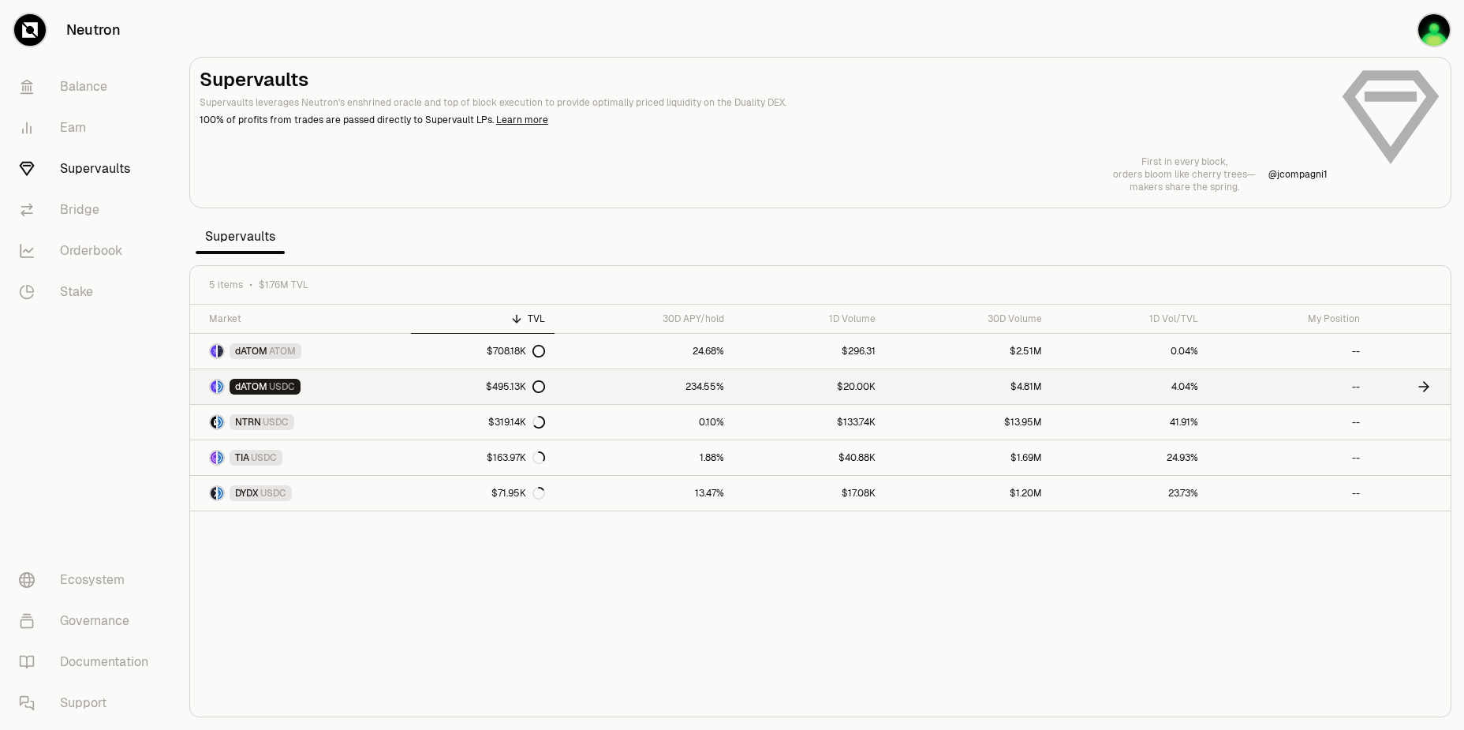
click at [355, 382] on link "dATOM USDC" at bounding box center [300, 386] width 221 height 35
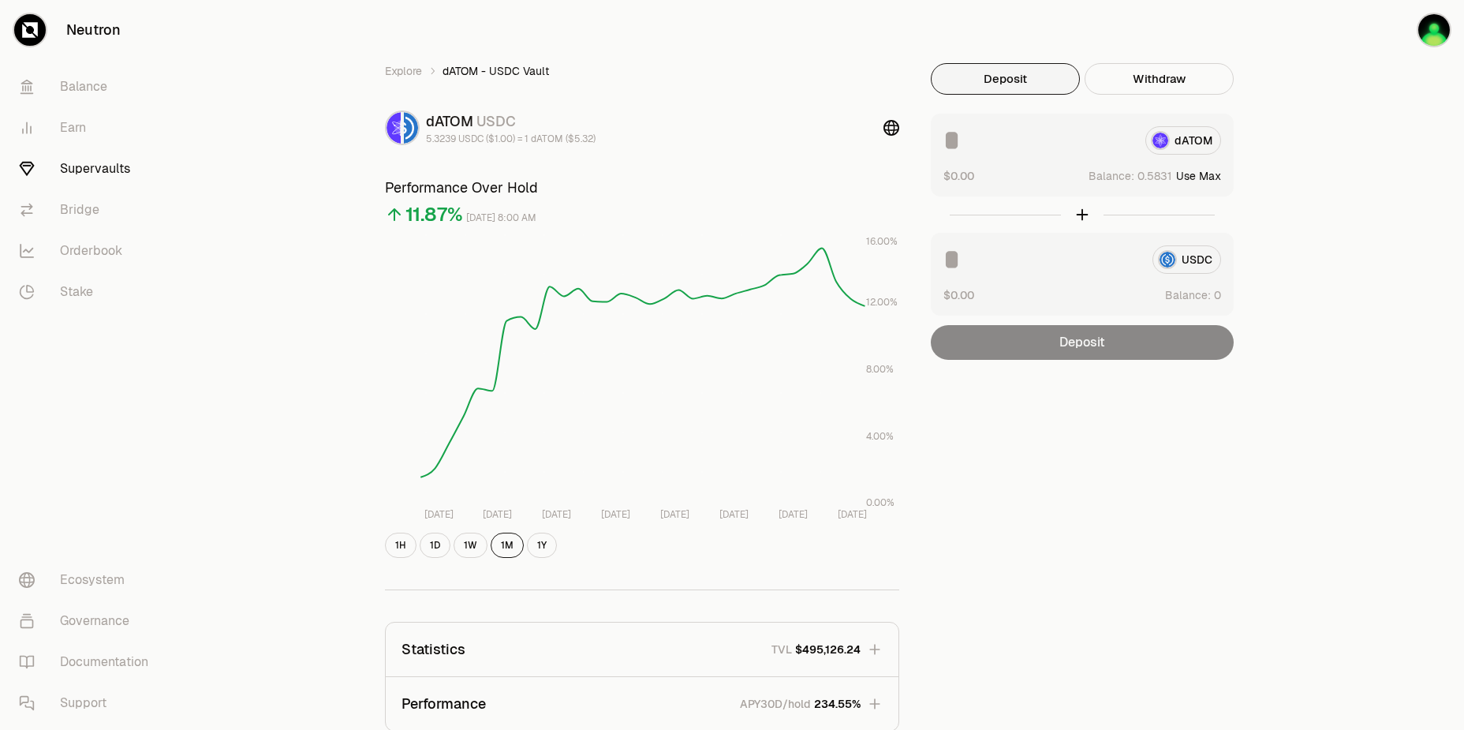
click at [1217, 176] on button "Use Max" at bounding box center [1198, 176] width 45 height 16
type input "********"
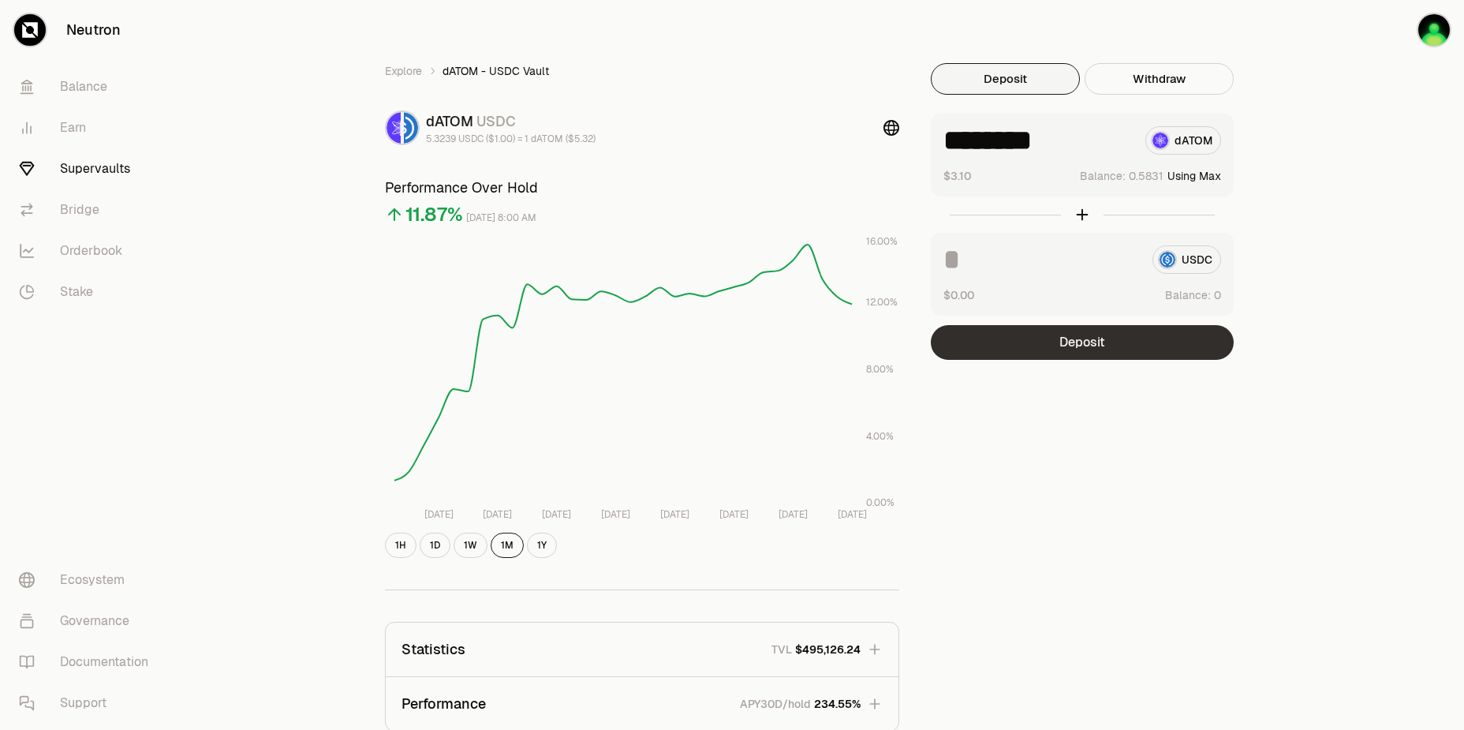
click at [1095, 350] on button "Deposit" at bounding box center [1082, 342] width 303 height 35
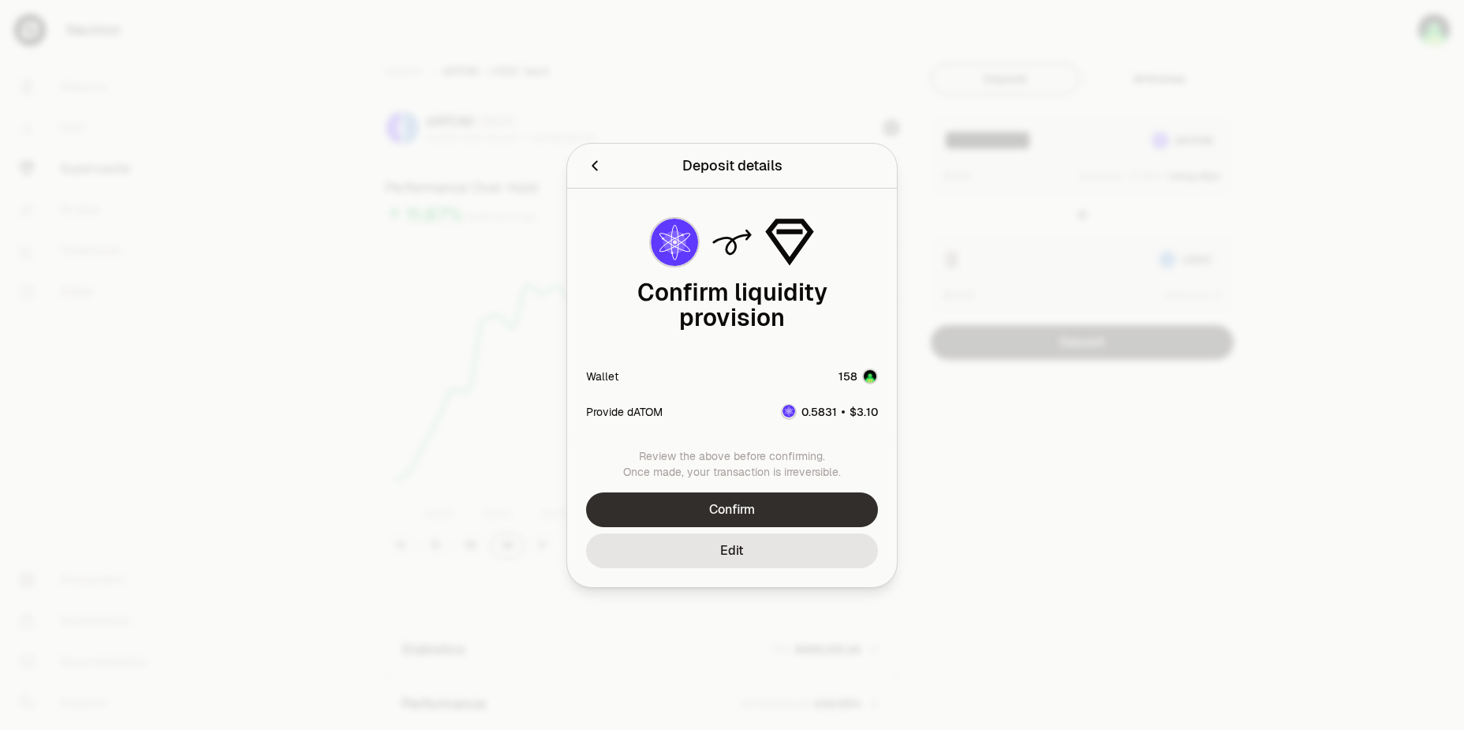
click at [796, 507] on button "Confirm" at bounding box center [732, 509] width 292 height 35
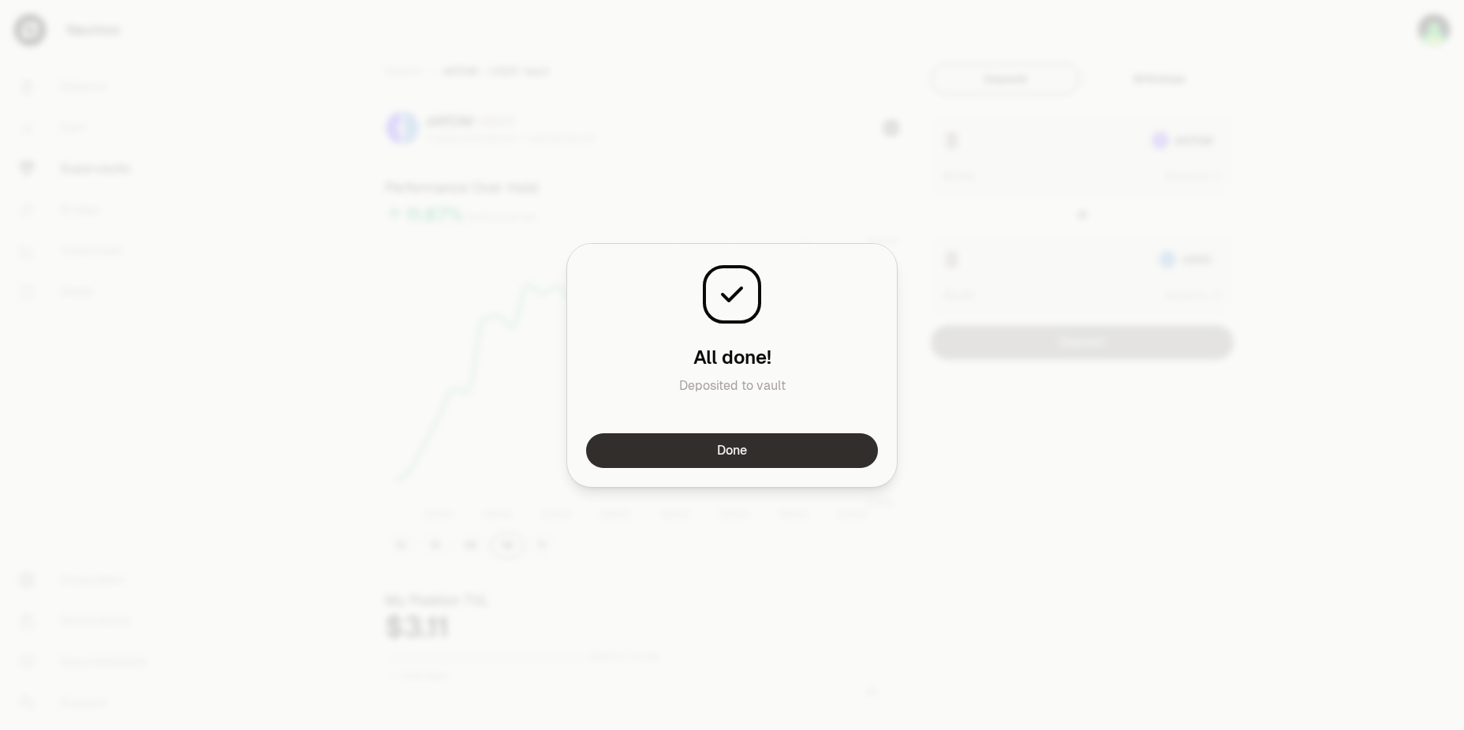
click at [810, 445] on button "Done" at bounding box center [732, 450] width 292 height 35
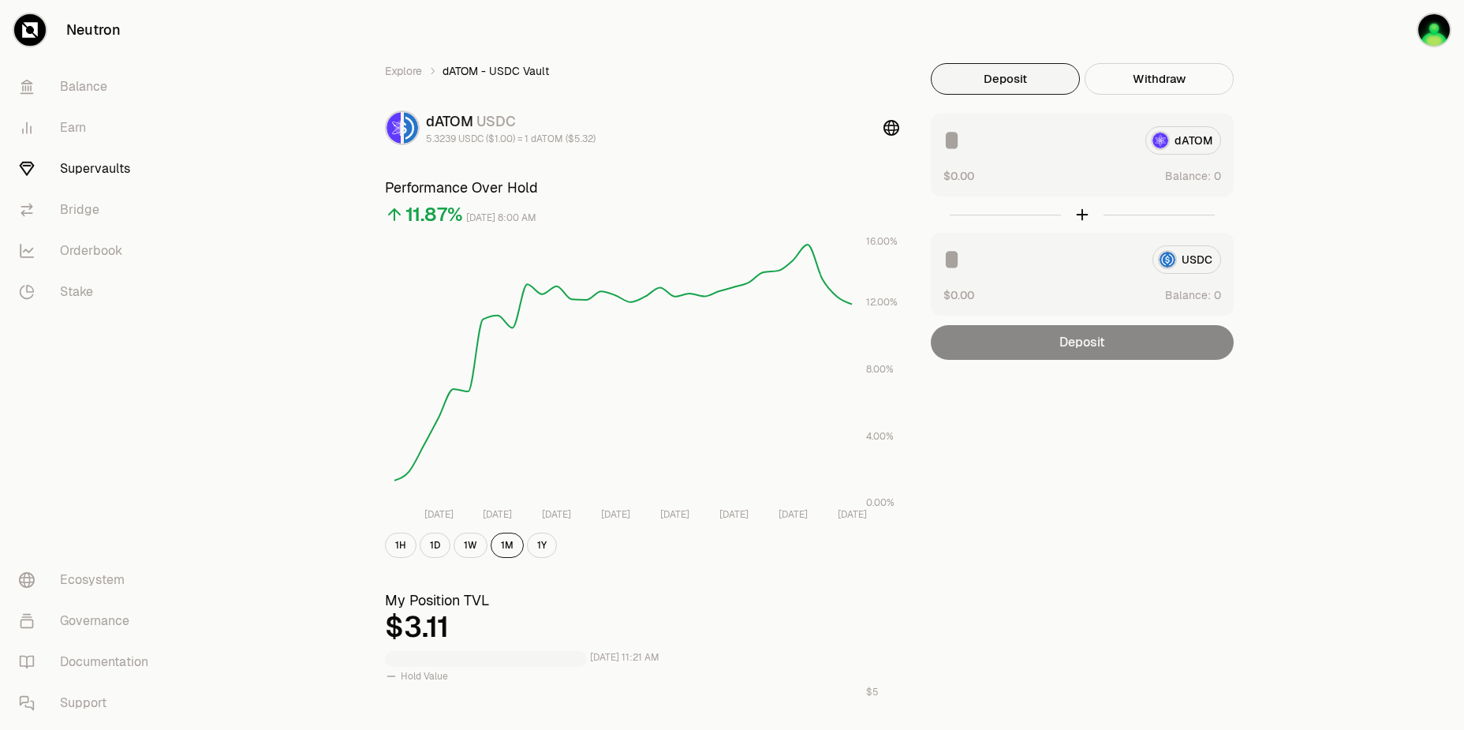
click at [1046, 427] on div "Explore dATOM - USDC Vault dATOM USDC 5.3239 USDC ($1.00) = 1 dATOM ($5.32) Per…" at bounding box center [820, 736] width 909 height 1347
click at [1204, 178] on button "Use Max" at bounding box center [1198, 176] width 45 height 16
type input "********"
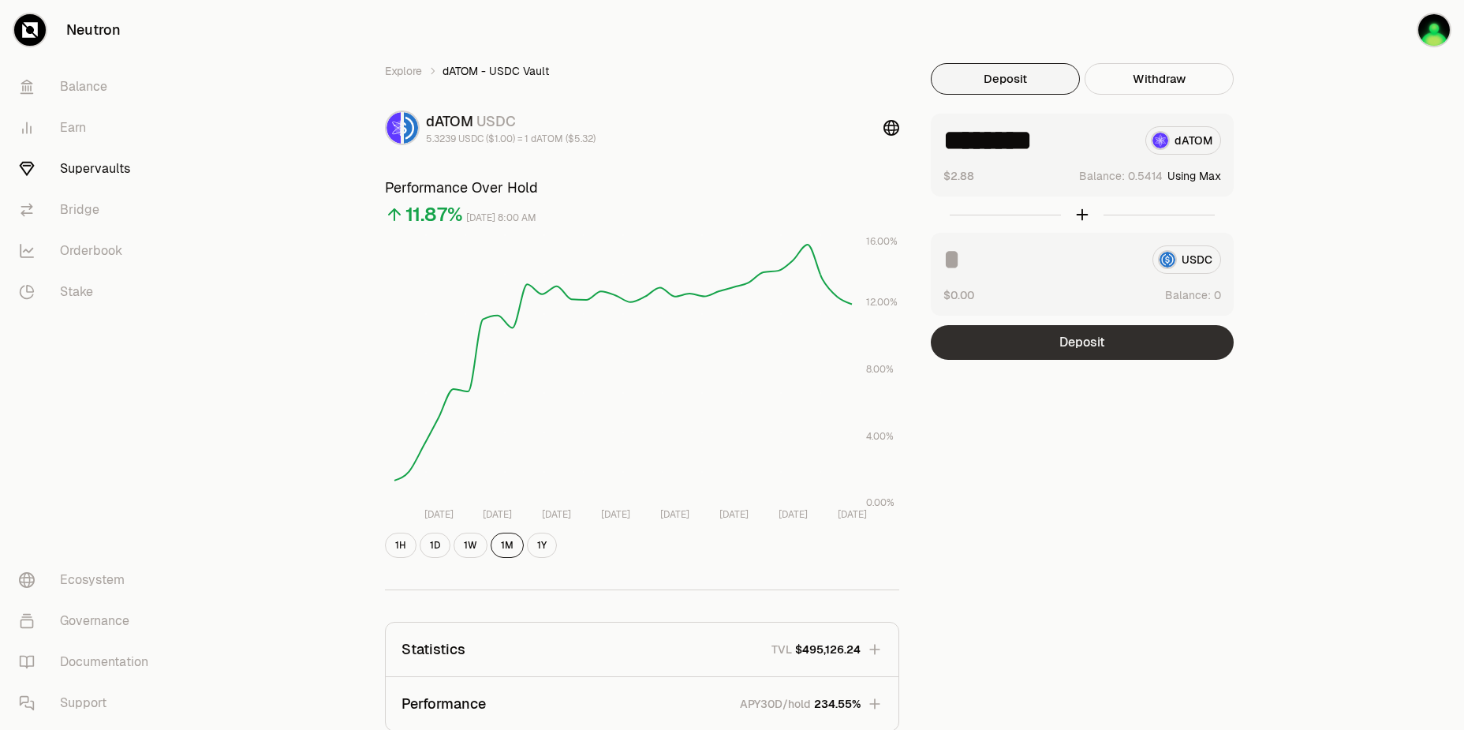
click at [1105, 346] on button "Deposit" at bounding box center [1082, 342] width 303 height 35
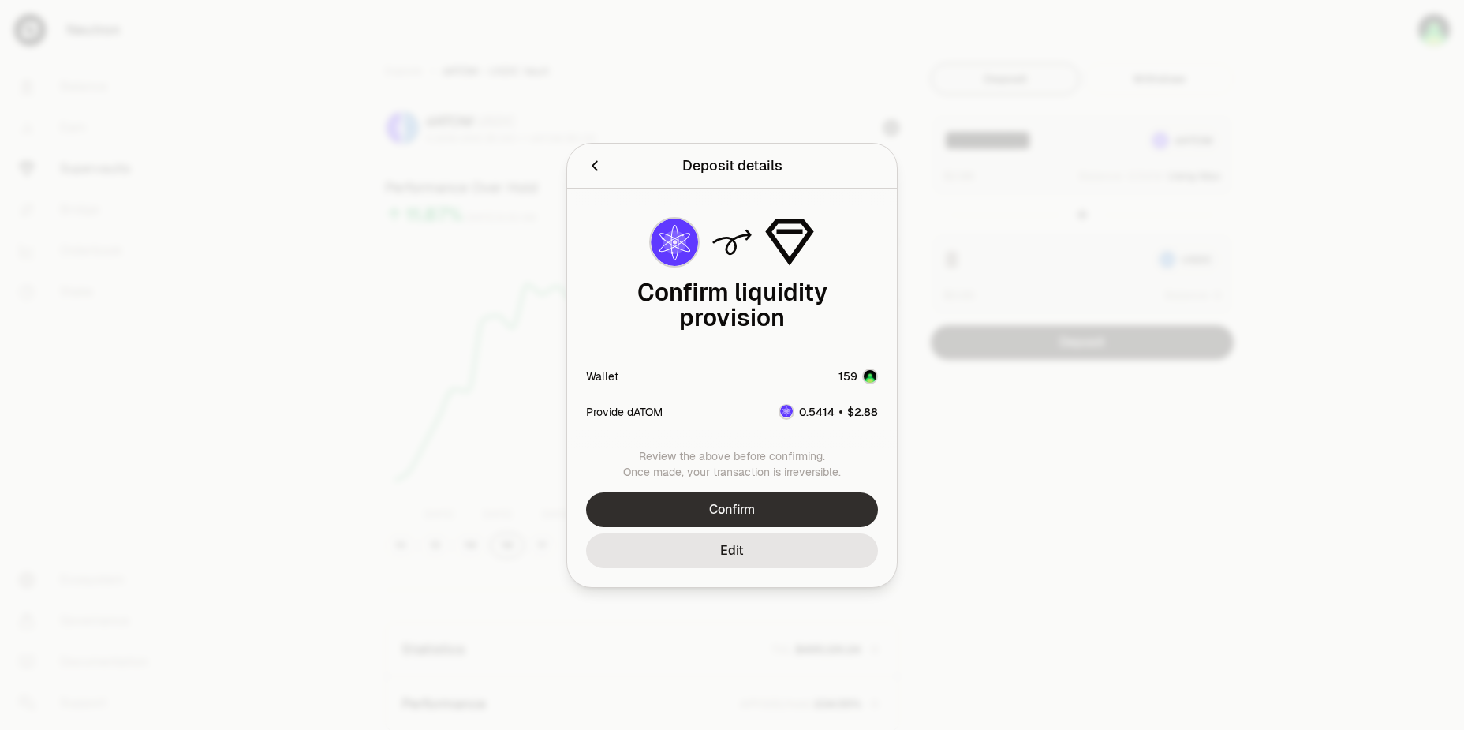
click at [789, 492] on button "Confirm" at bounding box center [732, 509] width 292 height 35
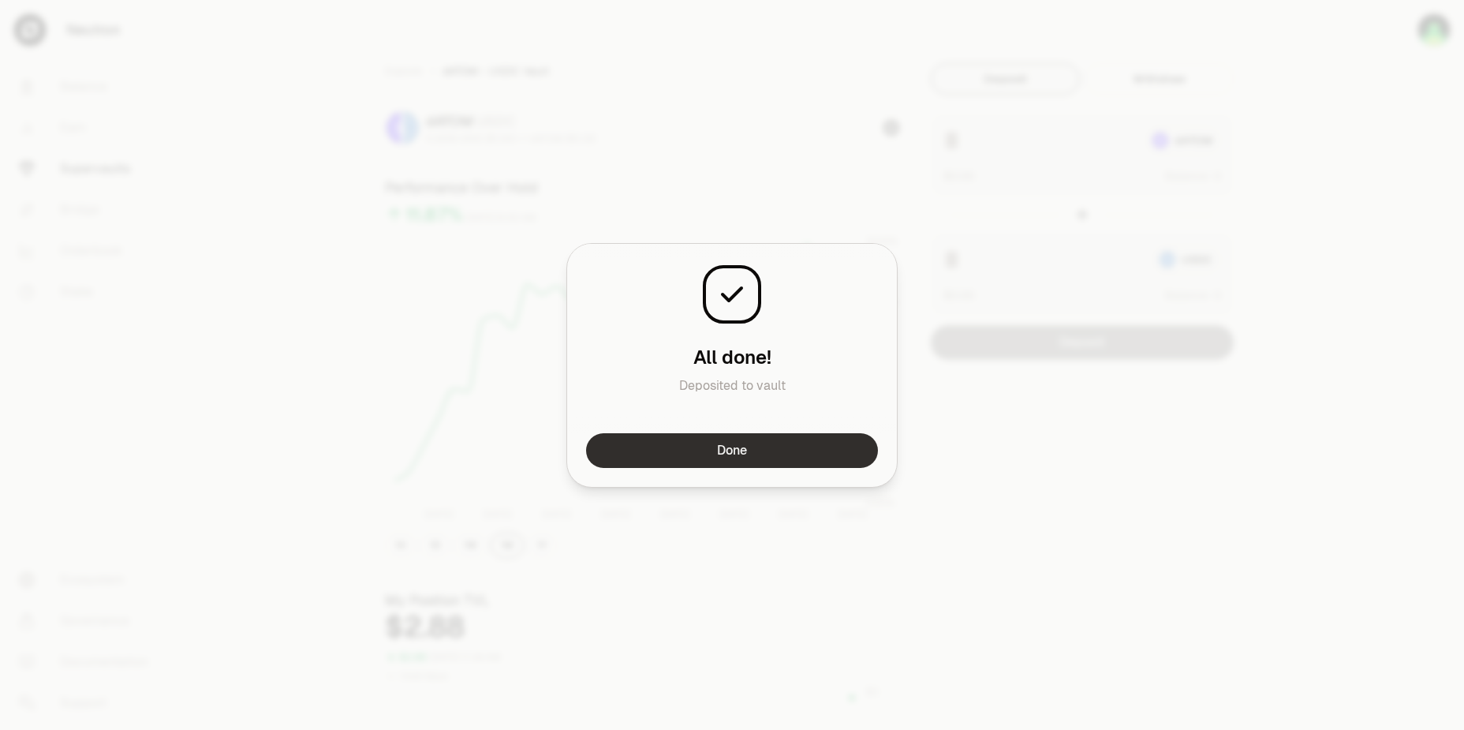
click at [809, 436] on button "Done" at bounding box center [732, 450] width 292 height 35
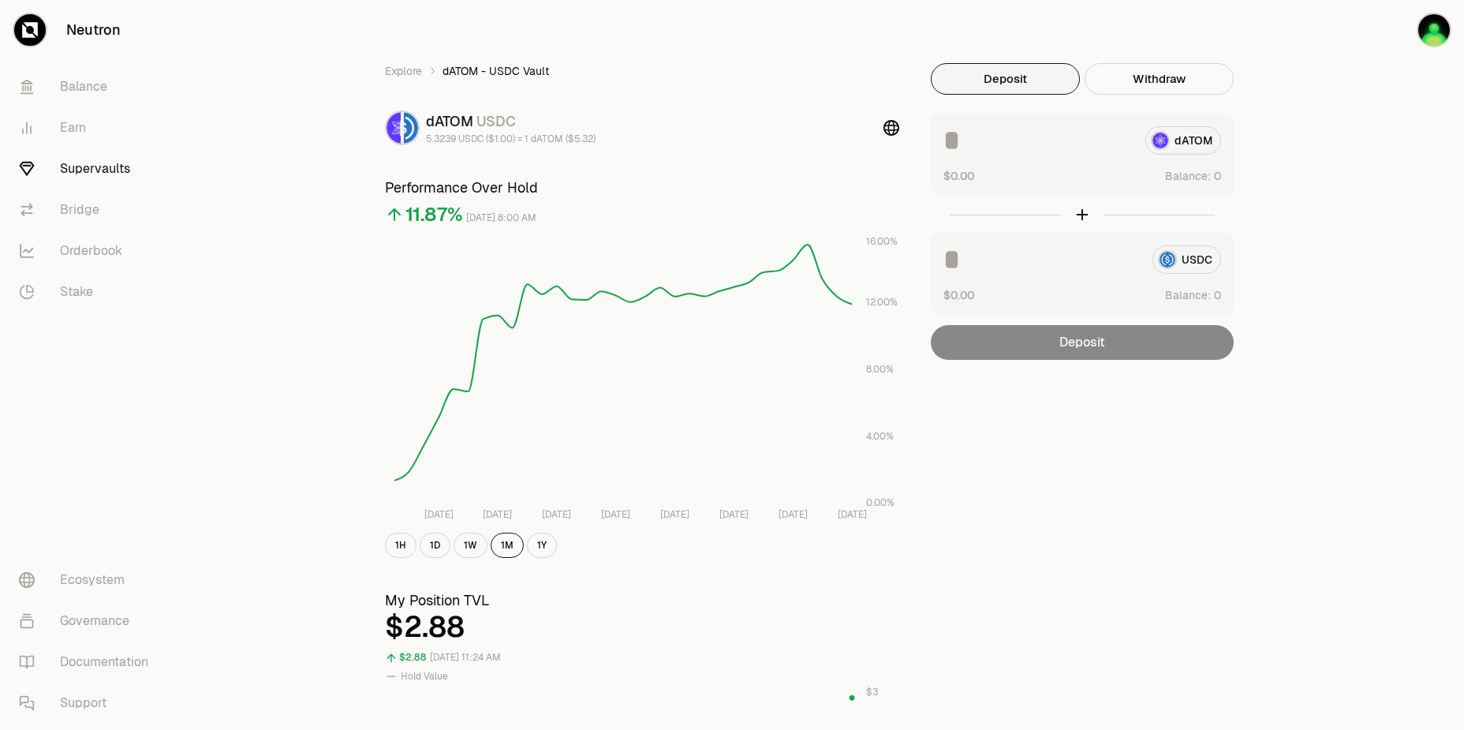
click at [1146, 434] on div "Explore dATOM - USDC Vault dATOM USDC 5.3239 USDC ($1.00) = 1 dATOM ($5.32) Per…" at bounding box center [820, 736] width 909 height 1347
drag, startPoint x: 1149, startPoint y: 443, endPoint x: 1127, endPoint y: 414, distance: 36.0
click at [1149, 443] on div "Explore dATOM - USDC Vault dATOM USDC 5.3239 USDC ($1.00) = 1 dATOM ($5.32) Per…" at bounding box center [820, 736] width 909 height 1347
